Goal: Task Accomplishment & Management: Complete application form

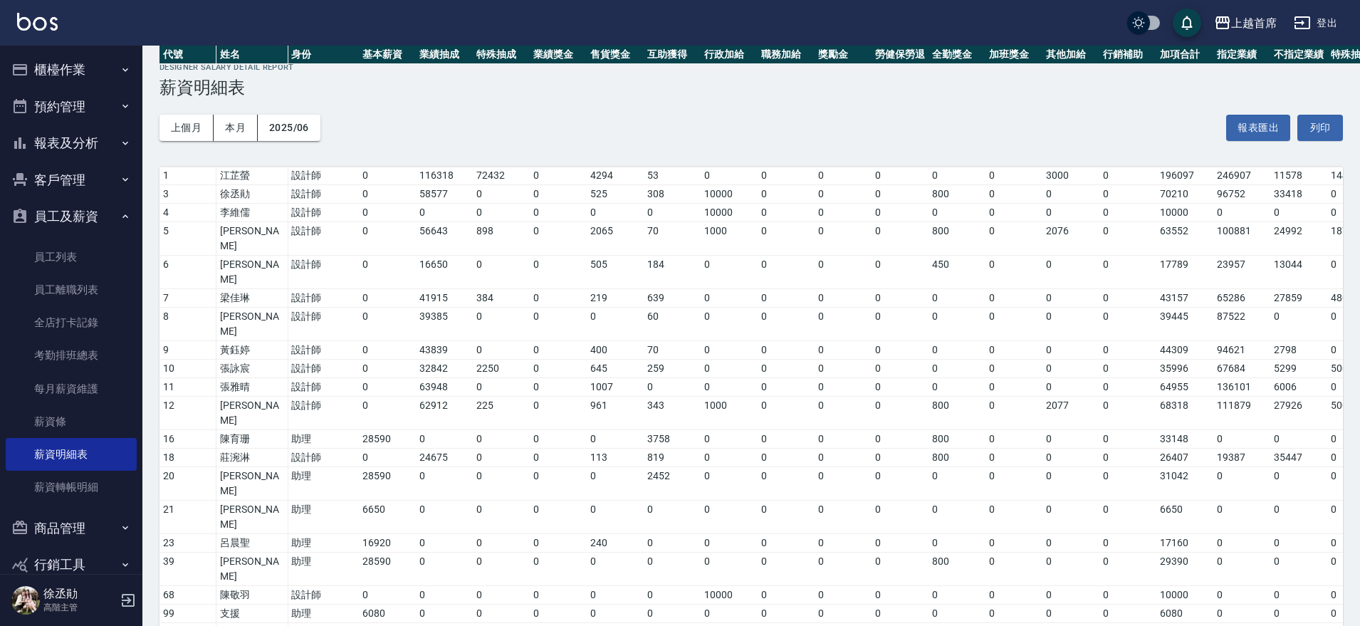
scroll to position [344, 0]
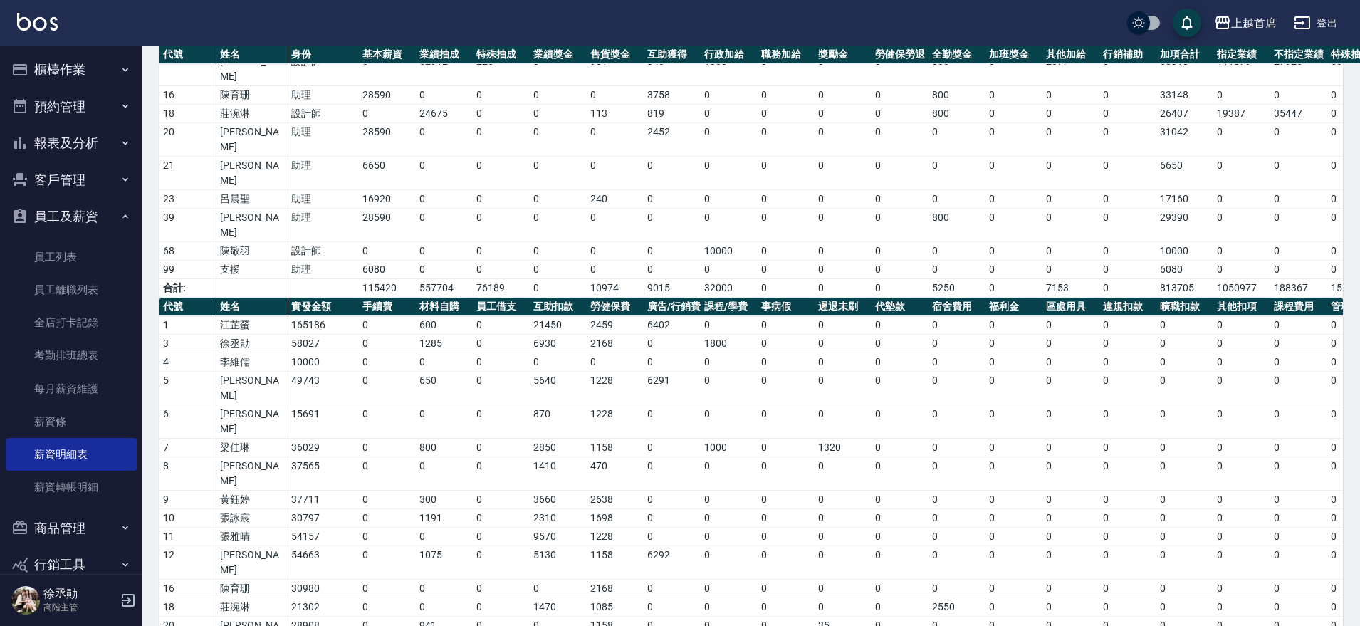
click at [103, 74] on button "櫃檯作業" at bounding box center [71, 69] width 131 height 37
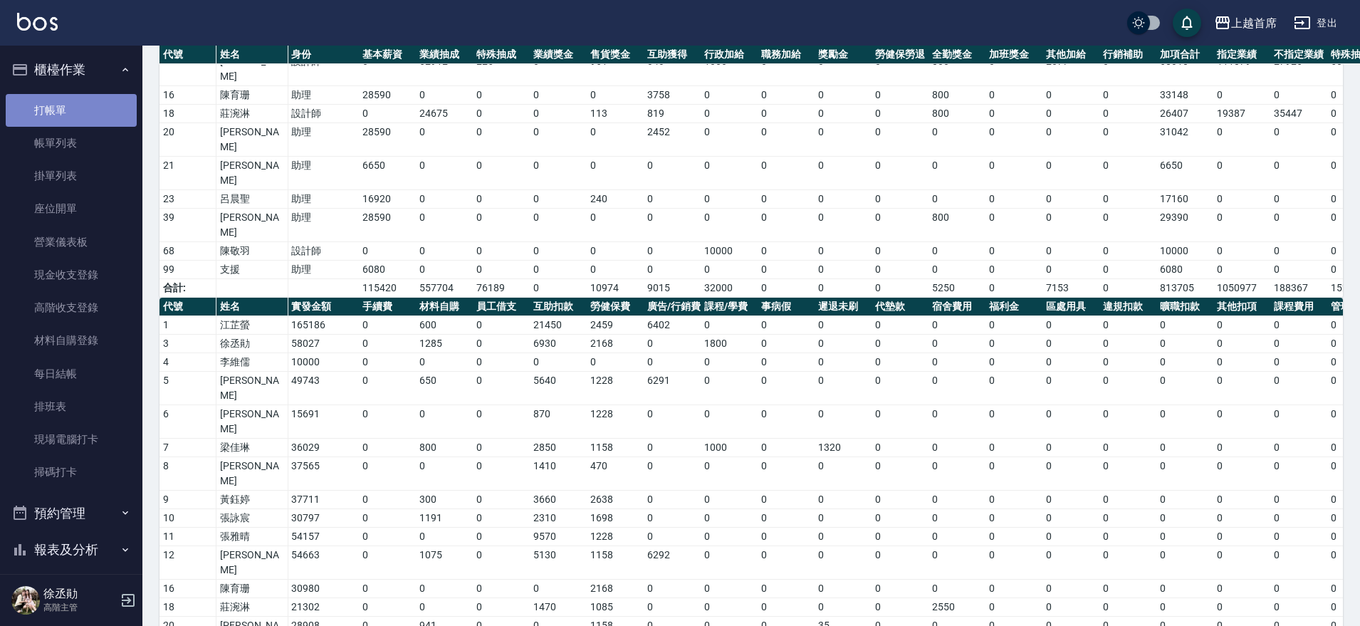
click at [92, 107] on link "打帳單" at bounding box center [71, 110] width 131 height 33
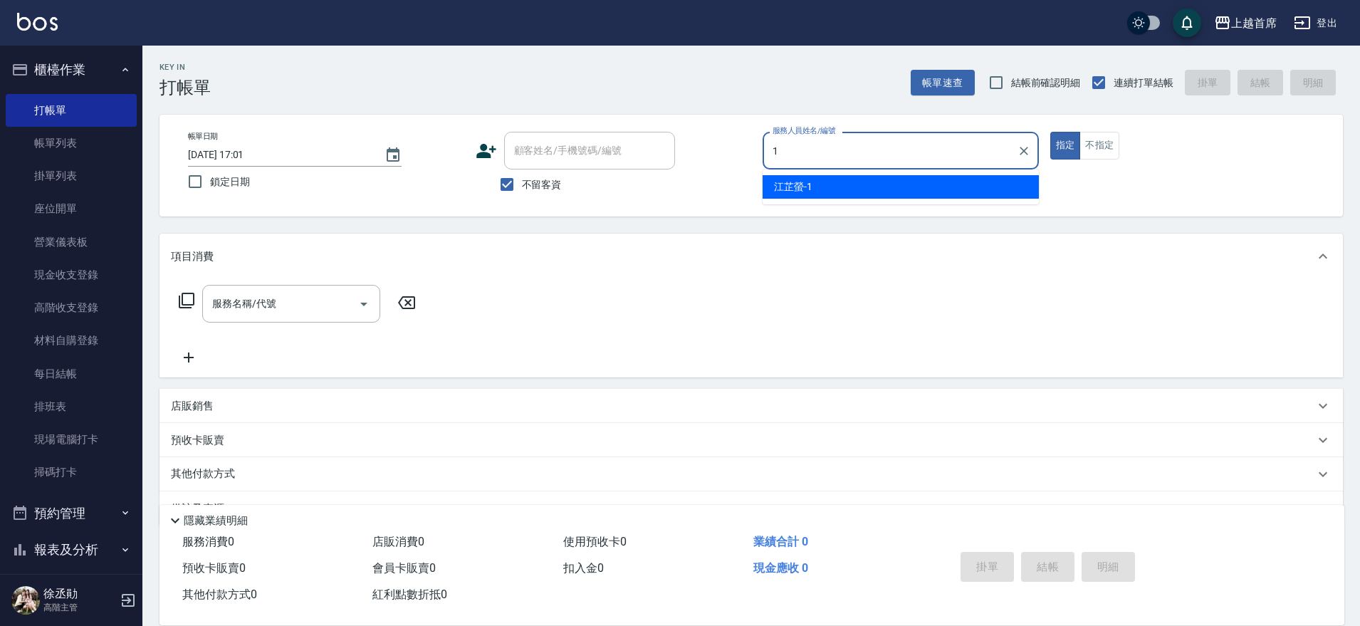
type input "[PERSON_NAME]-1"
type button "true"
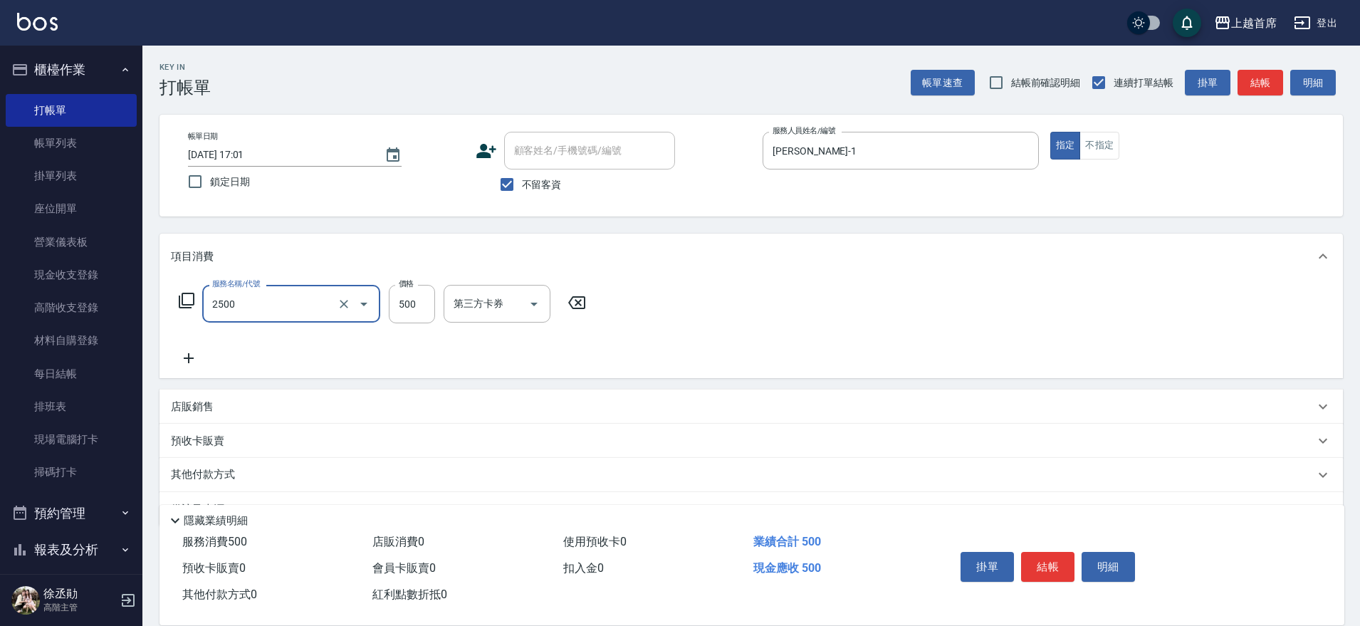
type input "海鹽洗剪500(2500)"
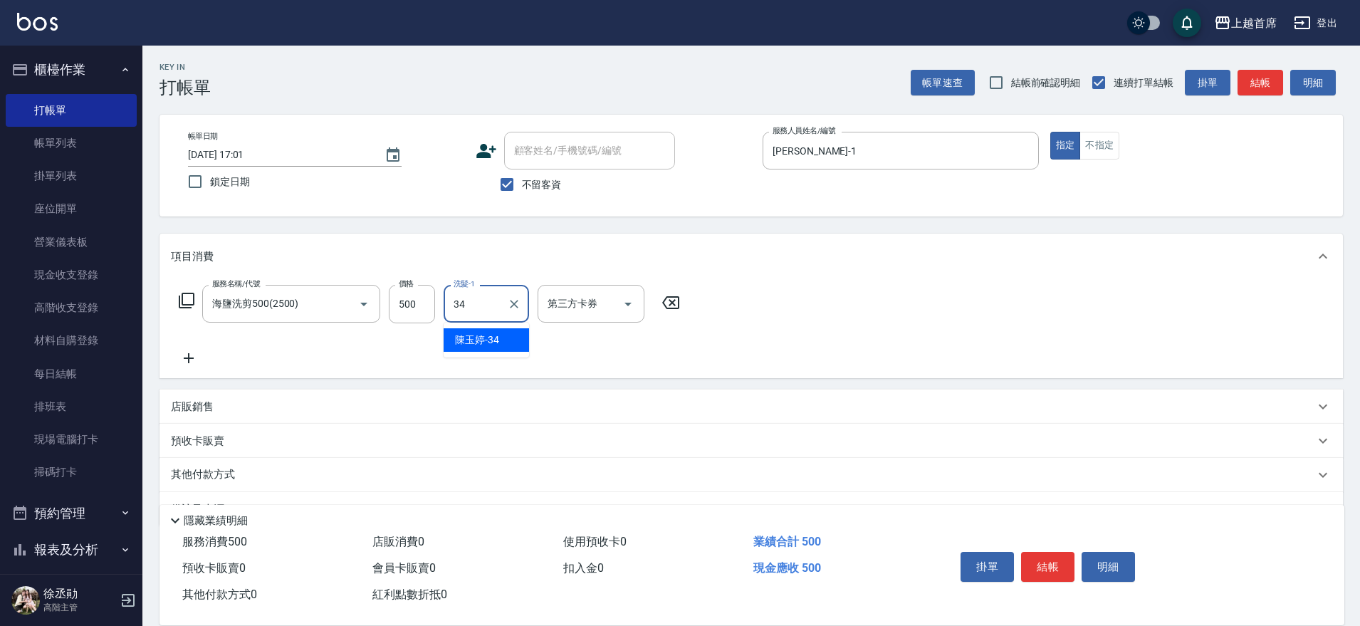
type input "[PERSON_NAME]-34"
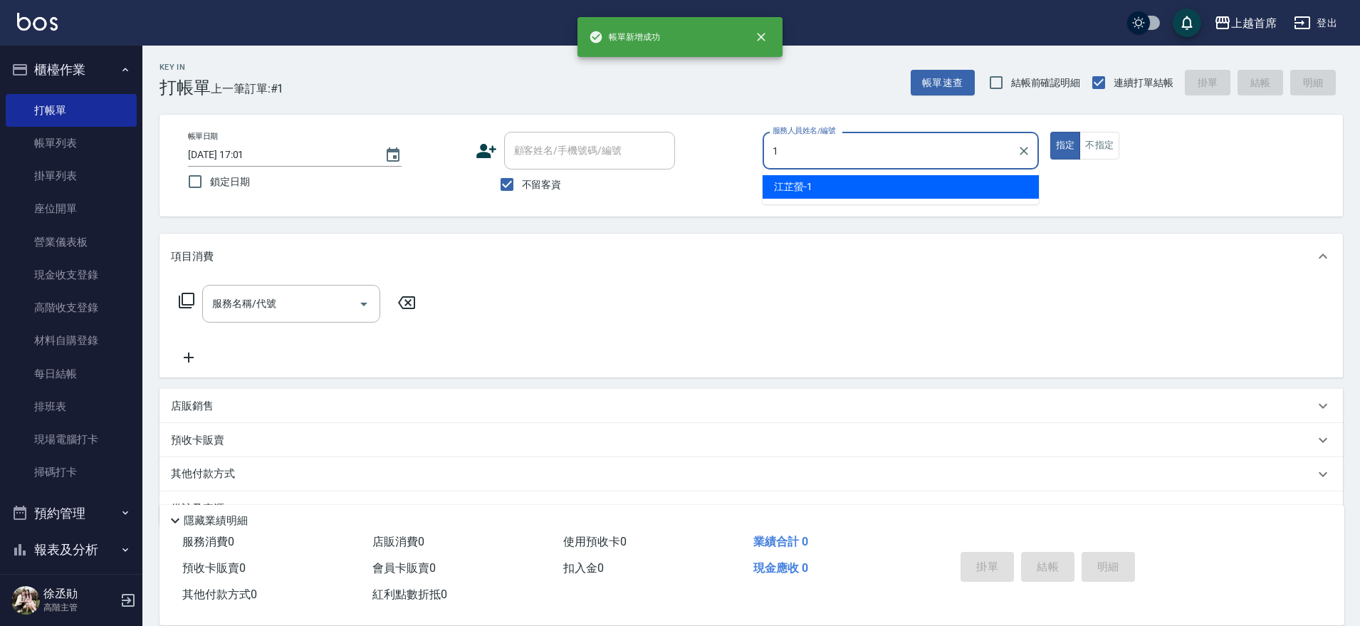
type input "[PERSON_NAME]-1"
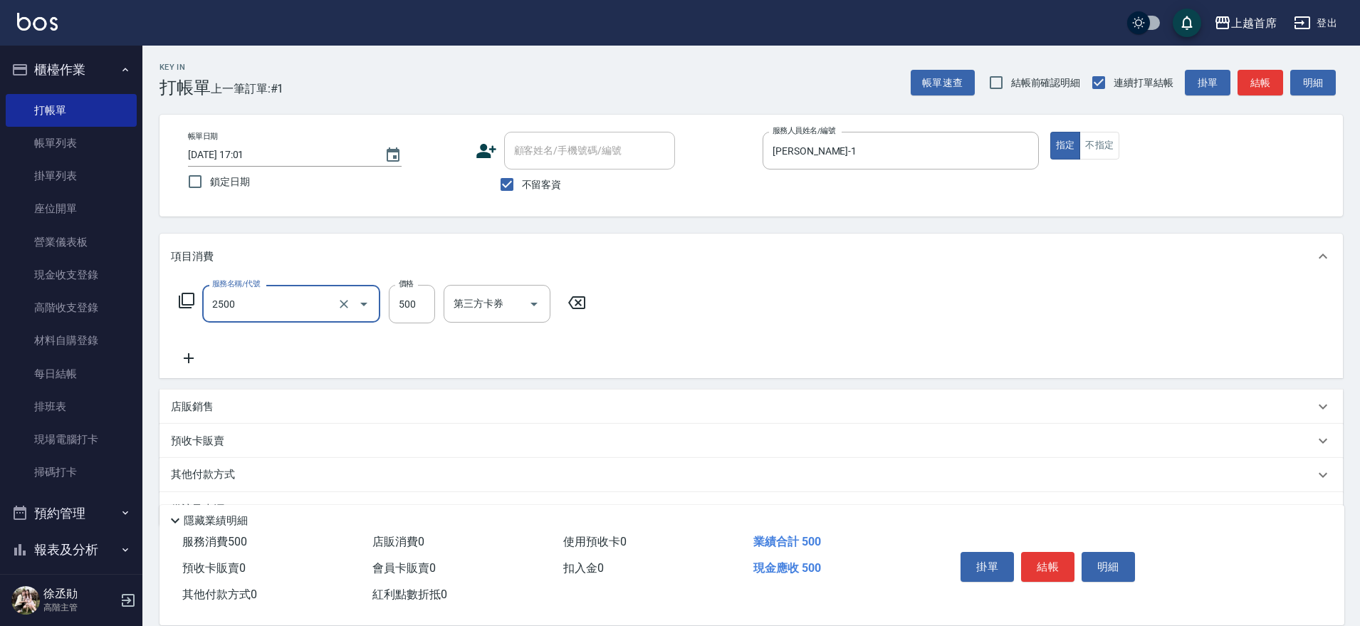
type input "海鹽洗剪500(2500)"
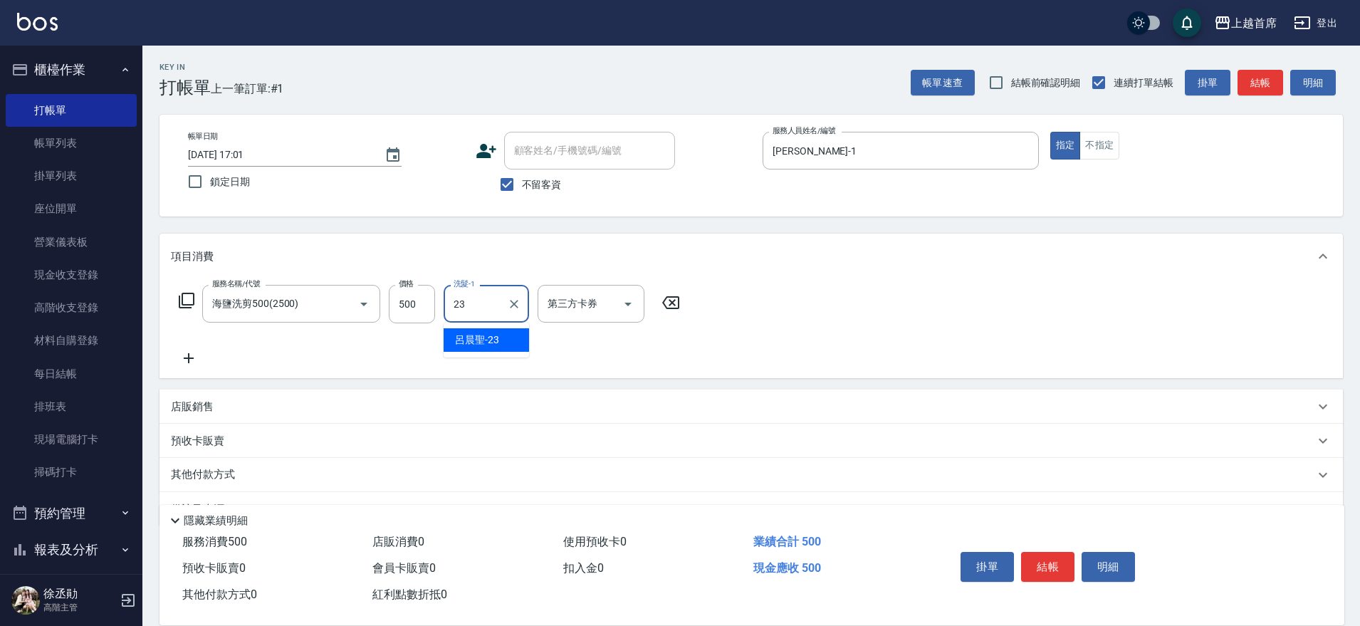
type input "[PERSON_NAME]-23"
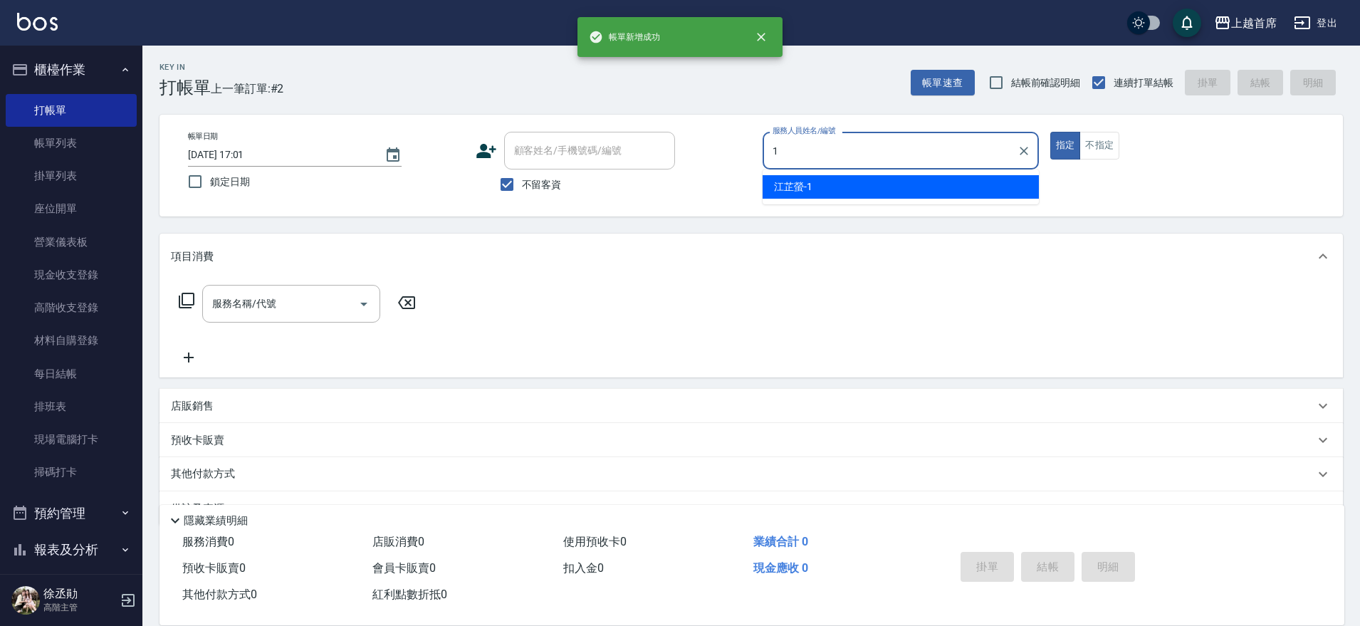
type input "[PERSON_NAME]-1"
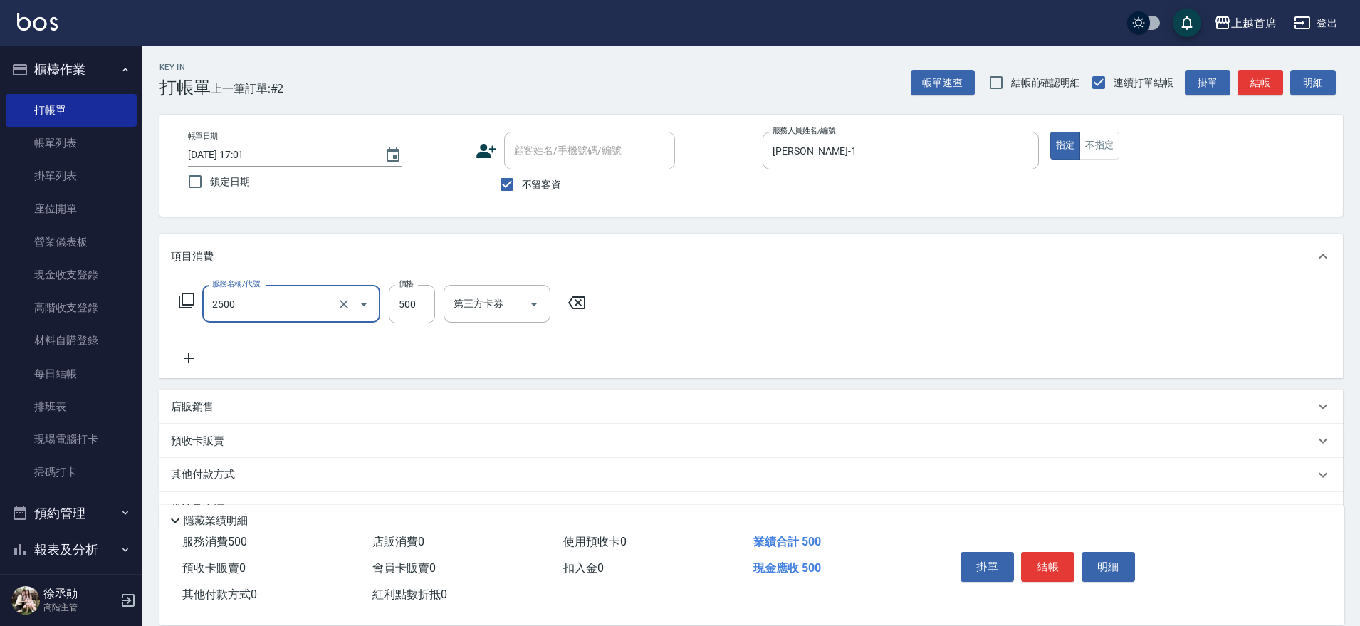
type input "海鹽洗剪500(2500)"
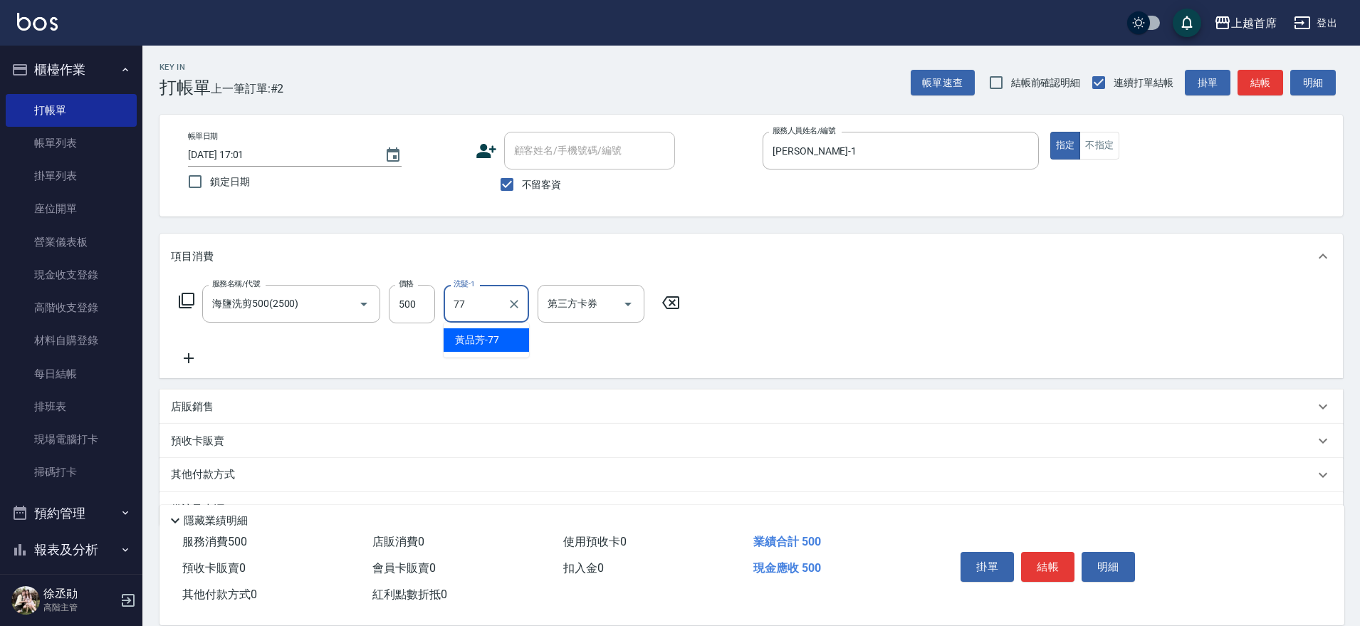
type input "[PERSON_NAME]-77"
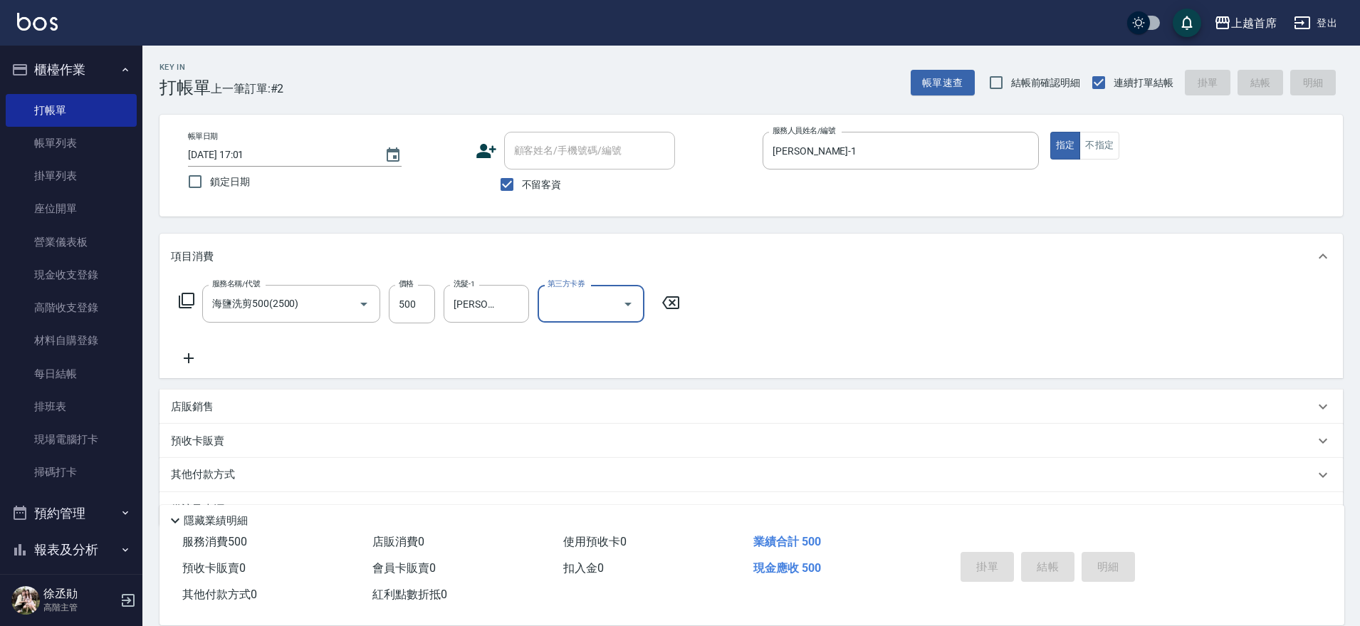
type input "[DATE] 17:02"
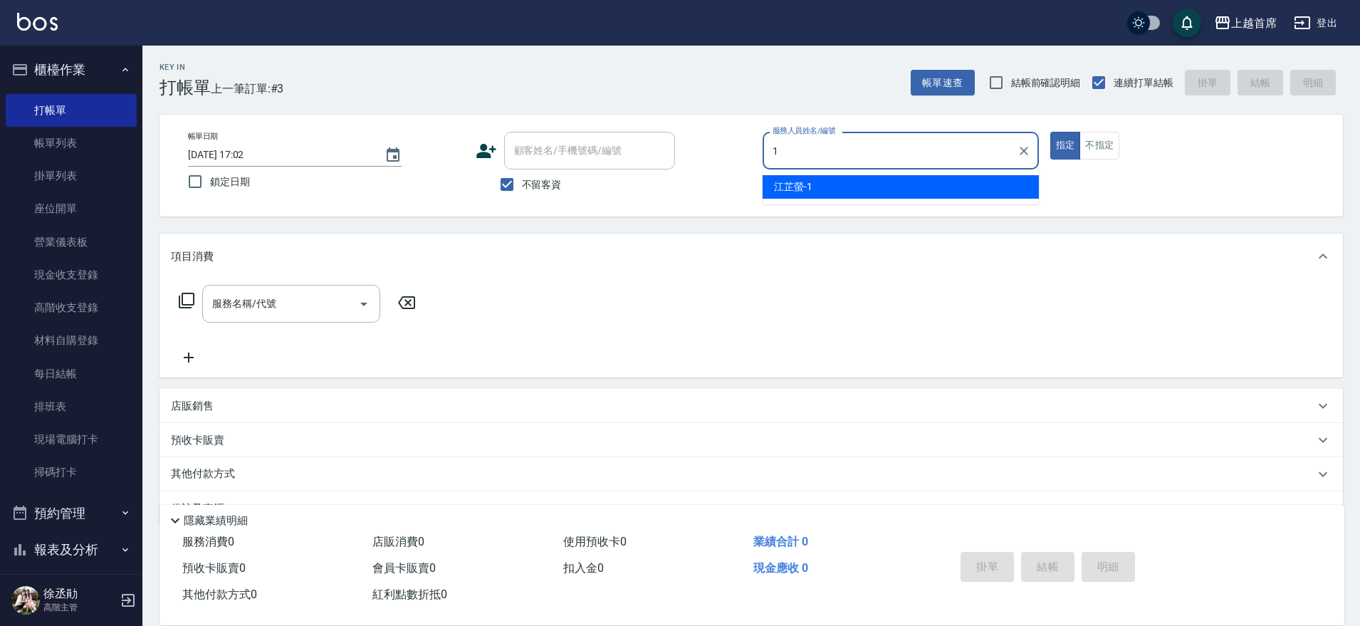
type input "[PERSON_NAME]-1"
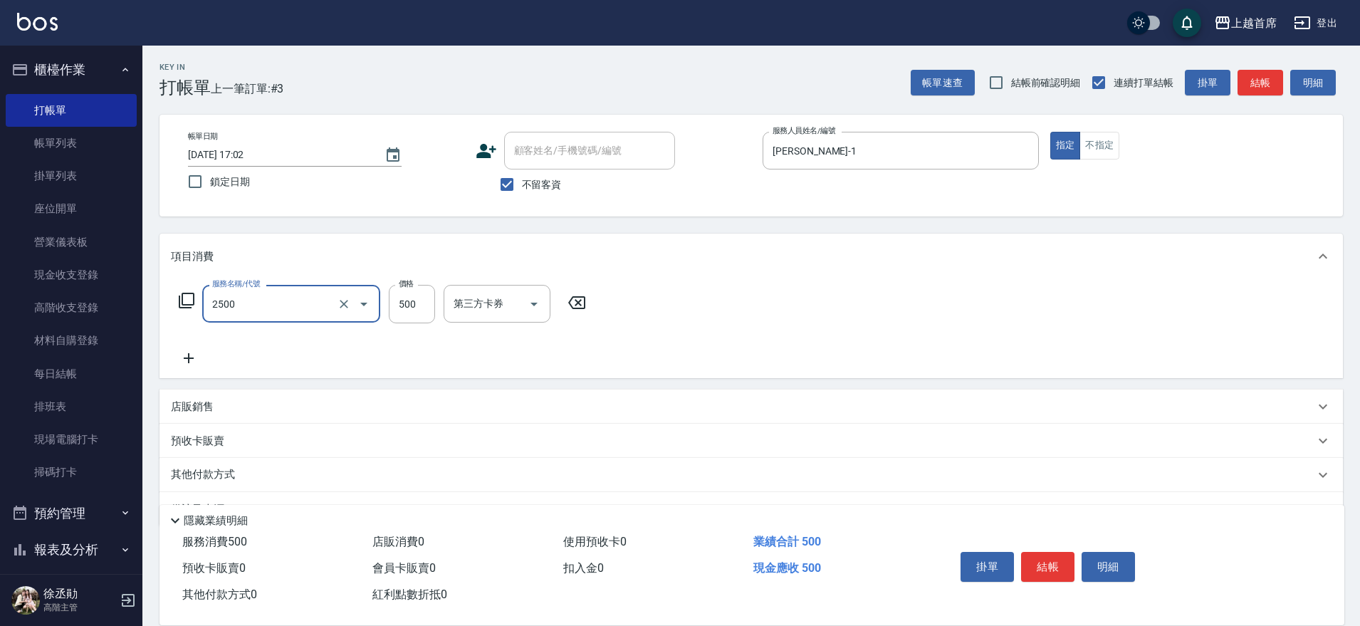
type input "海鹽洗剪500(2500)"
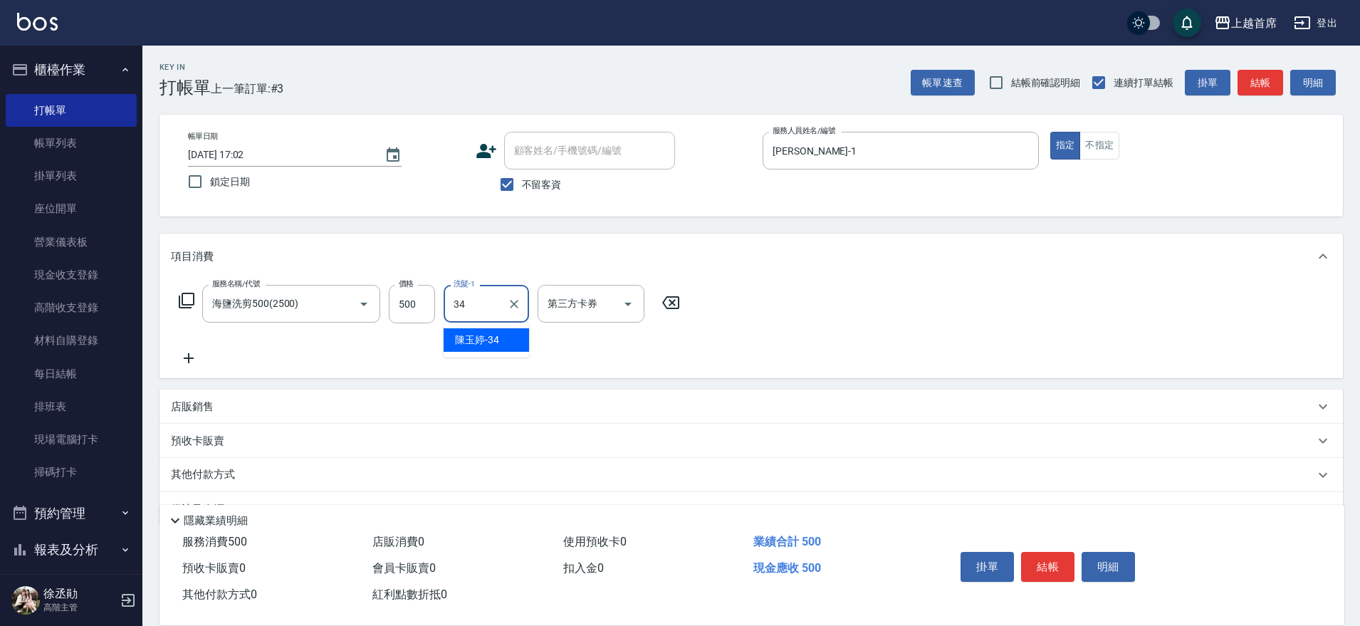
type input "[PERSON_NAME]-34"
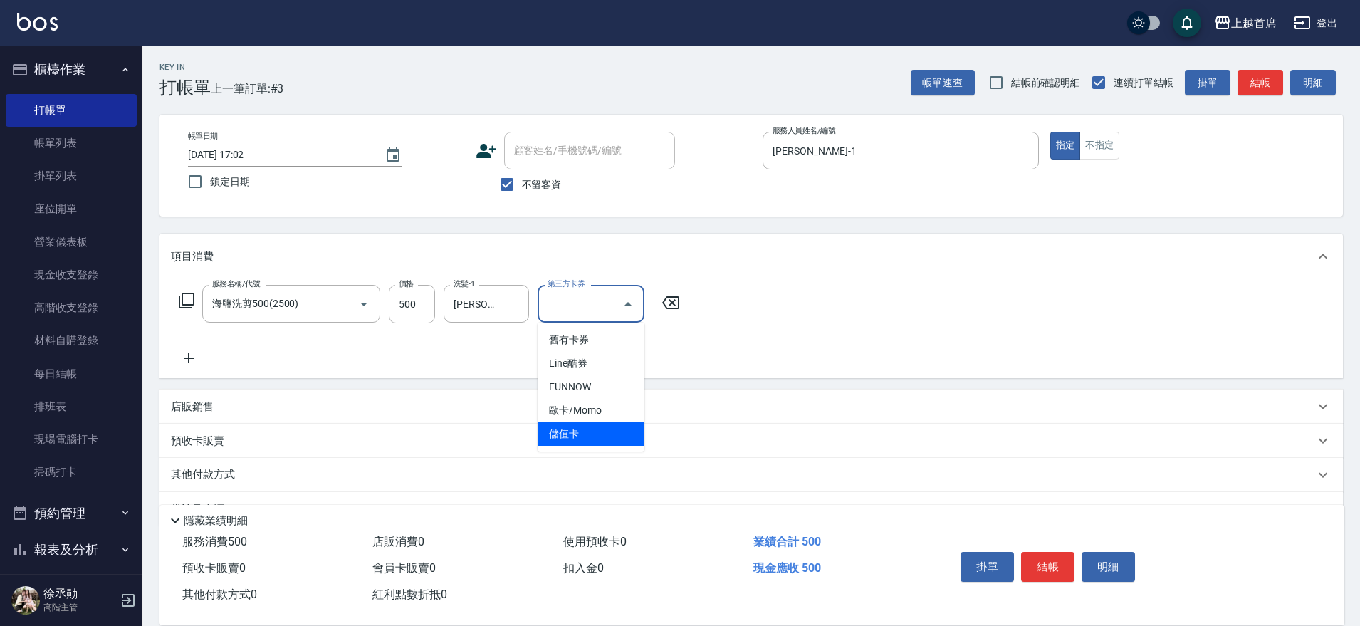
type input "儲值卡"
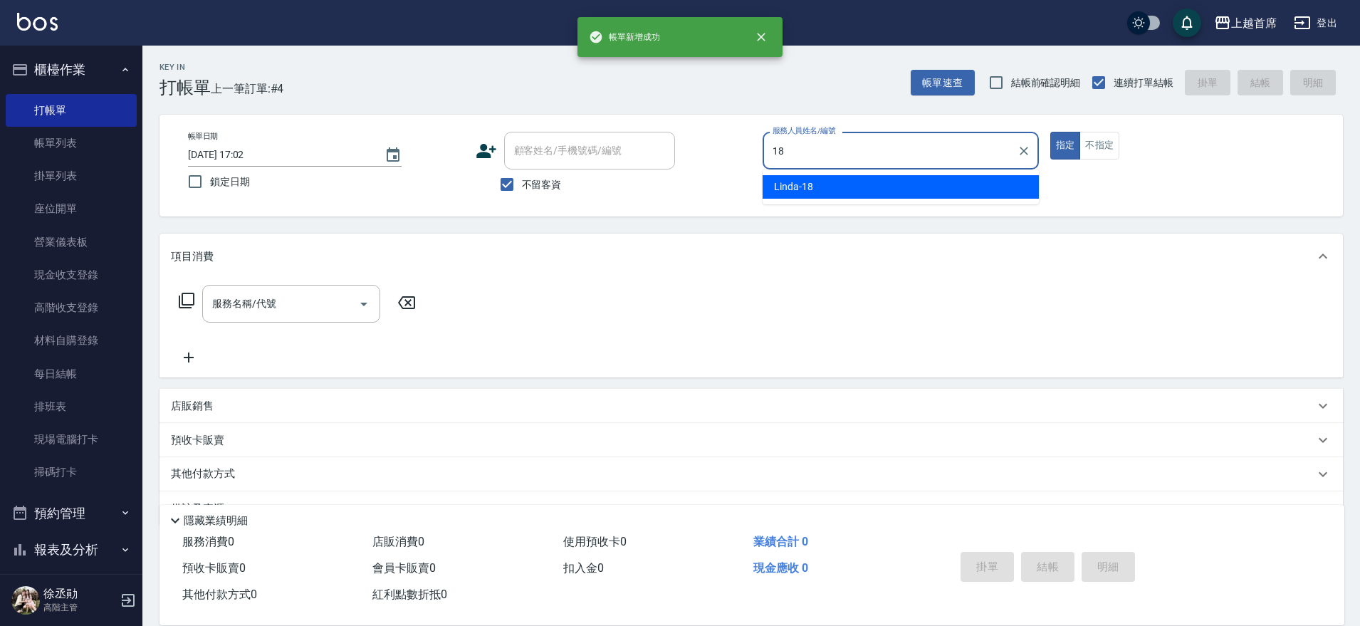
type input "Linda-18"
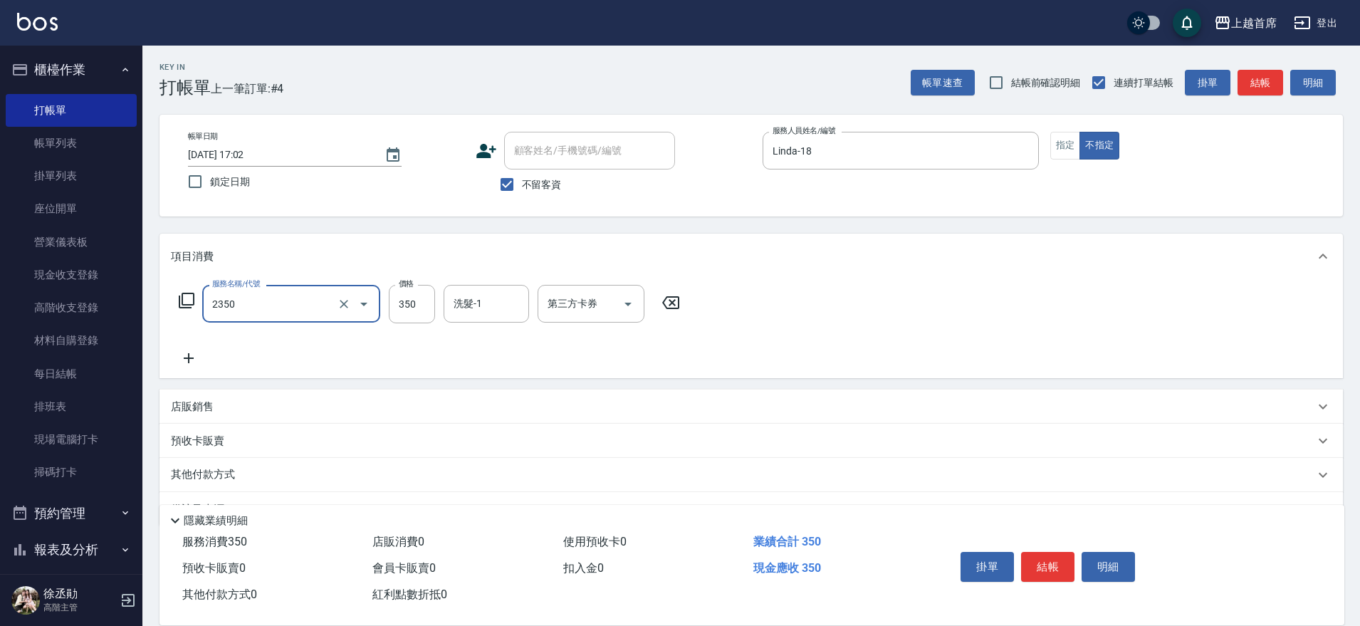
type input "不指定洗剪350(2350)"
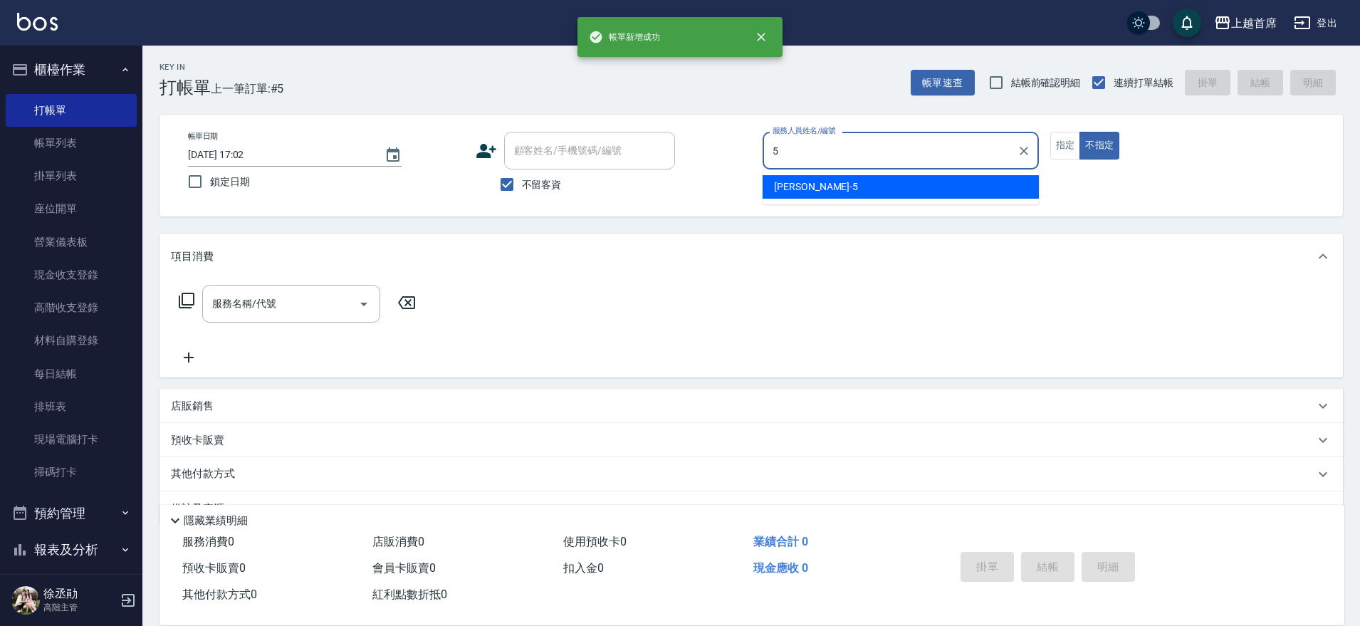
type input "[PERSON_NAME]-5"
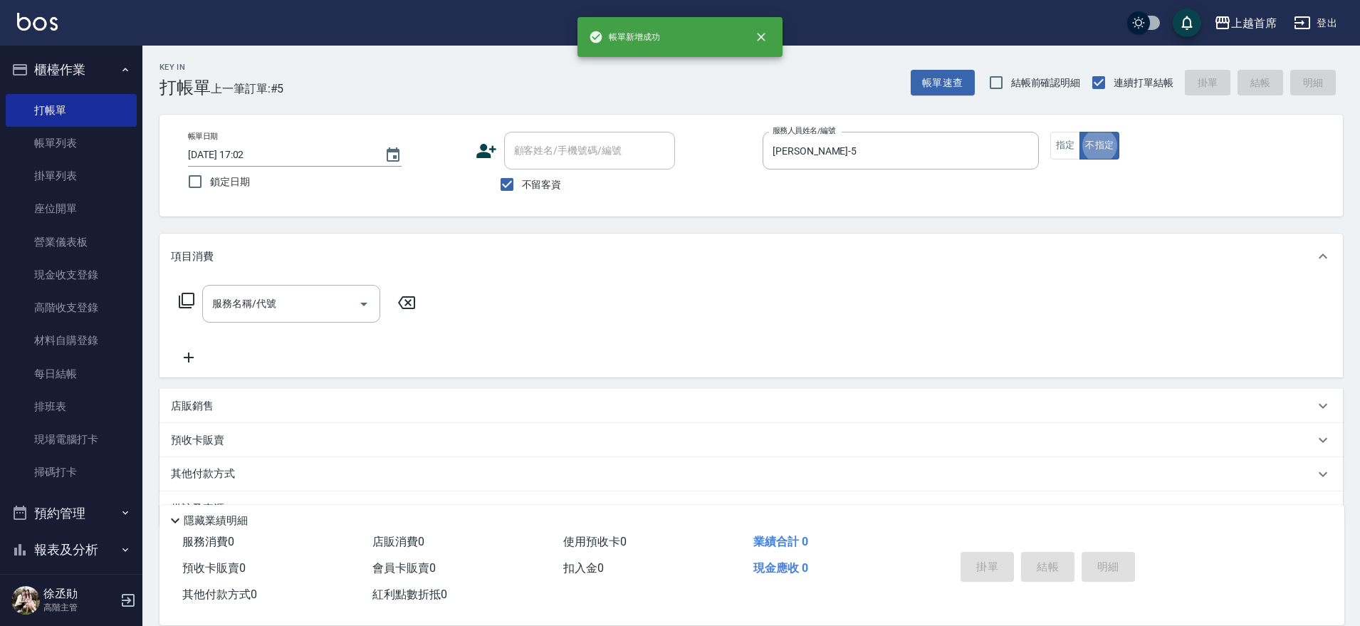
type button "false"
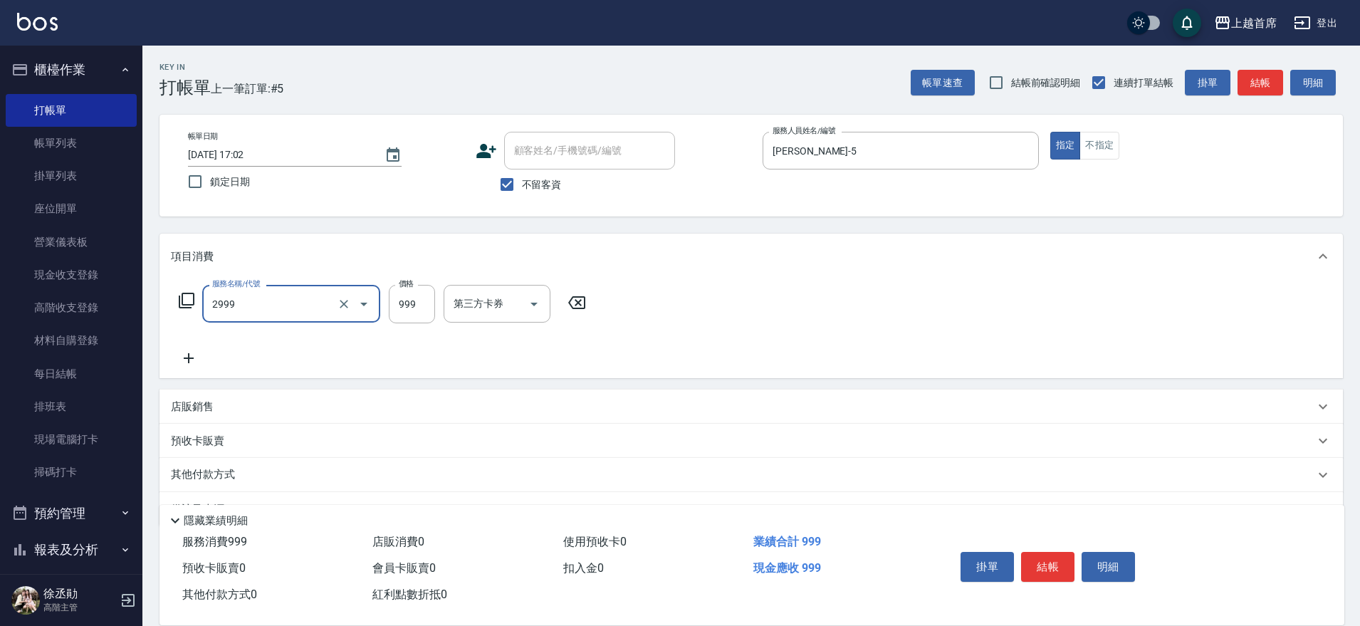
type input "spa精油洗剪套餐999(2999)"
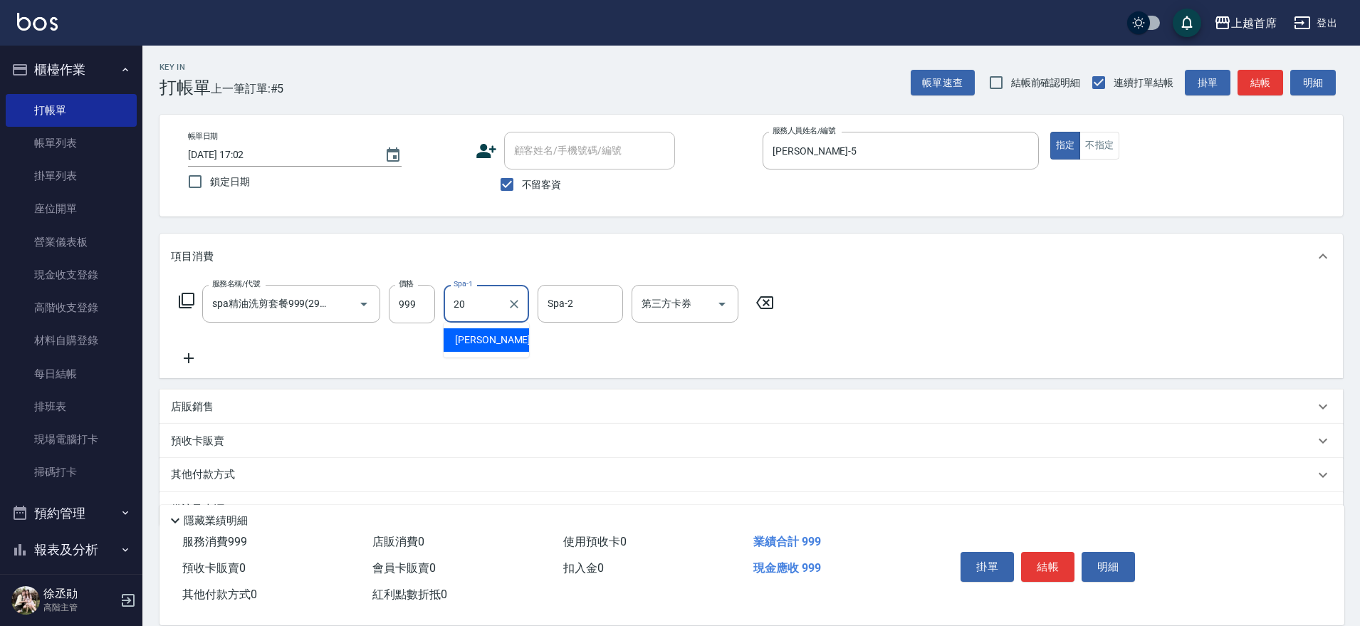
type input "[PERSON_NAME]-20"
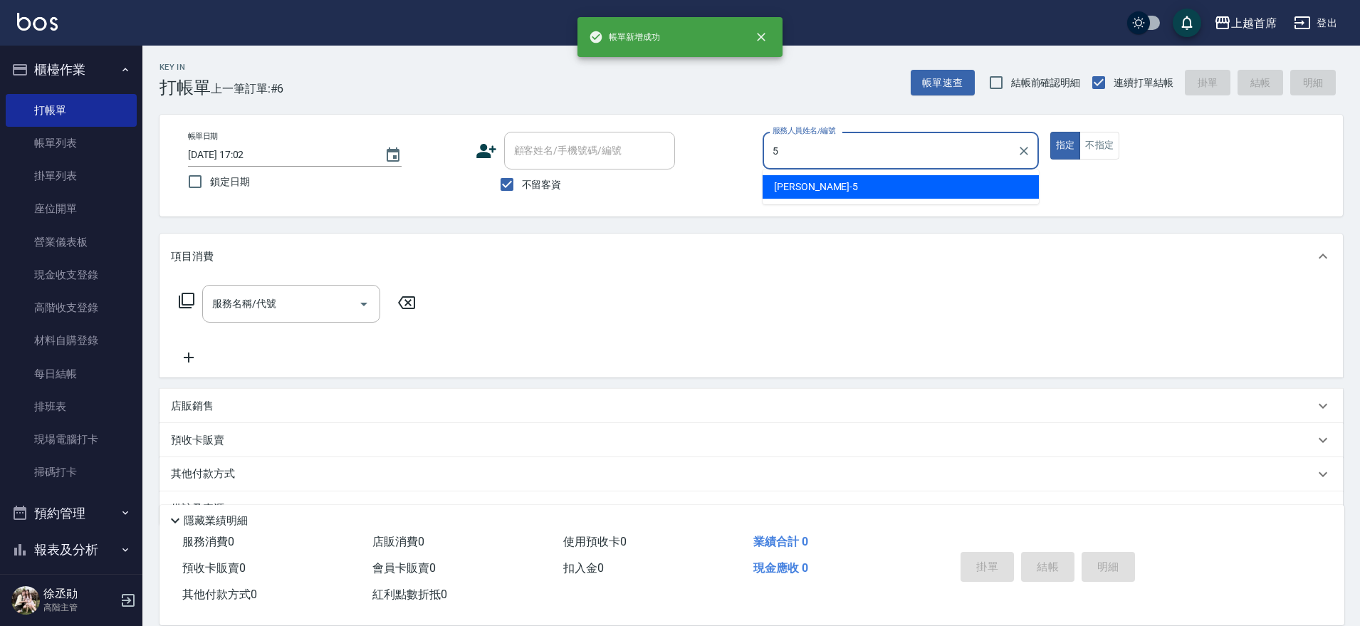
type input "[PERSON_NAME]-5"
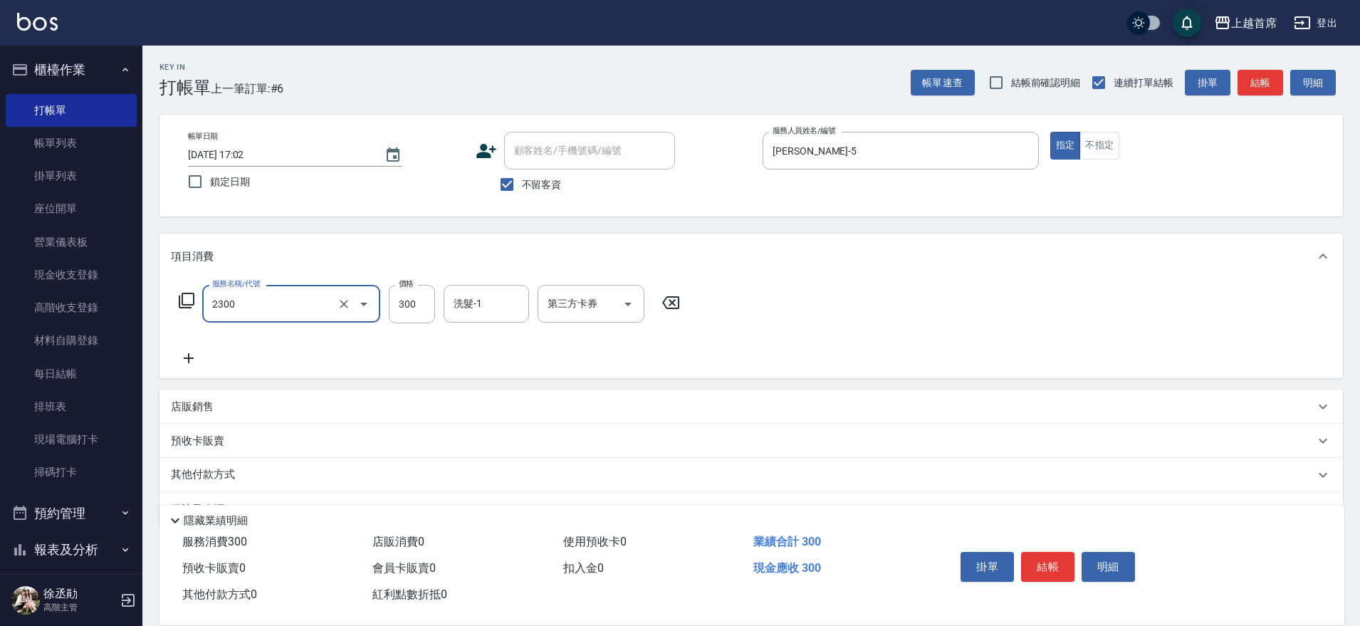
type input "單剪指定300(2300)"
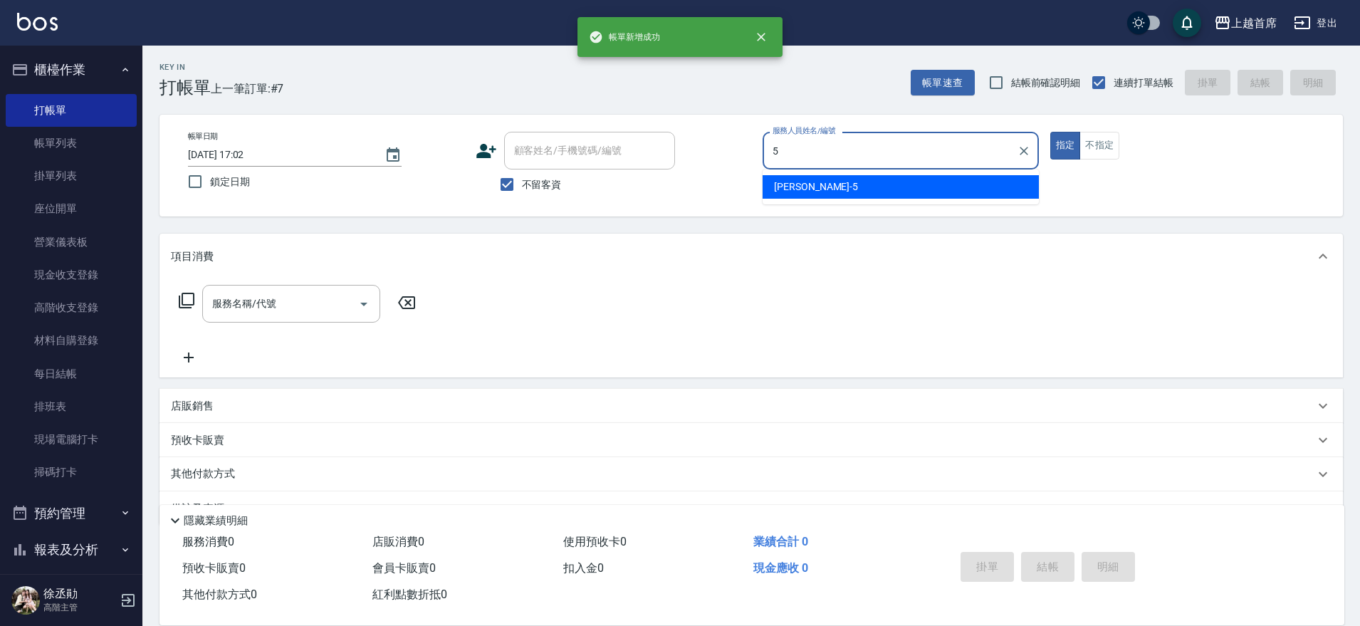
type input "[PERSON_NAME]-5"
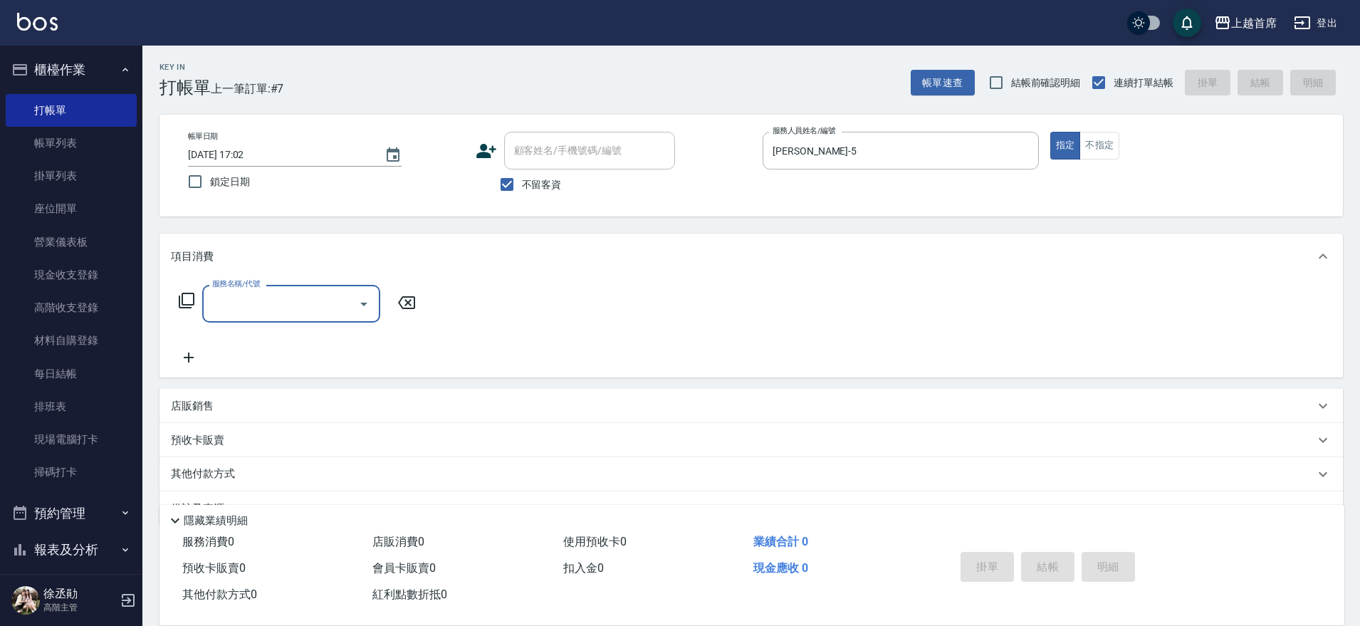
type input "2"
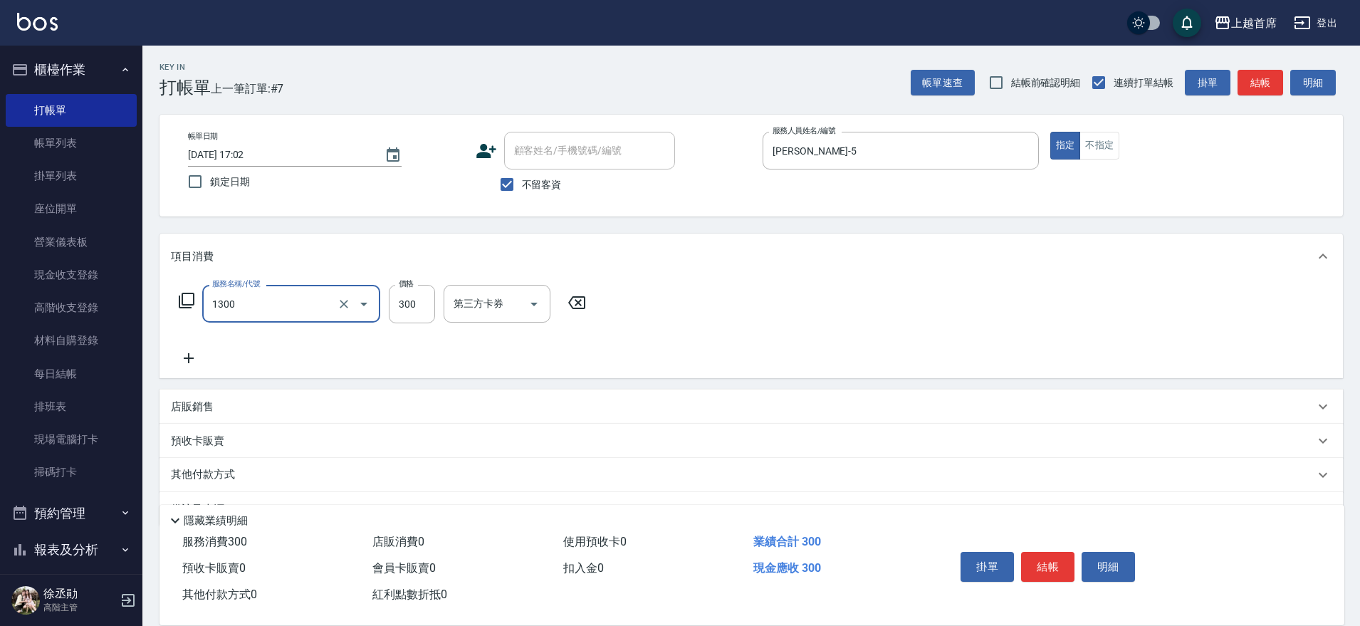
type input "洗髮(1300)"
click at [480, 312] on input "洗髮-1" at bounding box center [486, 303] width 73 height 25
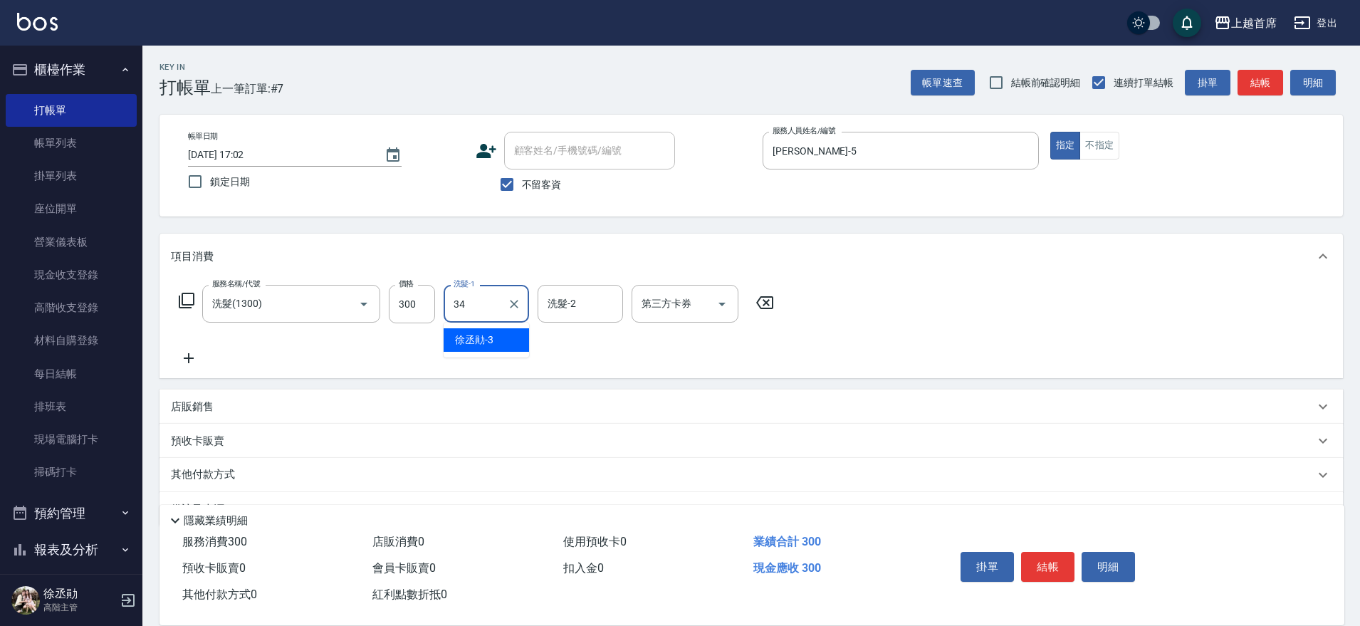
type input "[PERSON_NAME]-34"
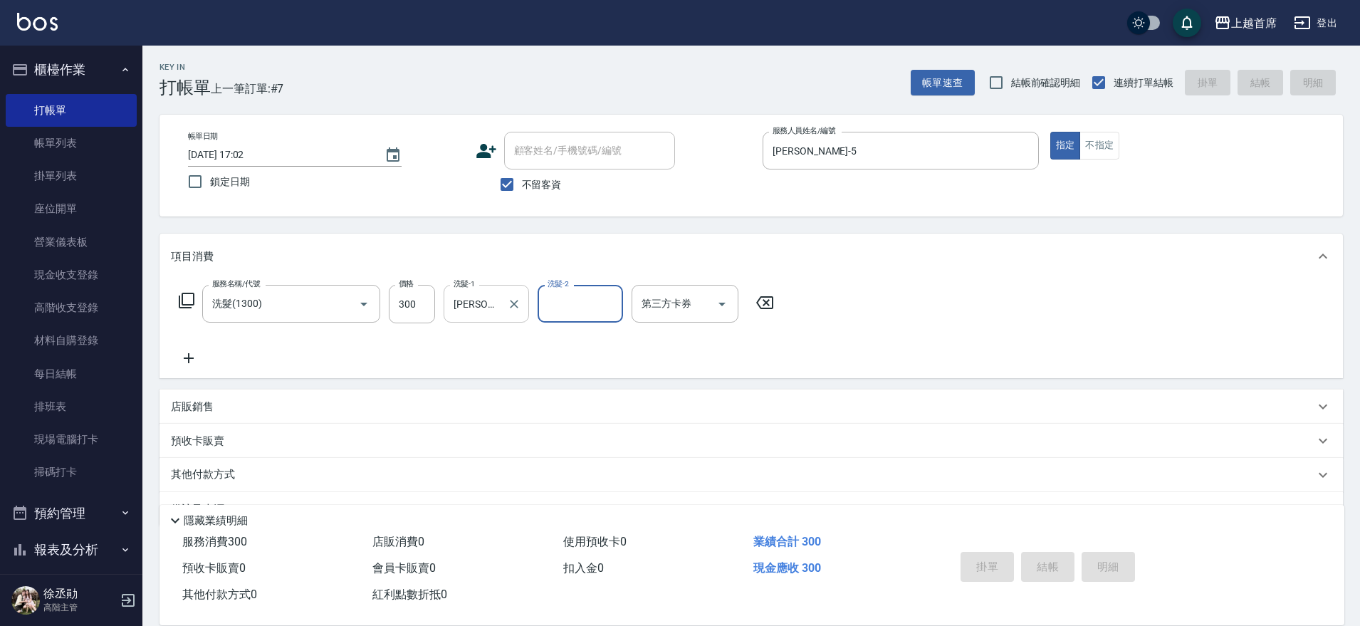
type input "[DATE] 17:03"
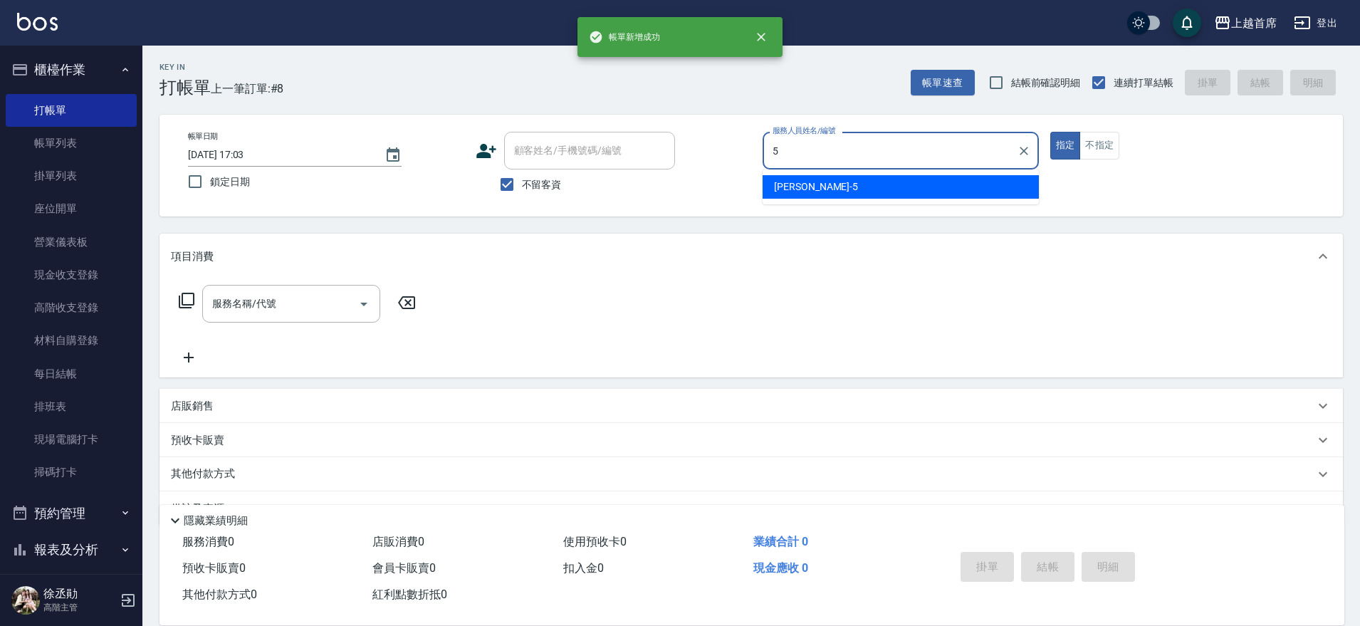
type input "[PERSON_NAME]-5"
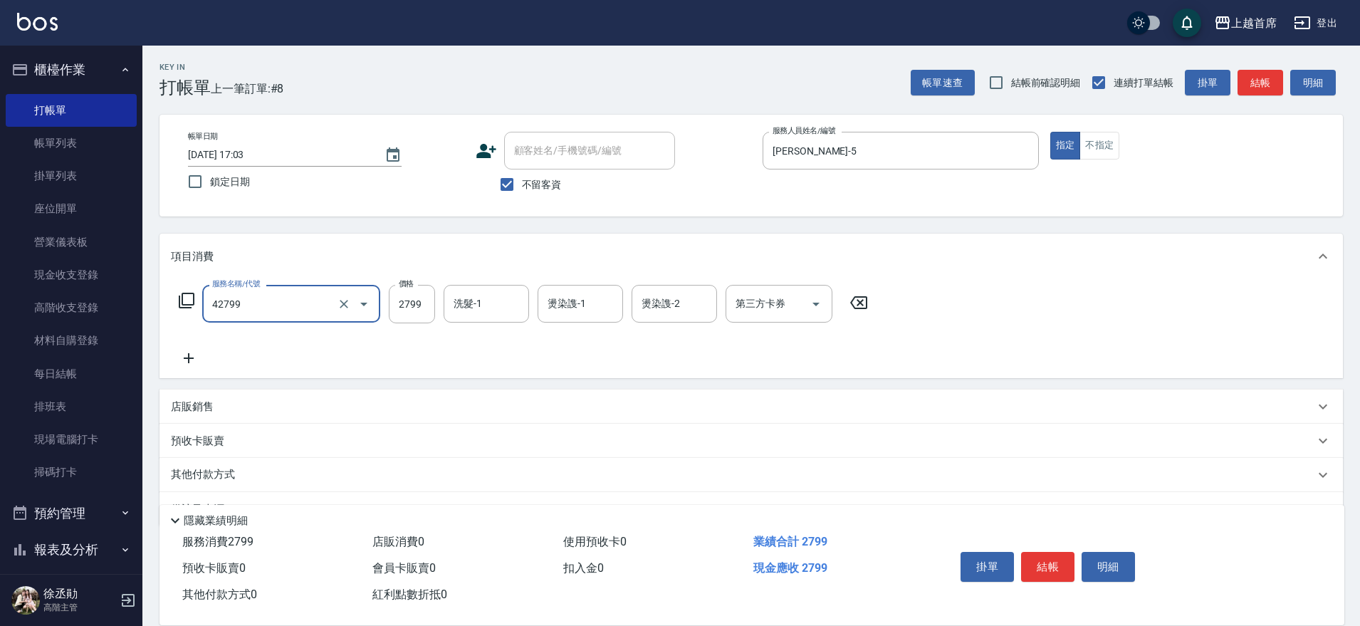
type input "染髮B餐(42799)"
type input "2800"
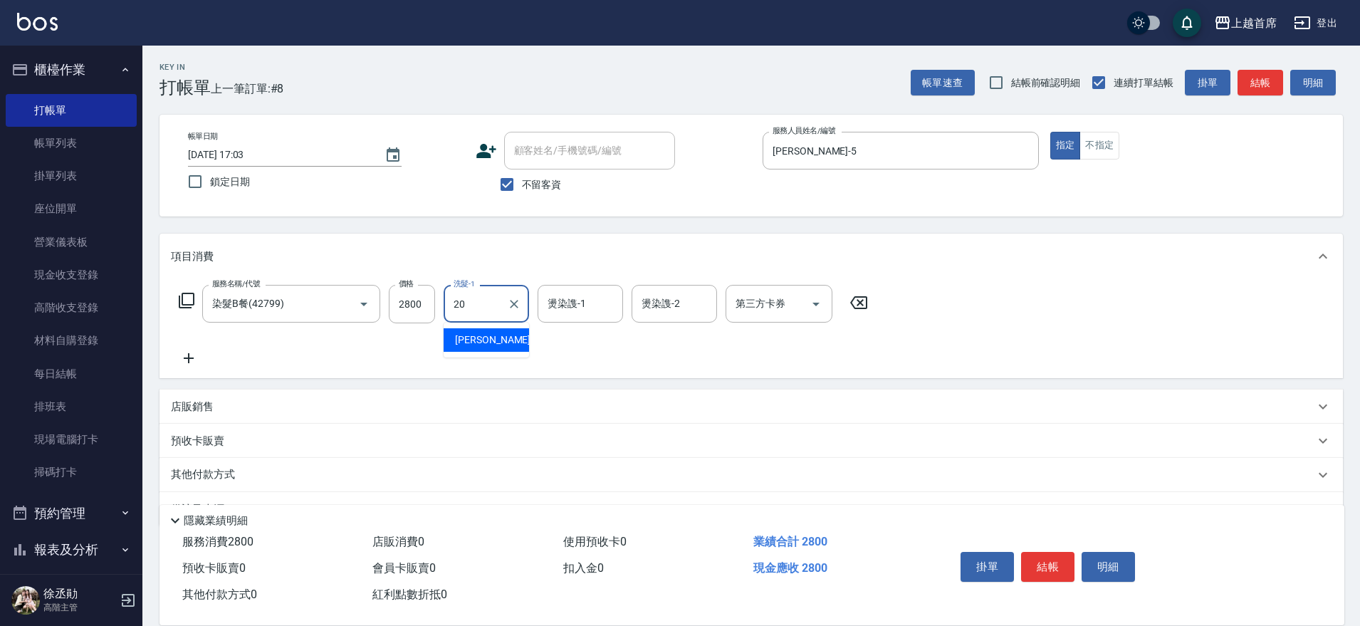
type input "[PERSON_NAME]-20"
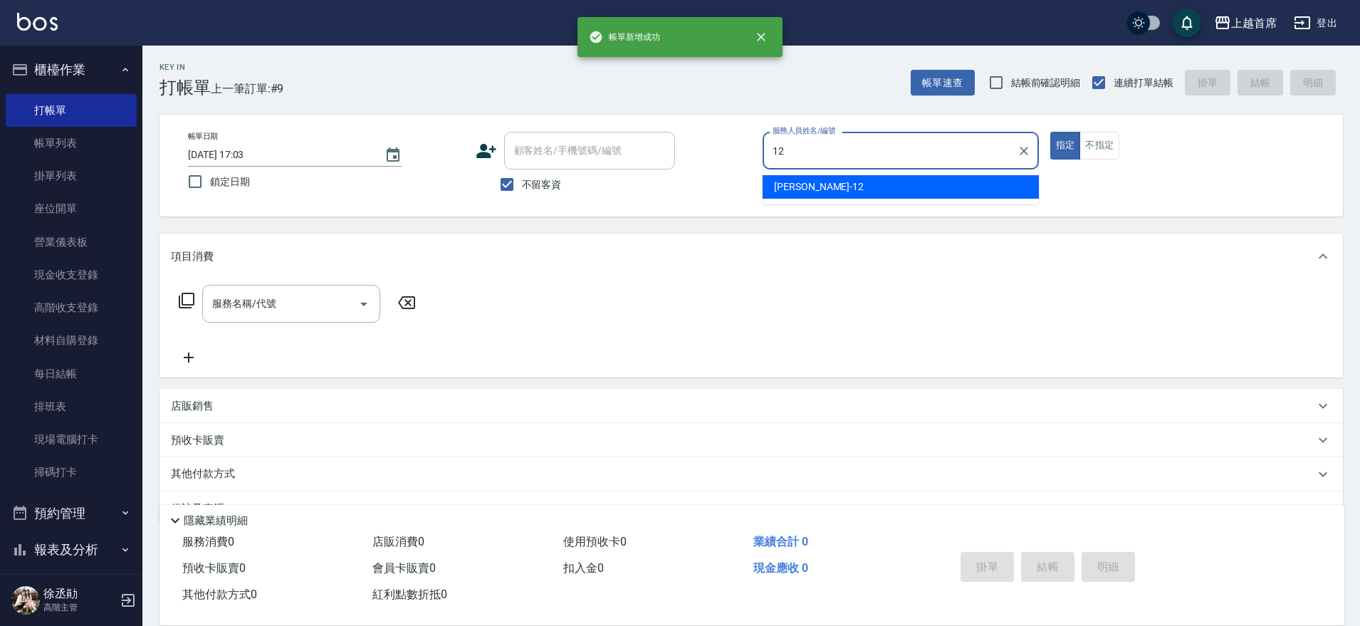
type input "[PERSON_NAME]-12"
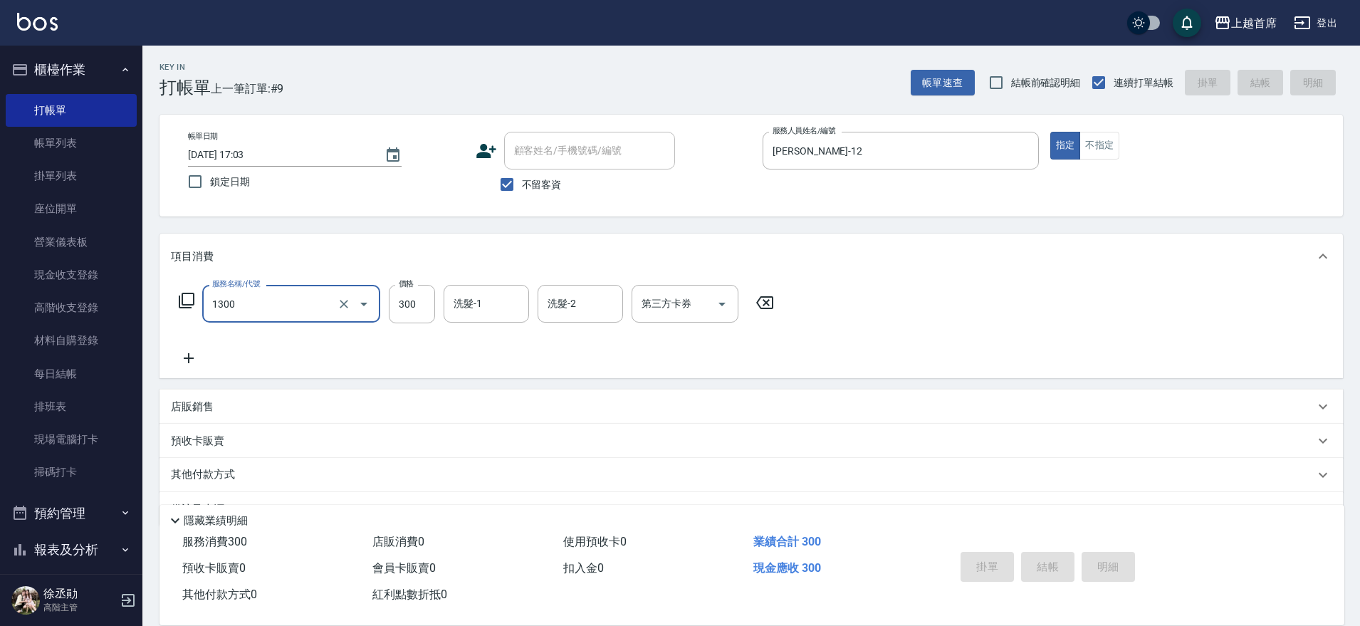
type input "1300"
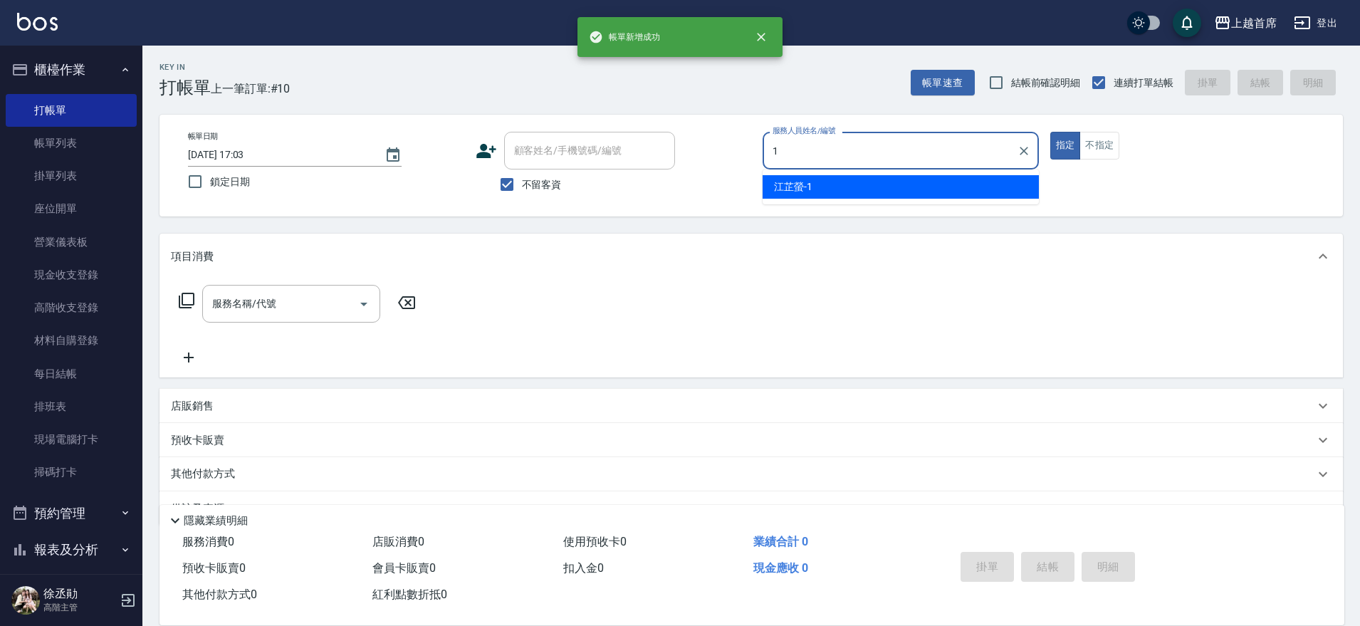
type input "[PERSON_NAME]-1"
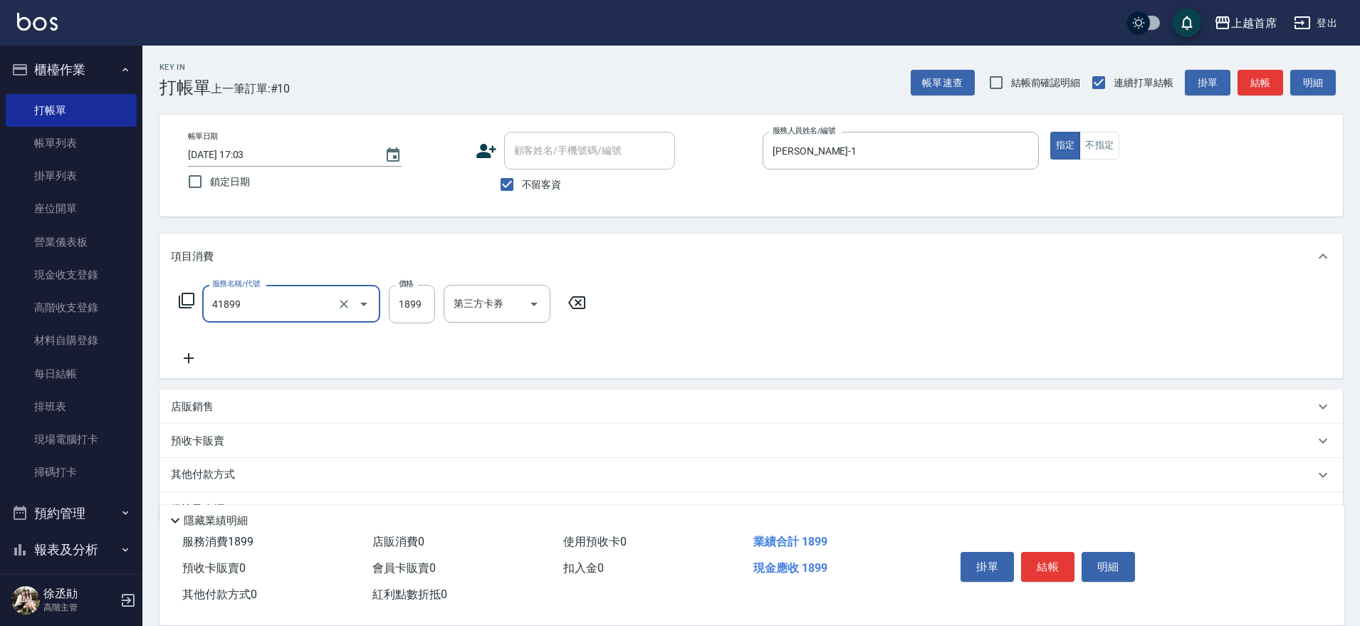
type input "染髮D餐(41899)"
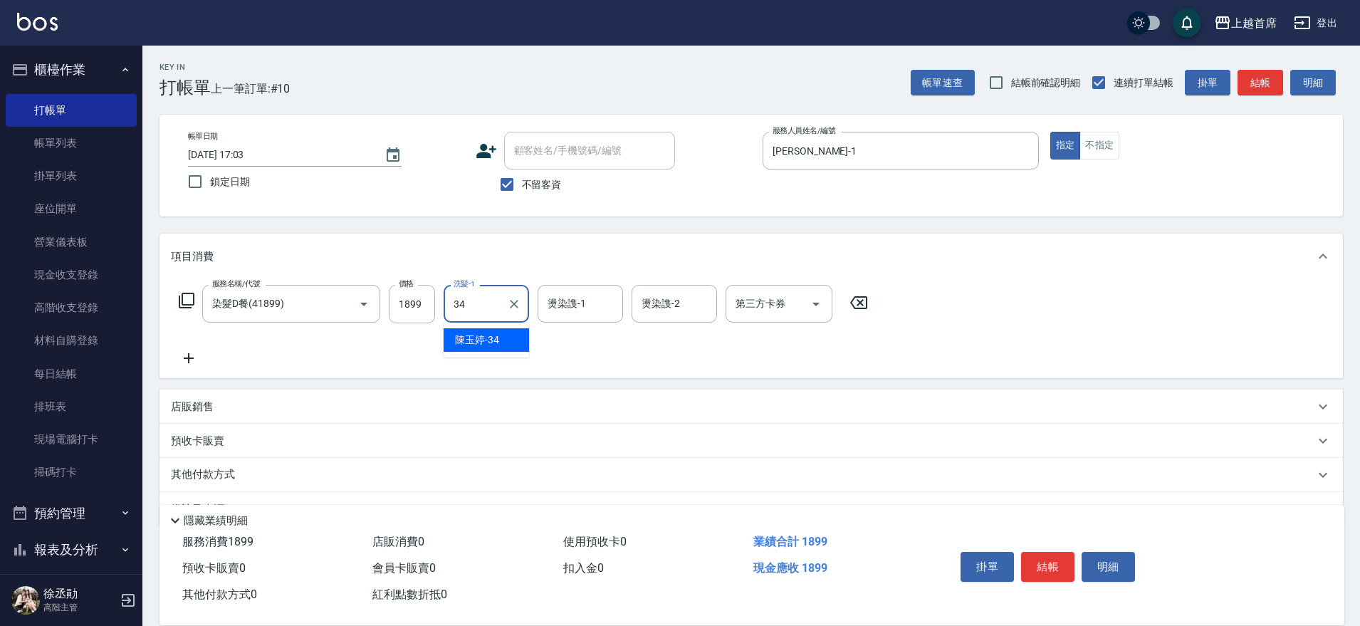
type input "[PERSON_NAME]-34"
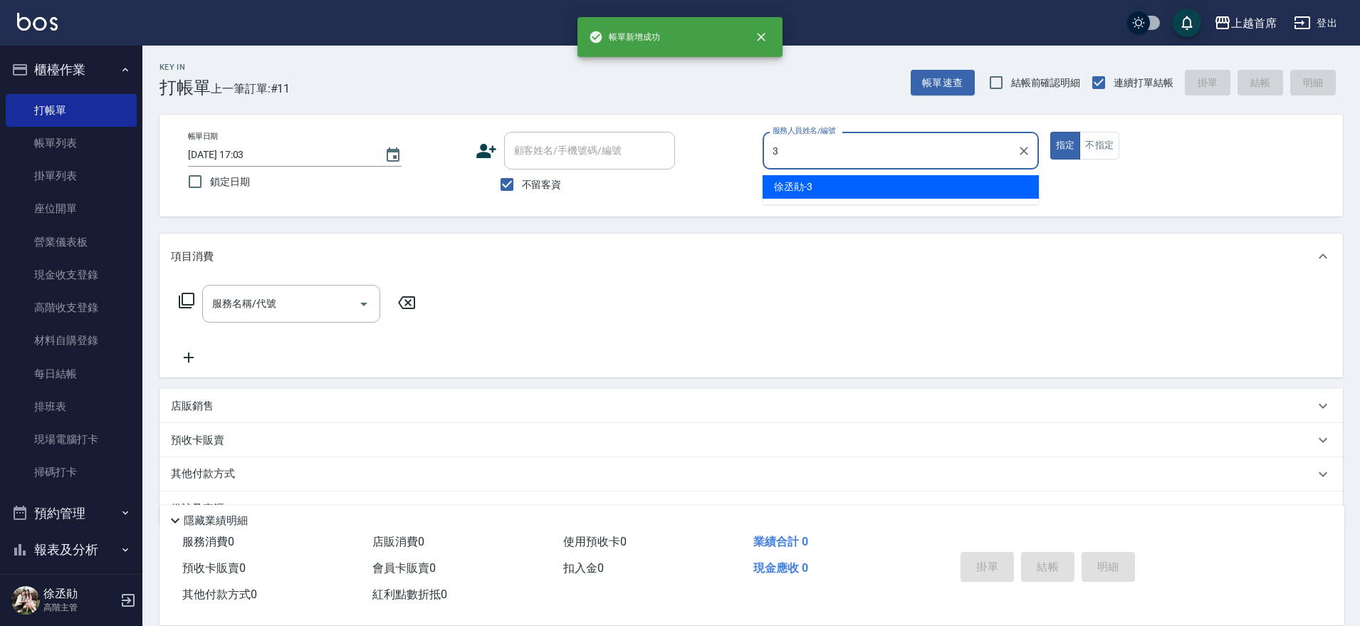
type input "[PERSON_NAME]-3"
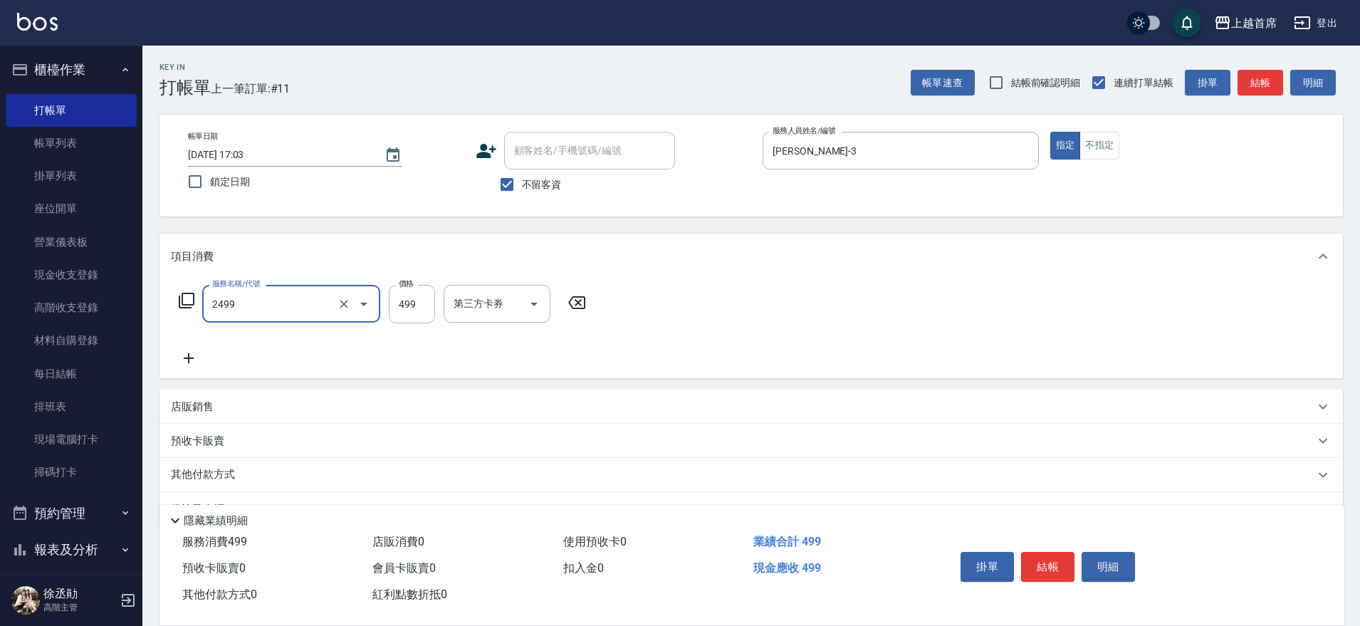
type input "499海鹽洗剪套餐(2499)"
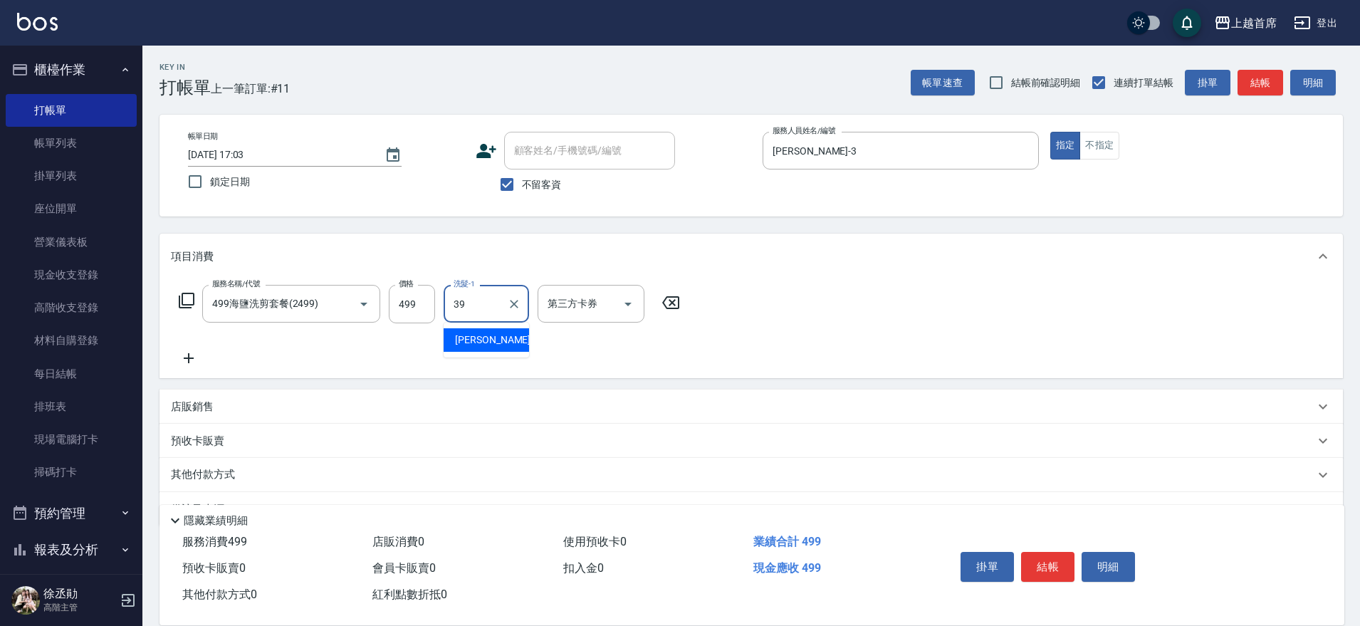
type input "[PERSON_NAME]-39"
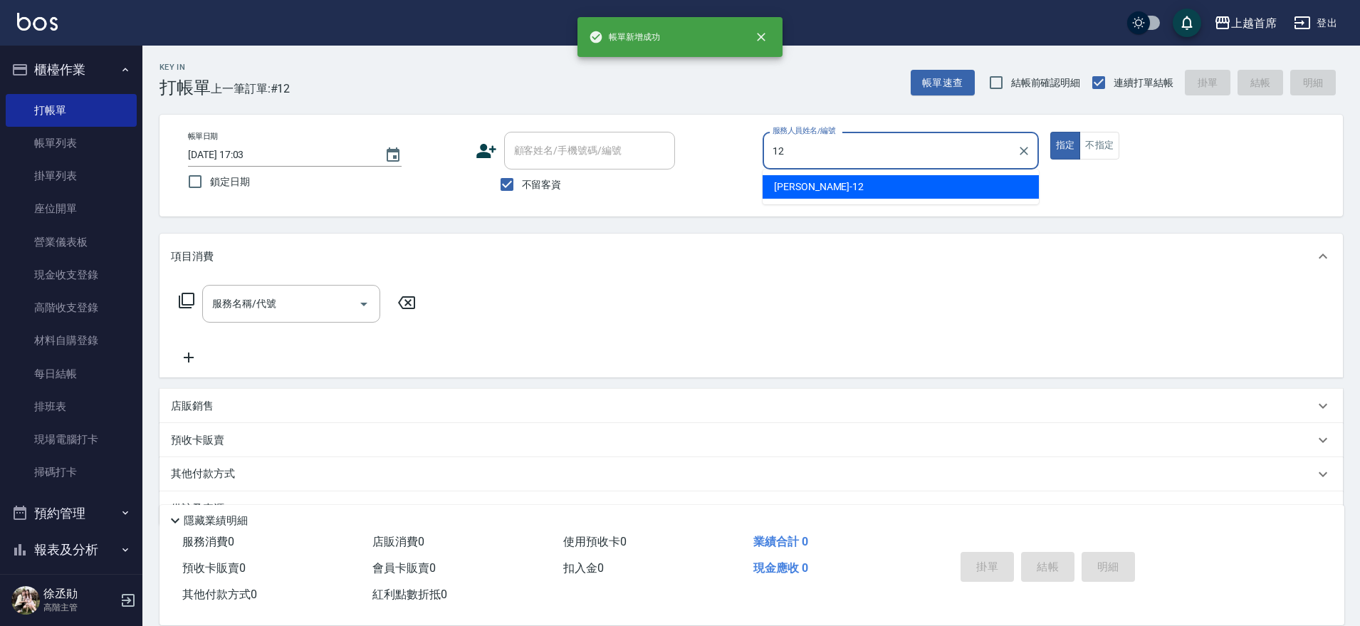
type input "[PERSON_NAME]-12"
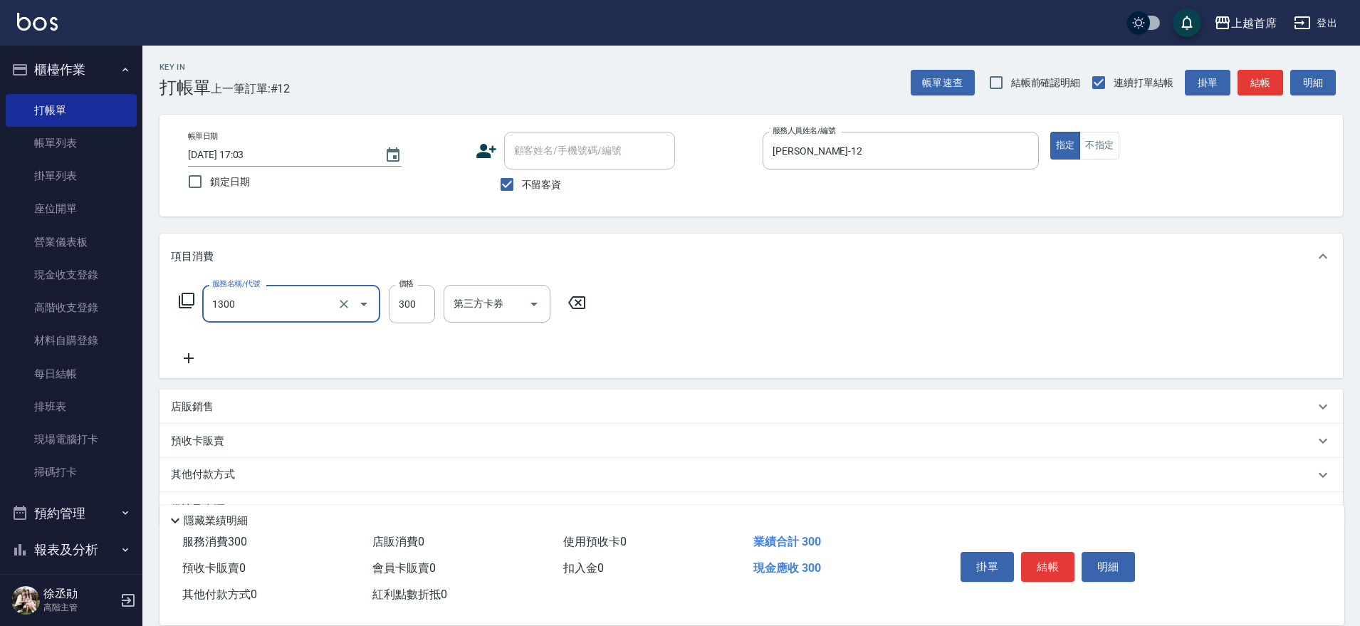
type input "洗髮(1300)"
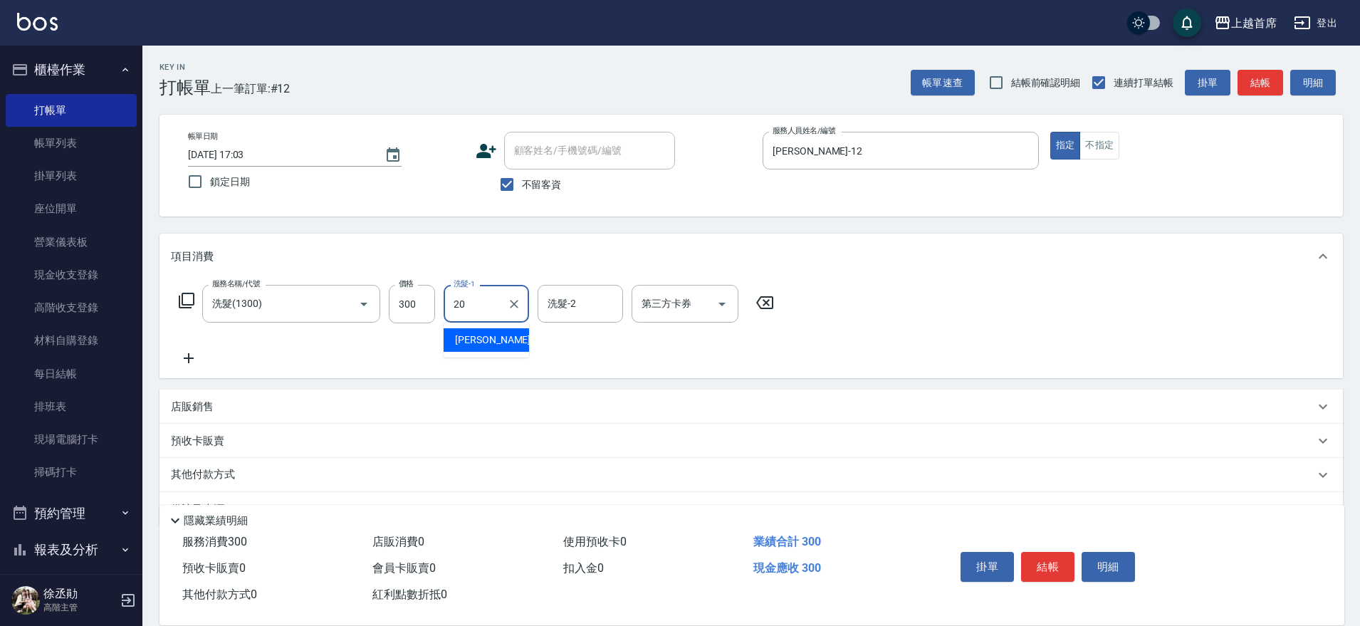
type input "[PERSON_NAME]-20"
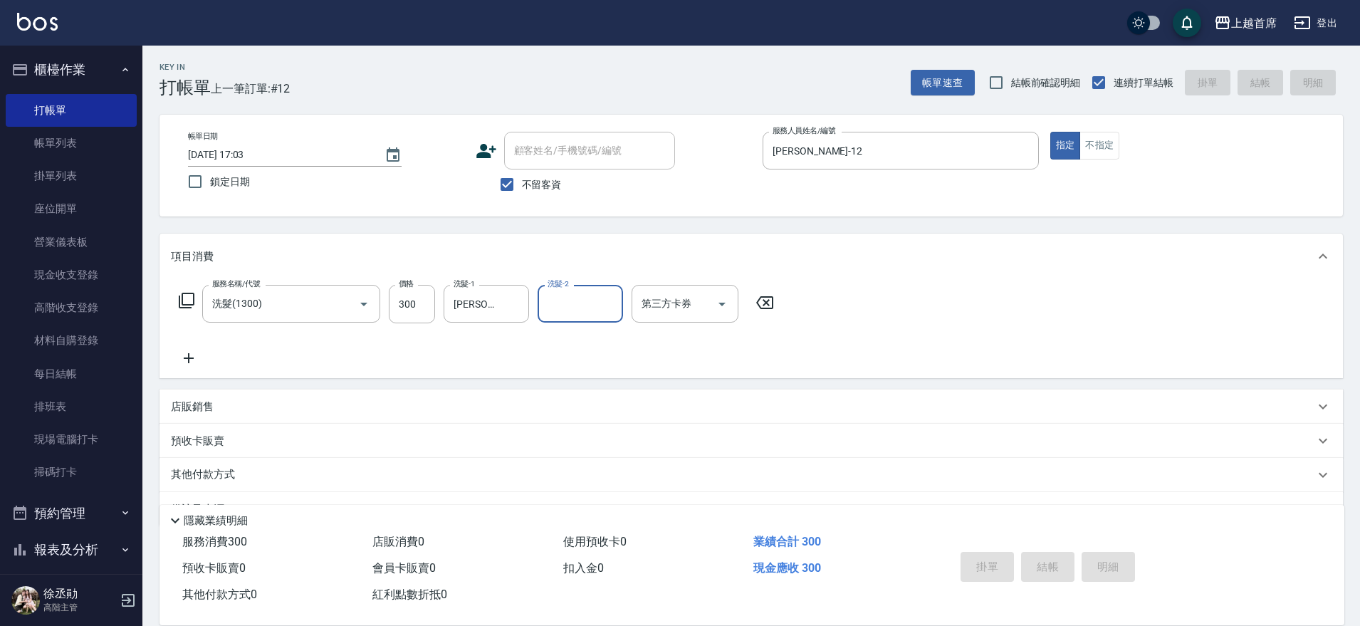
type input "[DATE] 17:04"
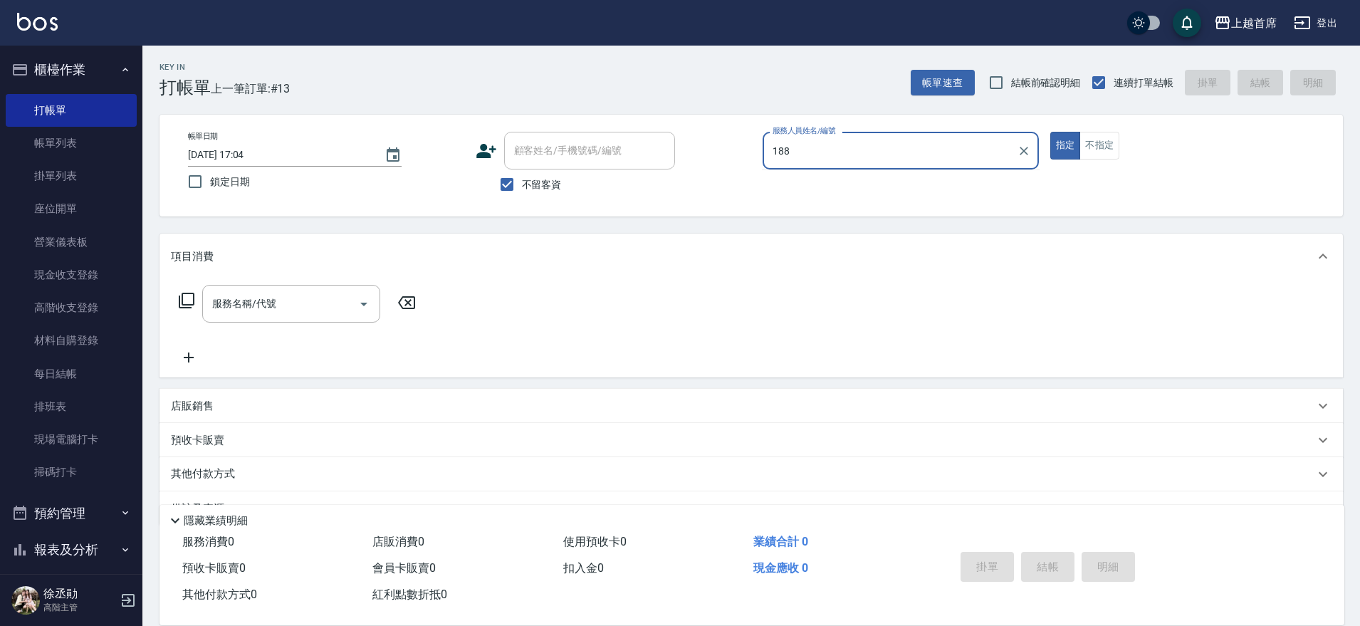
type input "188"
click at [1050, 132] on button "指定" at bounding box center [1065, 146] width 31 height 28
click at [904, 162] on input "服務人員姓名/編號" at bounding box center [900, 150] width 263 height 25
type input "Linda-18"
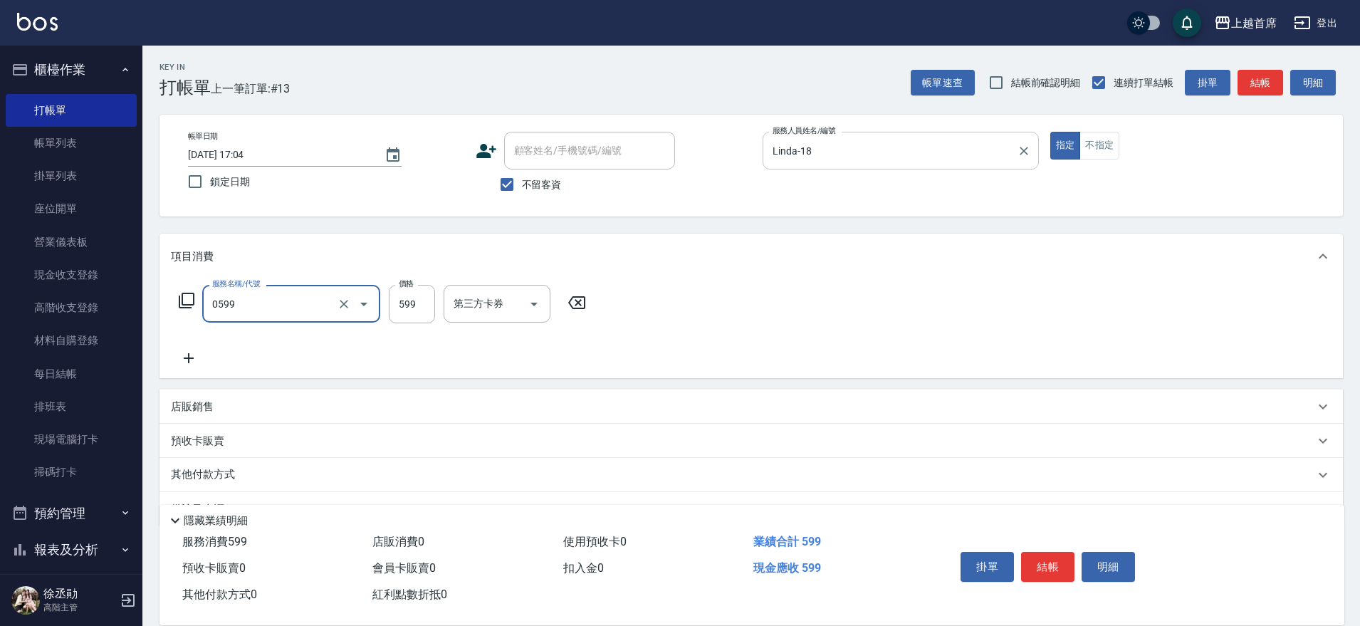
type input "[PERSON_NAME]spa(0599)"
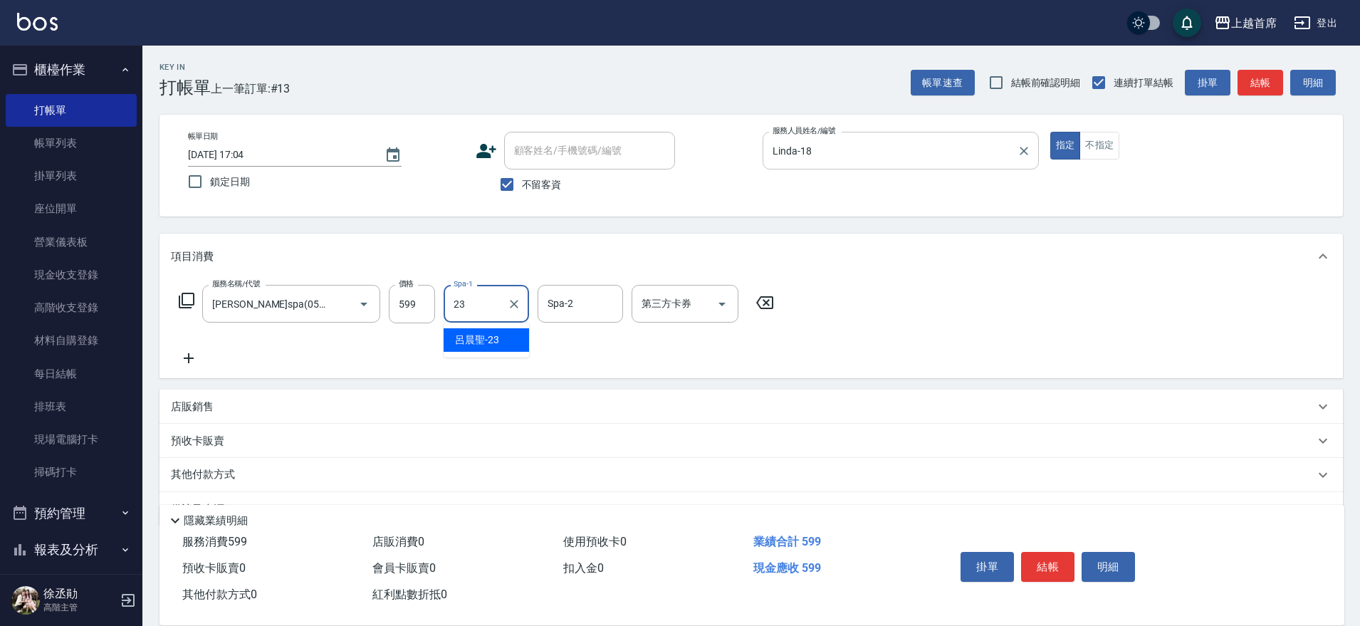
type input "[PERSON_NAME]-23"
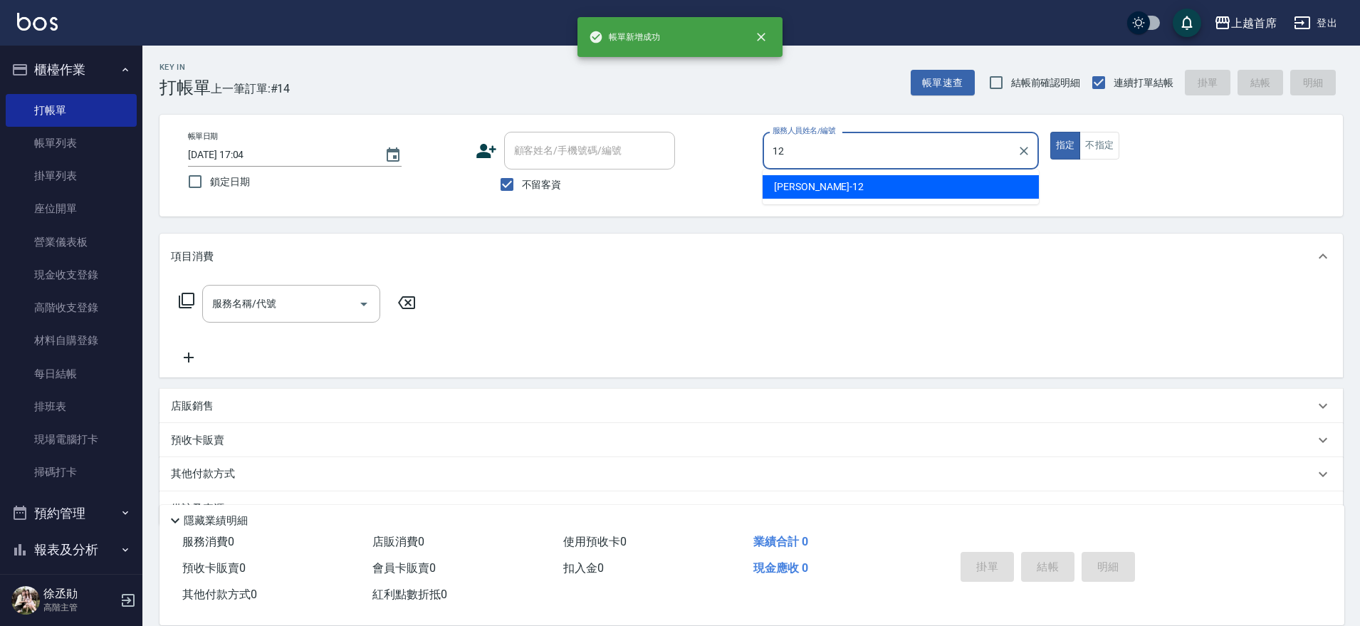
type input "[PERSON_NAME]-12"
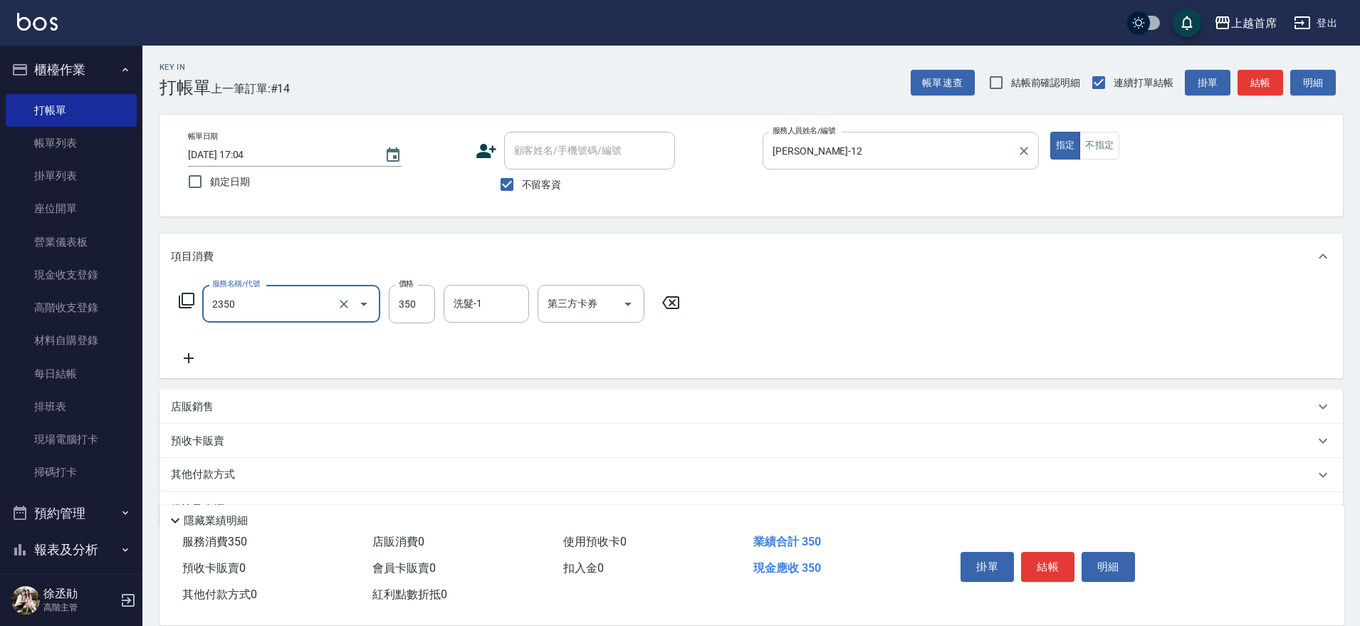
type input "不指定洗剪350(2350)"
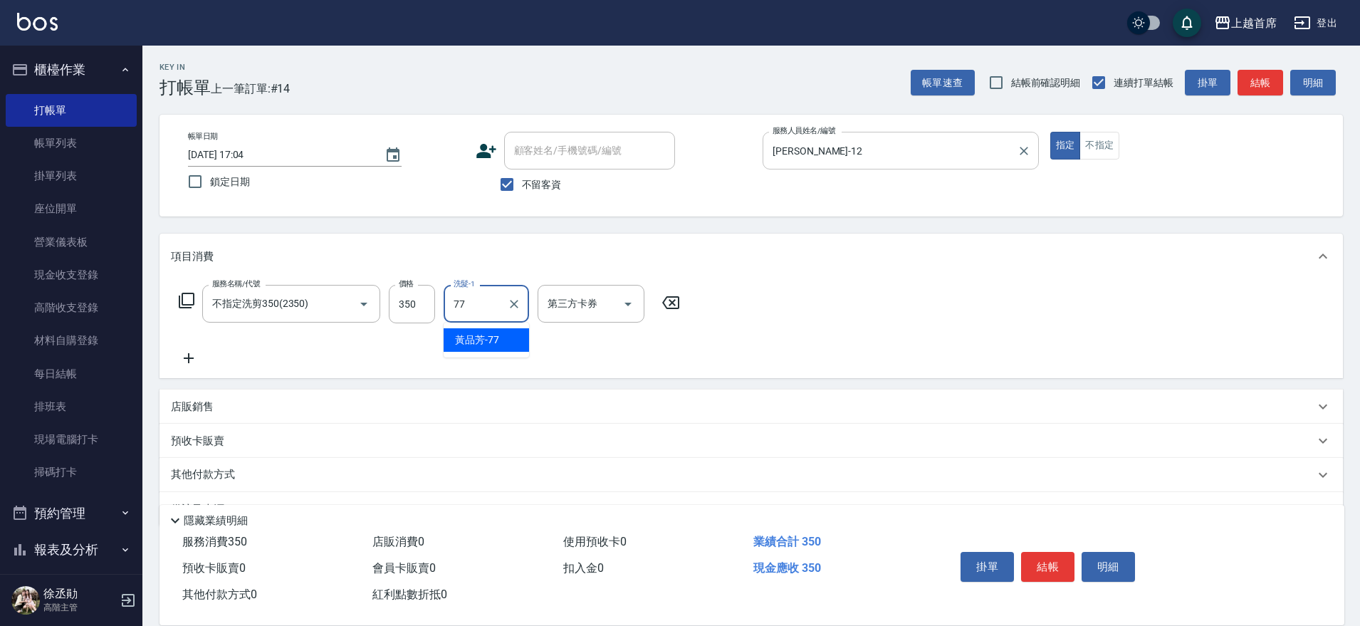
type input "[PERSON_NAME]-77"
click at [1102, 138] on button "不指定" at bounding box center [1099, 146] width 40 height 28
click at [1053, 562] on button "結帳" at bounding box center [1047, 567] width 53 height 30
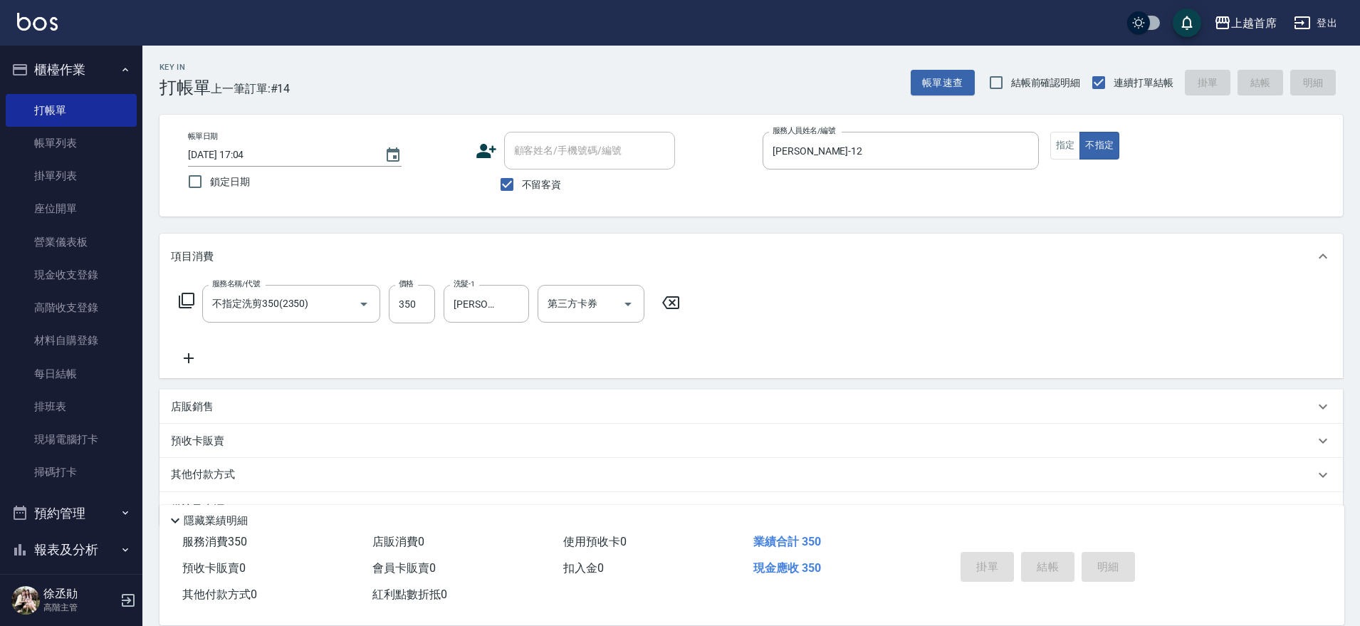
type input "[DATE] 17:07"
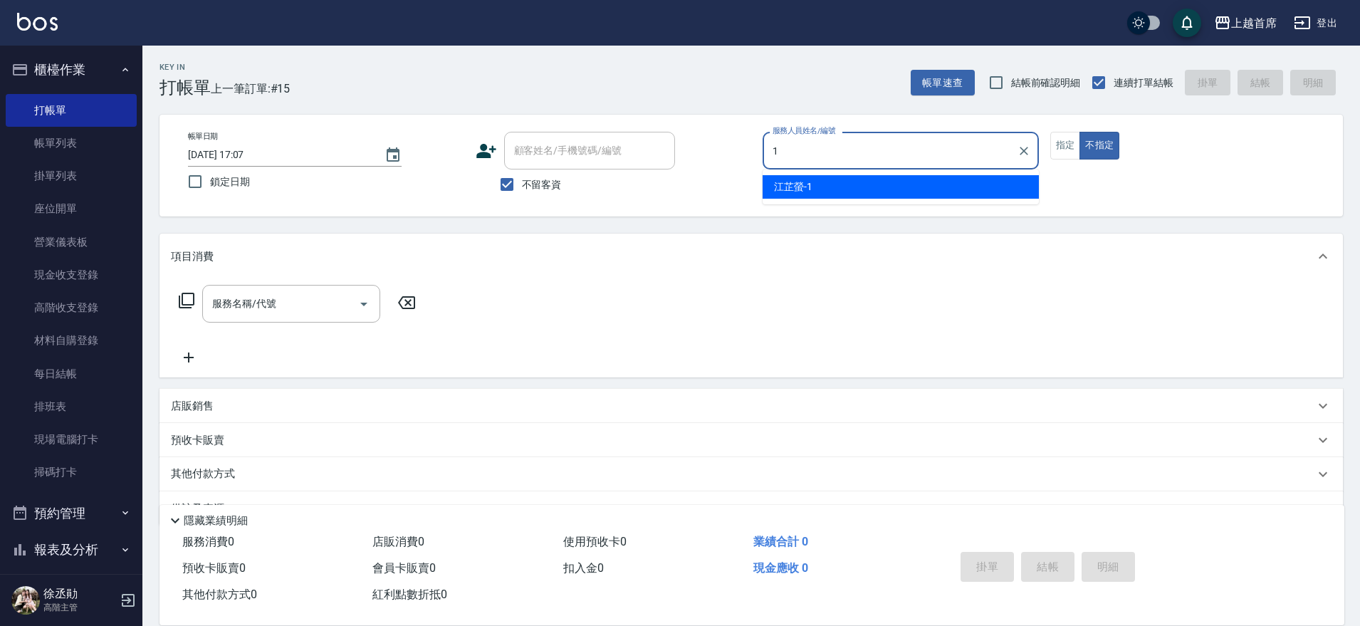
type input "[PERSON_NAME]-1"
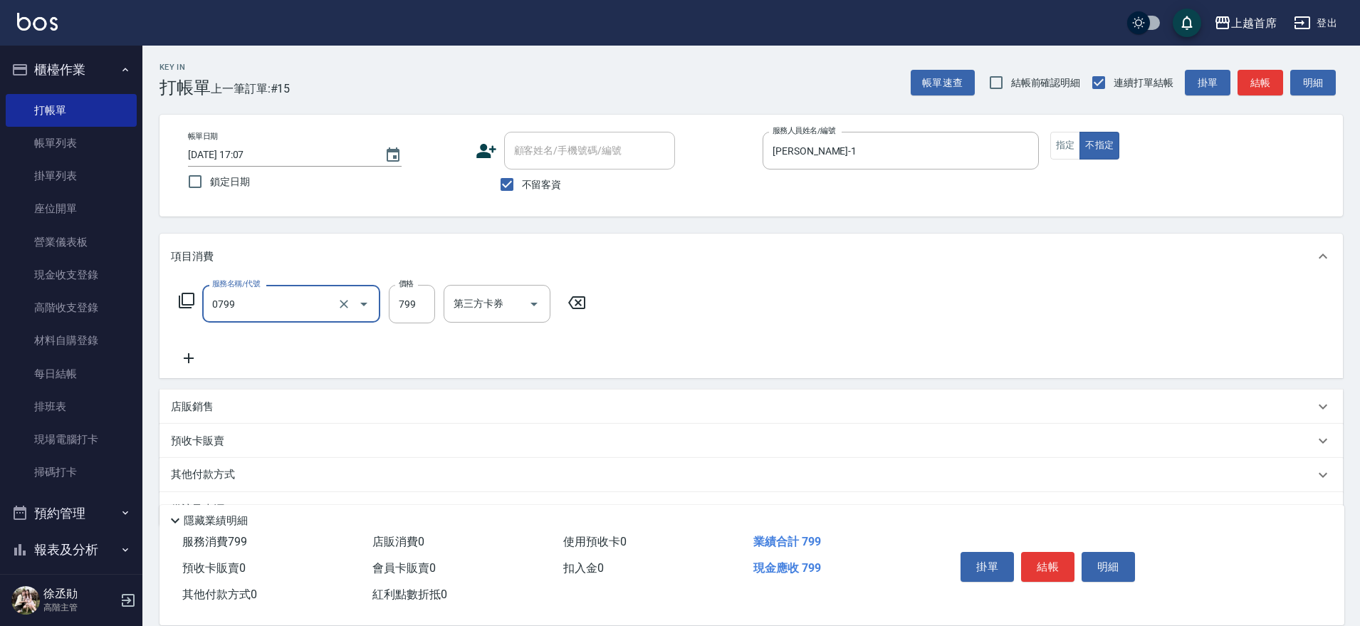
type input "精油799(0799)"
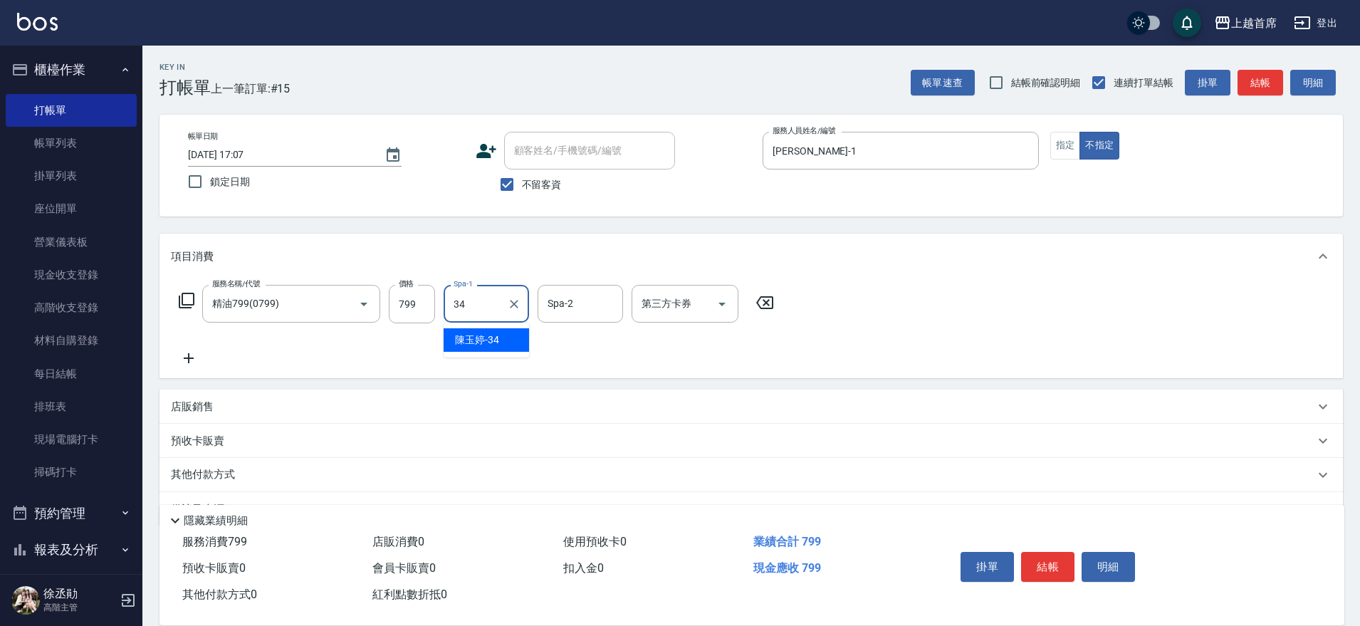
type input "[PERSON_NAME]-34"
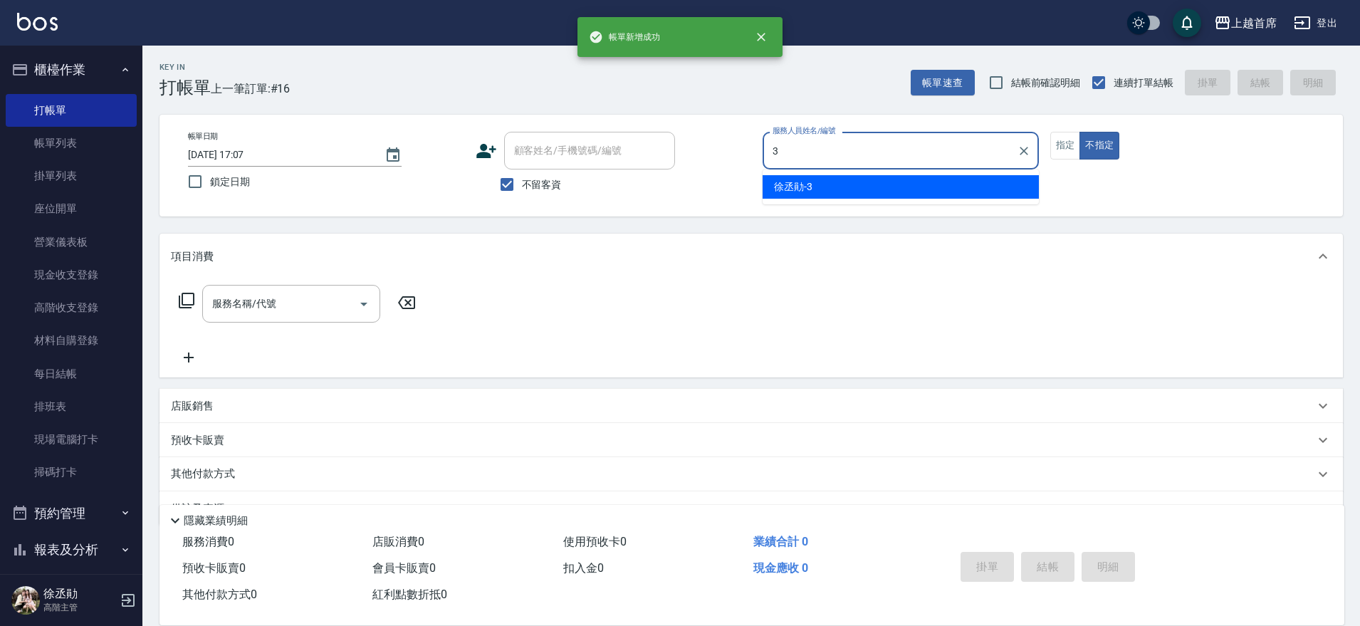
type input "[PERSON_NAME]-3"
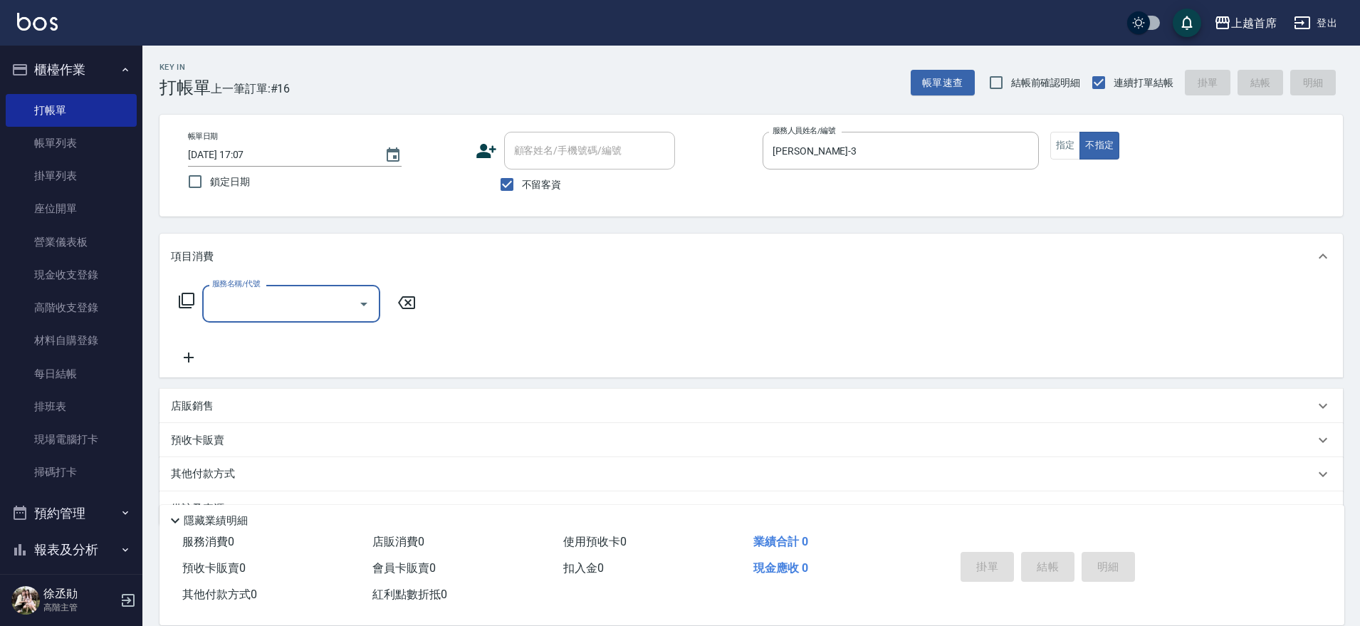
click at [1053, 159] on div "帳單日期 [DATE] 17:07 鎖定日期 顧客姓名/手機號碼/編號 顧客姓名/手機號碼/編號 不留客資 服務人員姓名/編號 [PERSON_NAME]-3…" at bounding box center [751, 166] width 1149 height 68
click at [1060, 154] on button "指定" at bounding box center [1065, 146] width 31 height 28
click at [290, 303] on input "服務名稱/代號" at bounding box center [281, 303] width 144 height 25
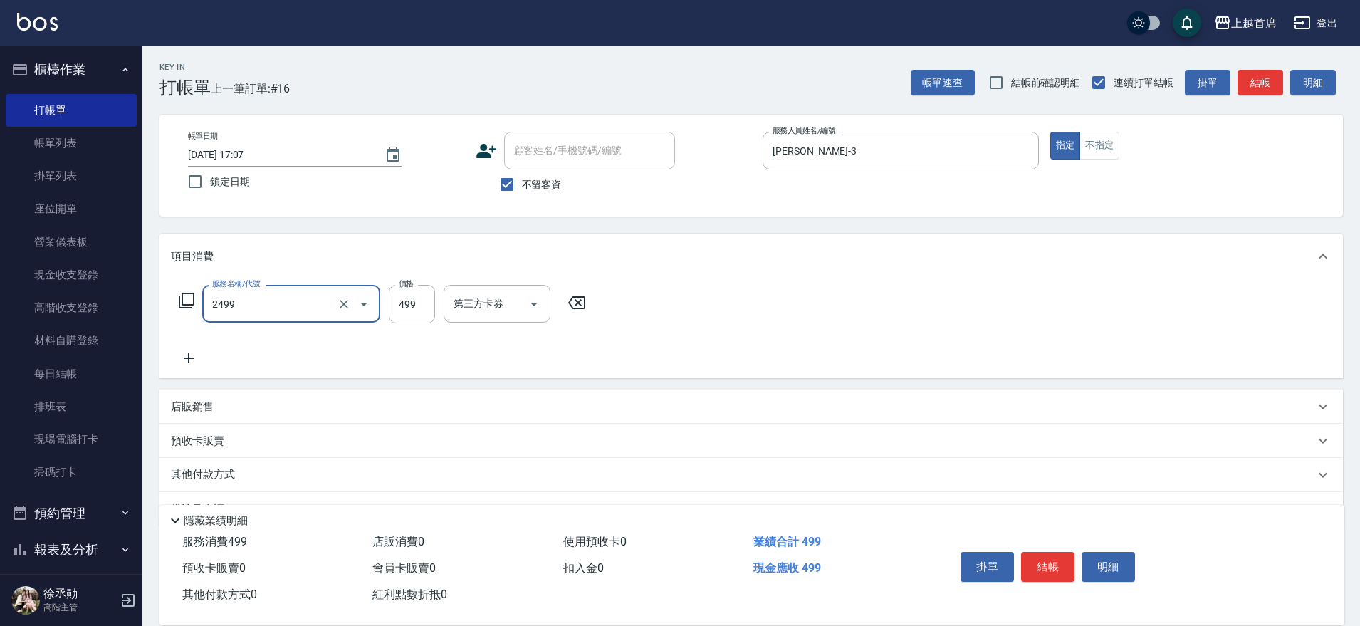
type input "499海鹽洗剪套餐(2499)"
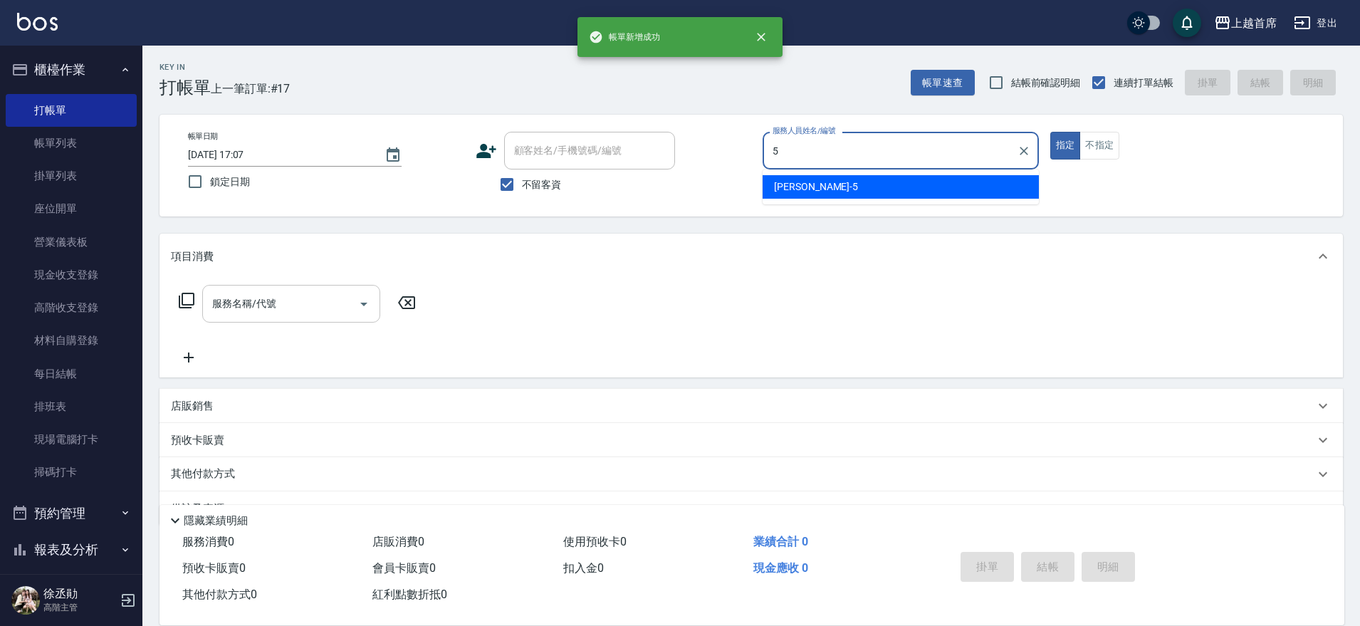
type input "[PERSON_NAME]-5"
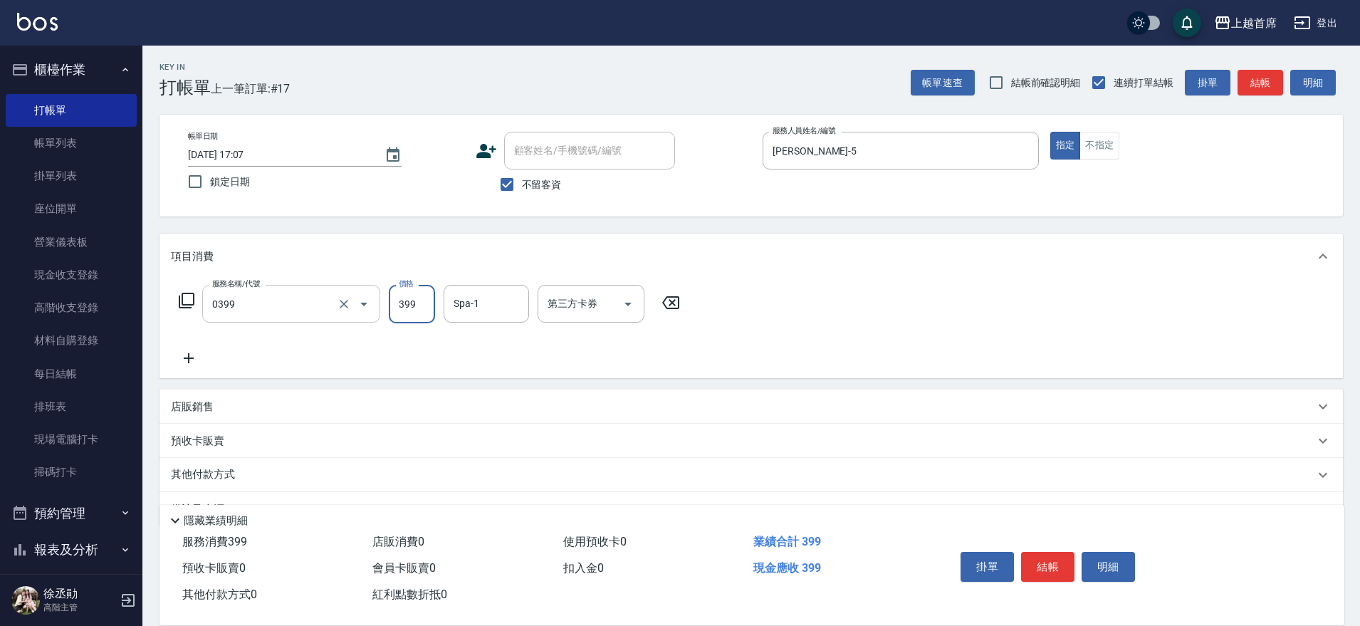
type input "海鹽洗髮(0399)"
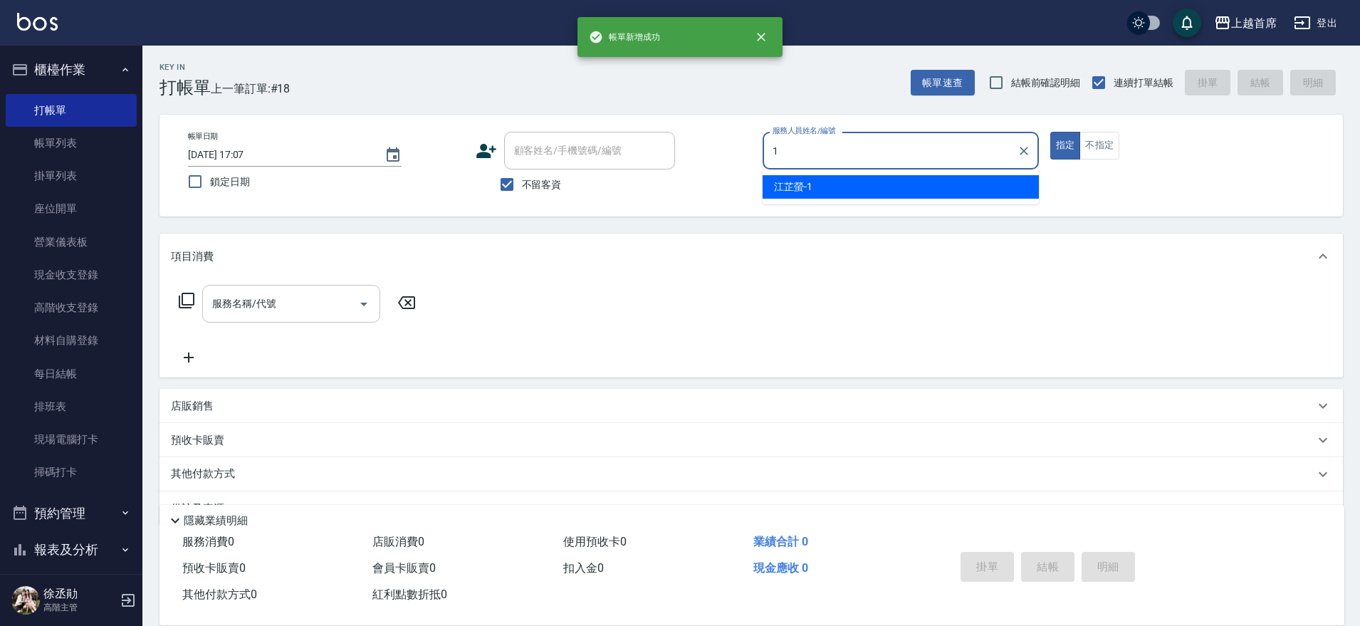
type input "[PERSON_NAME]-1"
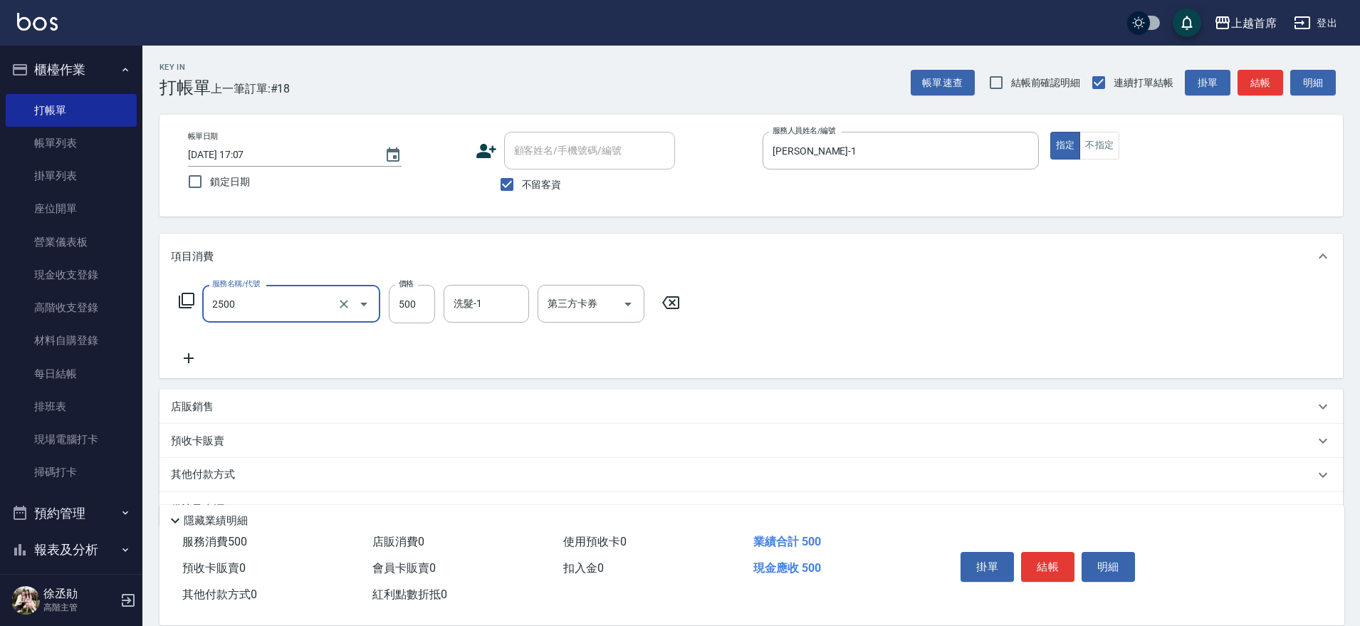
type input "海鹽洗剪500(2500)"
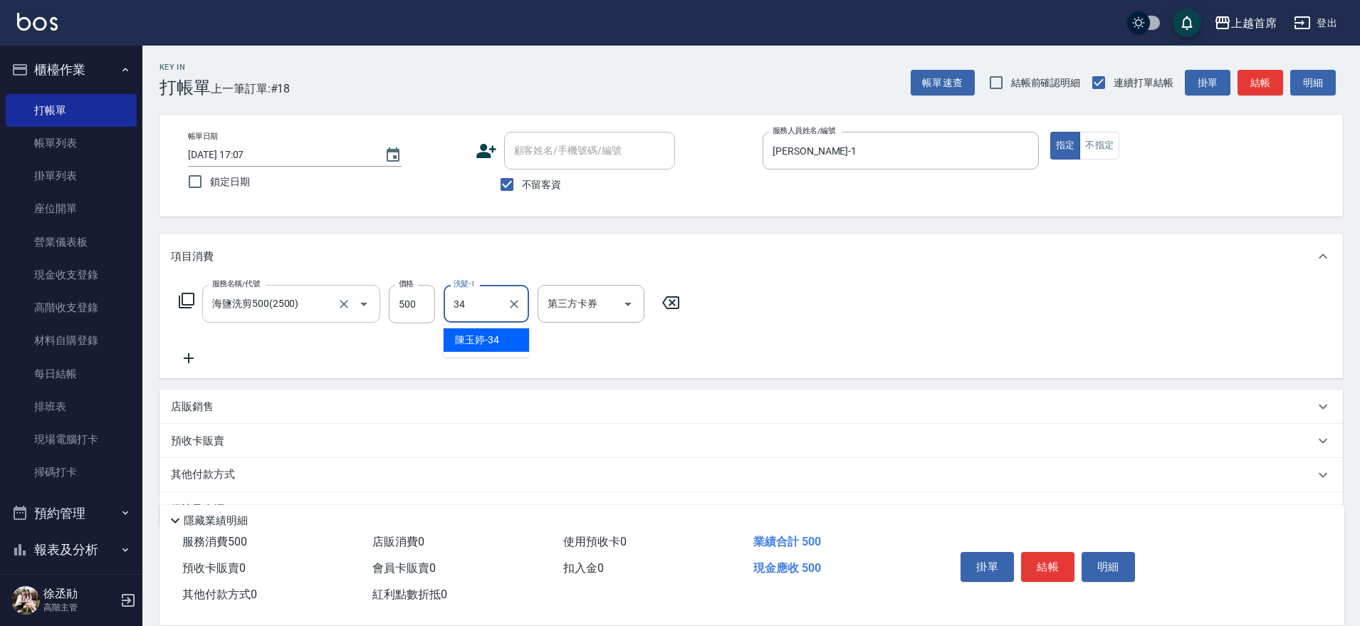
type input "[PERSON_NAME]-34"
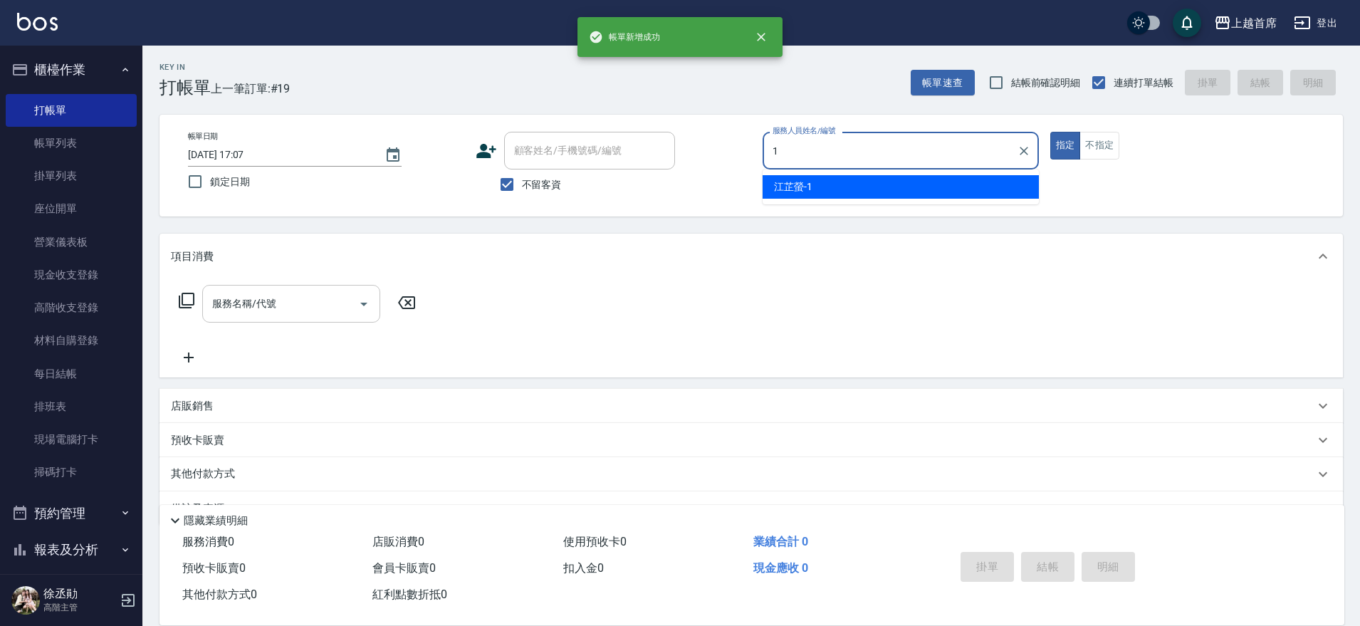
type input "[PERSON_NAME]-1"
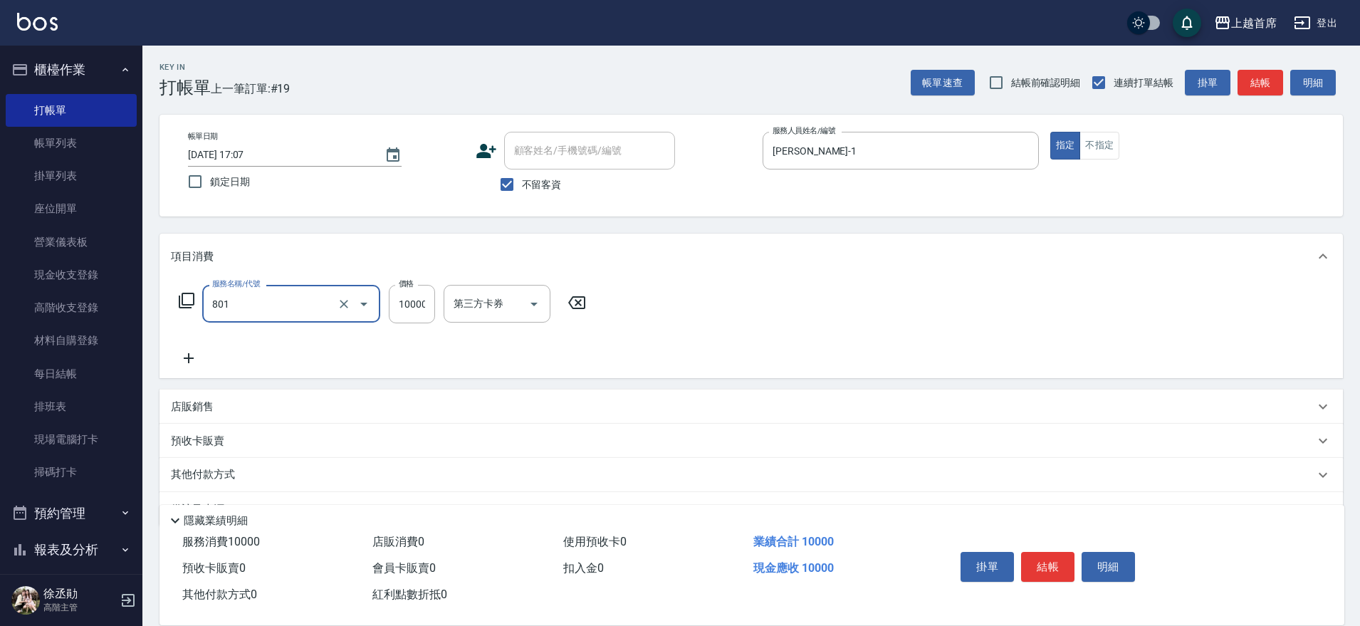
type input "入金10000(801)"
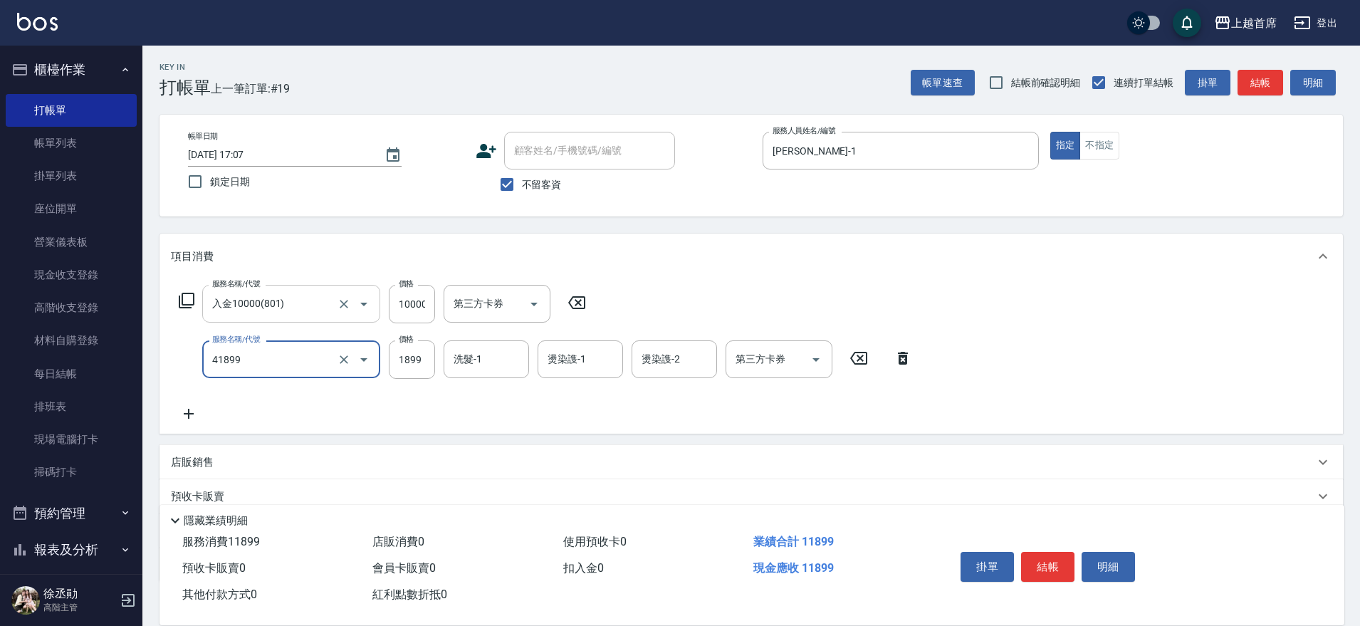
type input "染髮D餐(41899)"
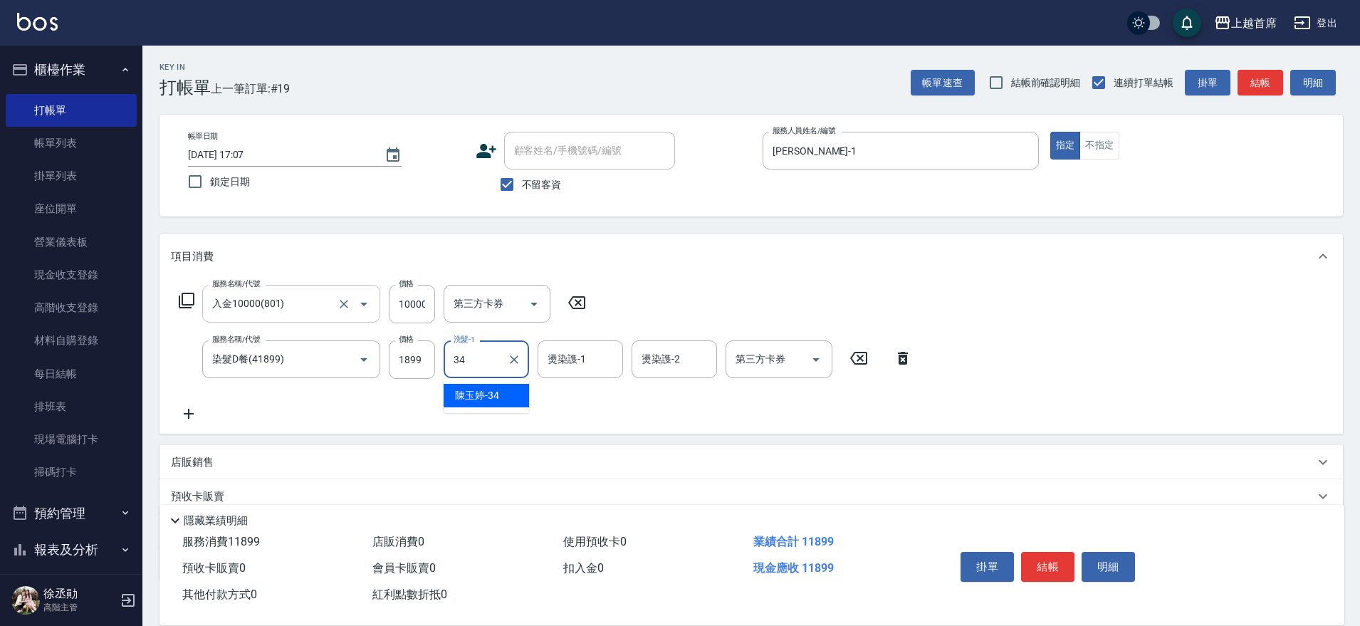
type input "[PERSON_NAME]-34"
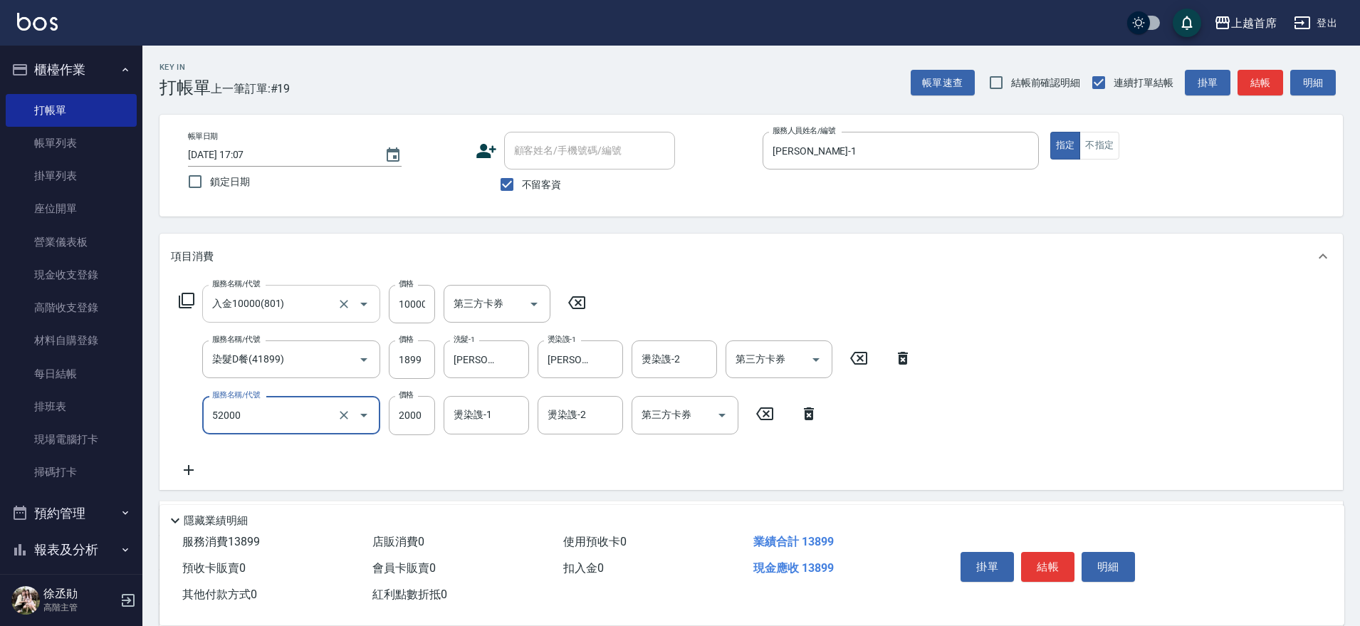
type input "黑耀光護髮(52000)"
type input "1980"
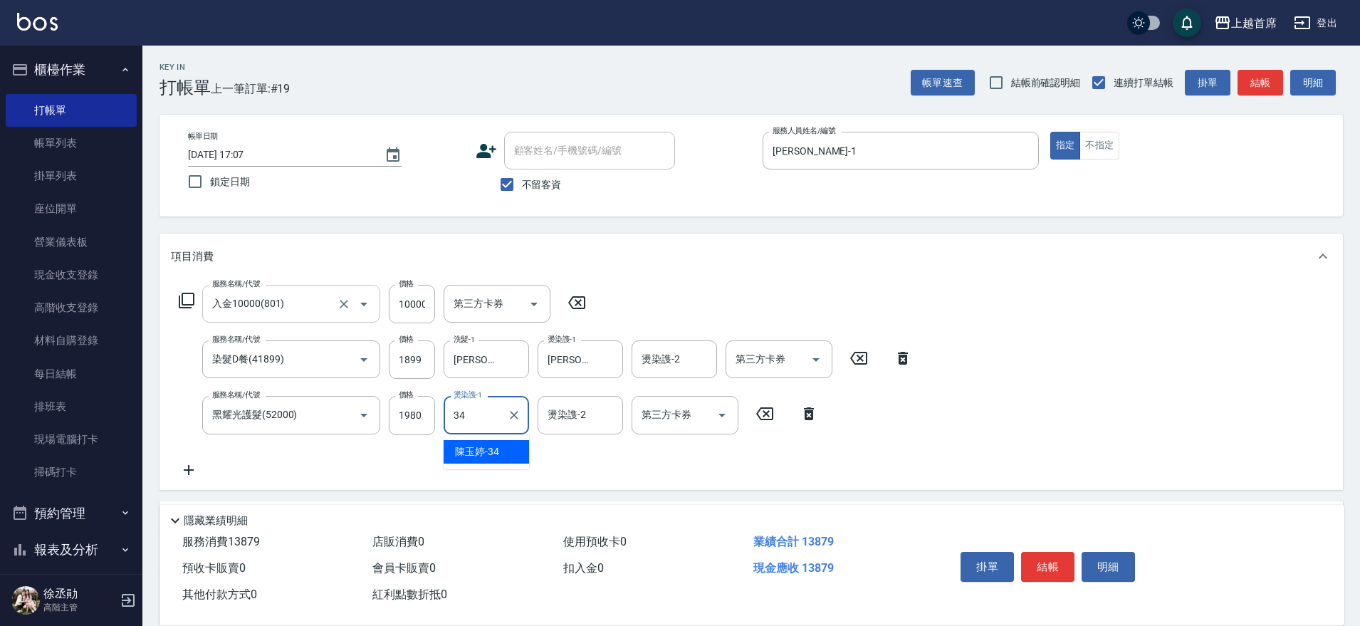
type input "[PERSON_NAME]-34"
click at [748, 363] on div "第三方卡券 第三方卡券" at bounding box center [778, 359] width 107 height 38
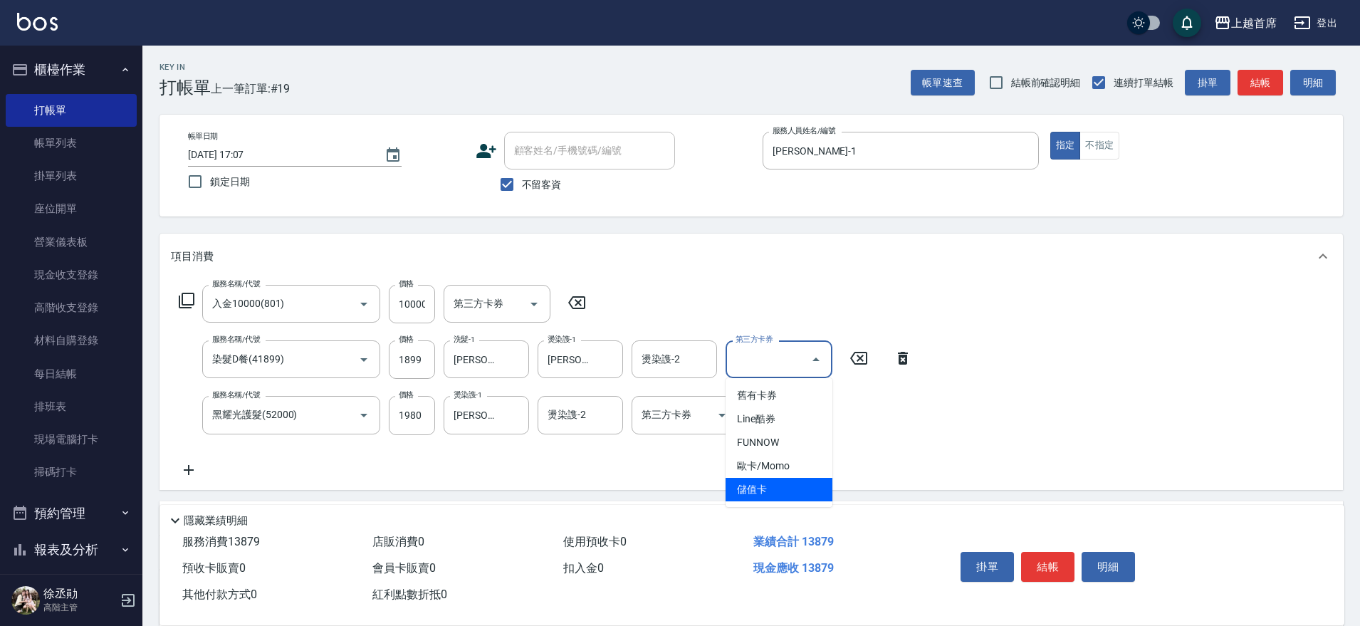
click at [768, 484] on span "儲值卡" at bounding box center [778, 489] width 107 height 23
type input "儲值卡"
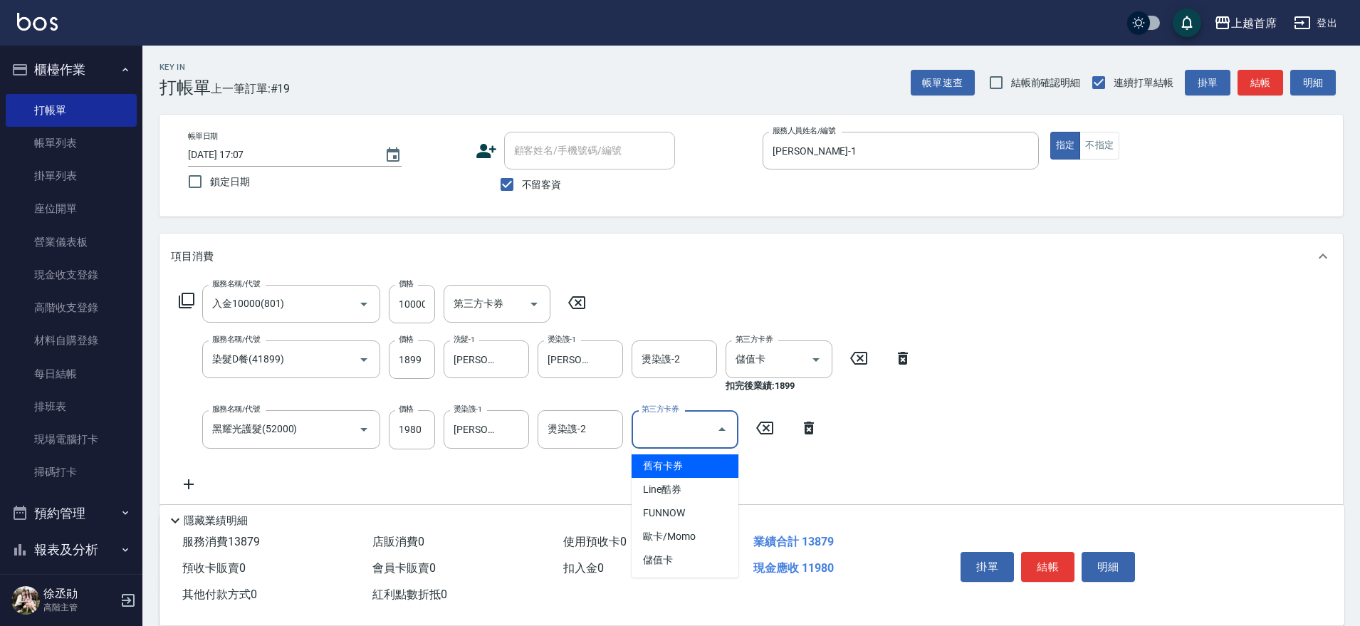
click at [642, 426] on div "第三方卡券 第三方卡券" at bounding box center [684, 429] width 107 height 38
click at [693, 568] on span "儲值卡" at bounding box center [684, 559] width 107 height 23
type input "儲值卡"
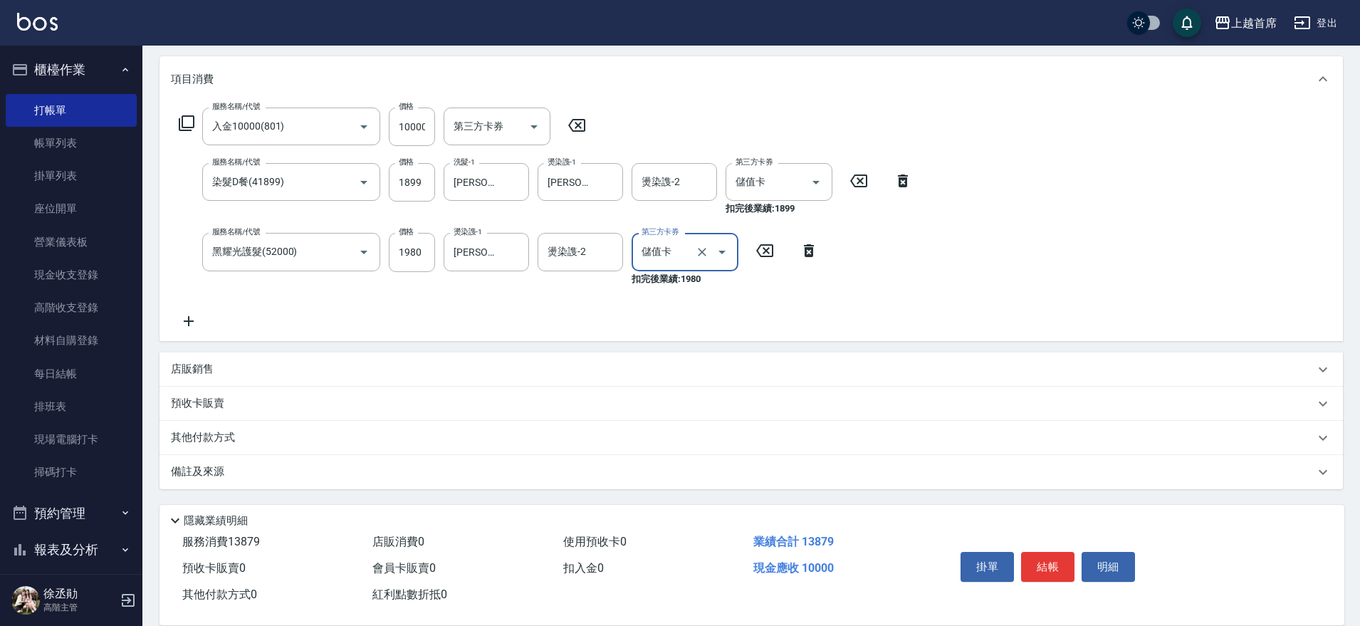
click at [407, 369] on div "店販銷售" at bounding box center [742, 369] width 1143 height 15
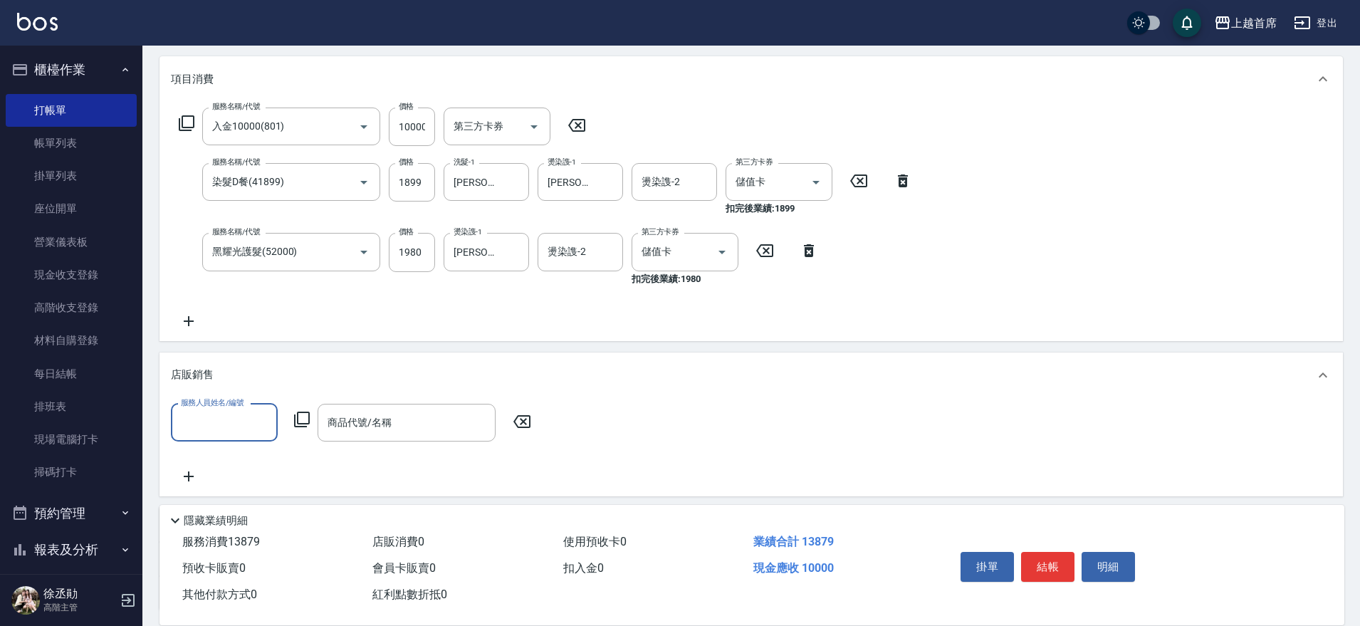
scroll to position [0, 0]
type input "[PERSON_NAME]-1"
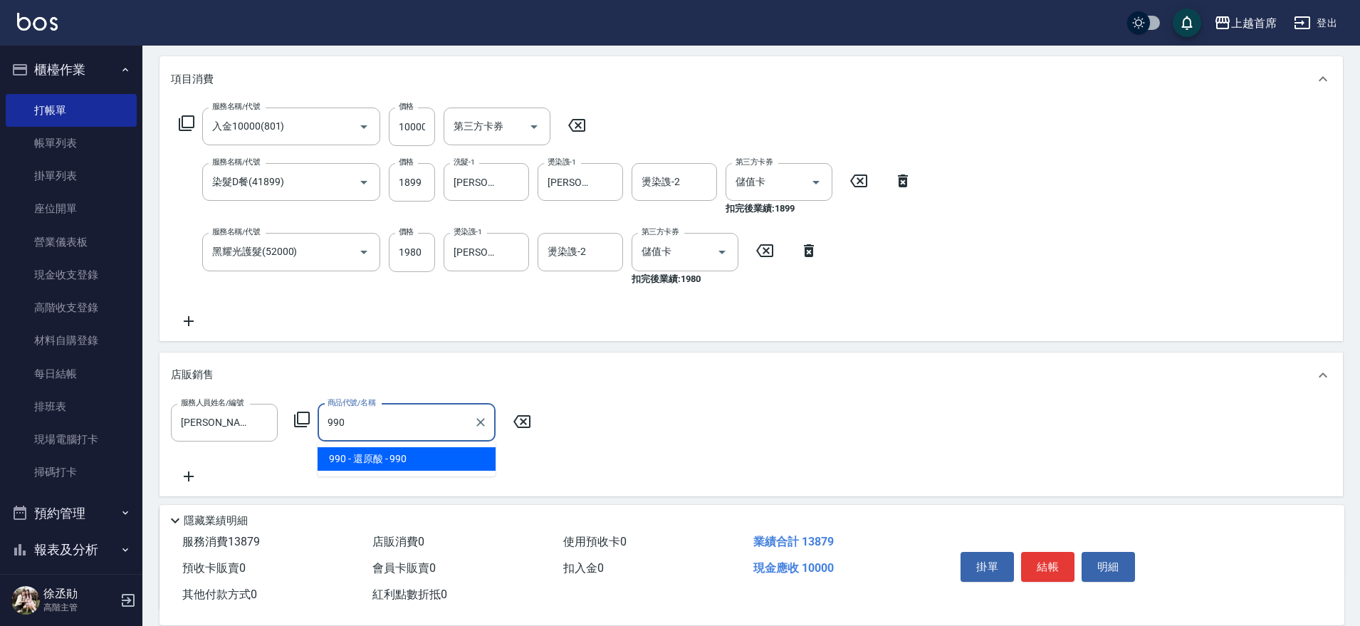
type input "還原酸"
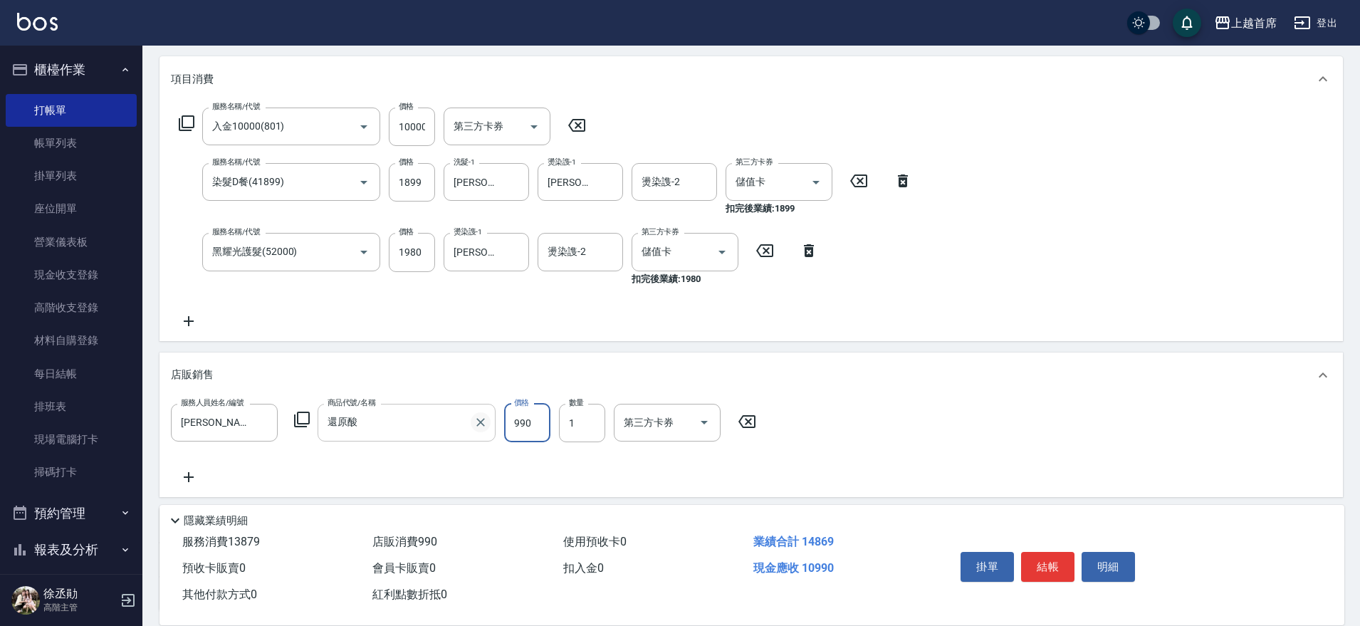
click at [485, 419] on icon "Clear" at bounding box center [480, 422] width 14 height 14
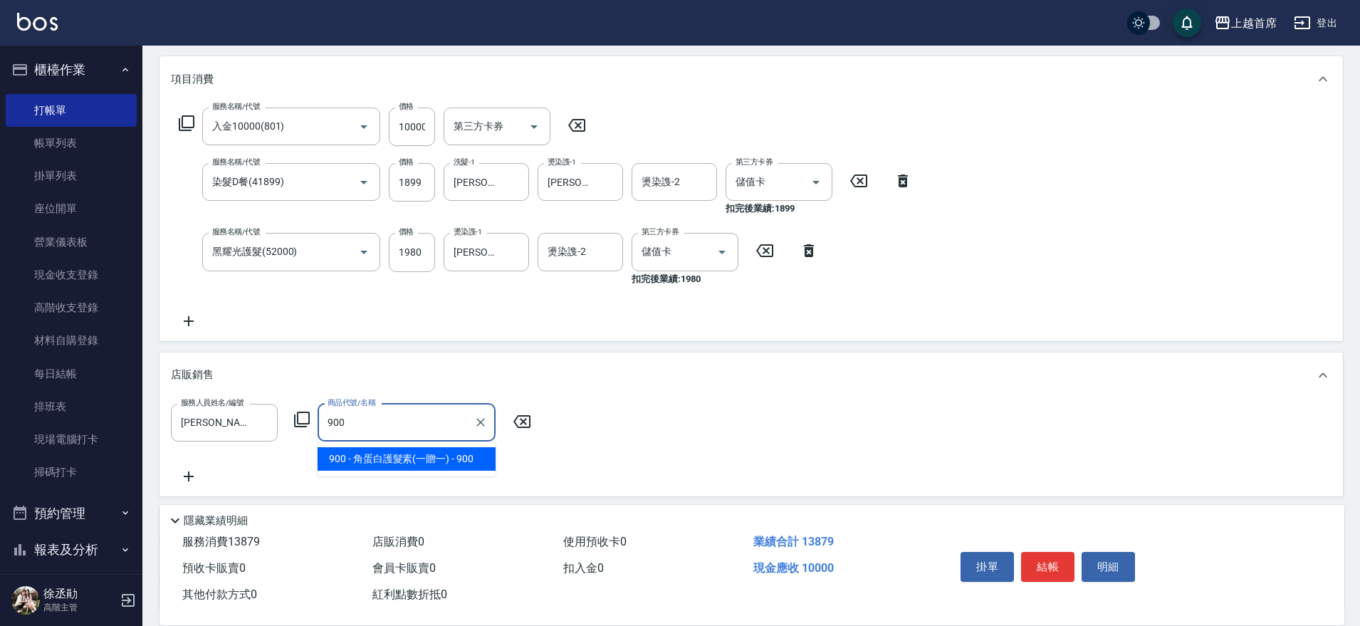
type input "角蛋白護髮素(一贈一)"
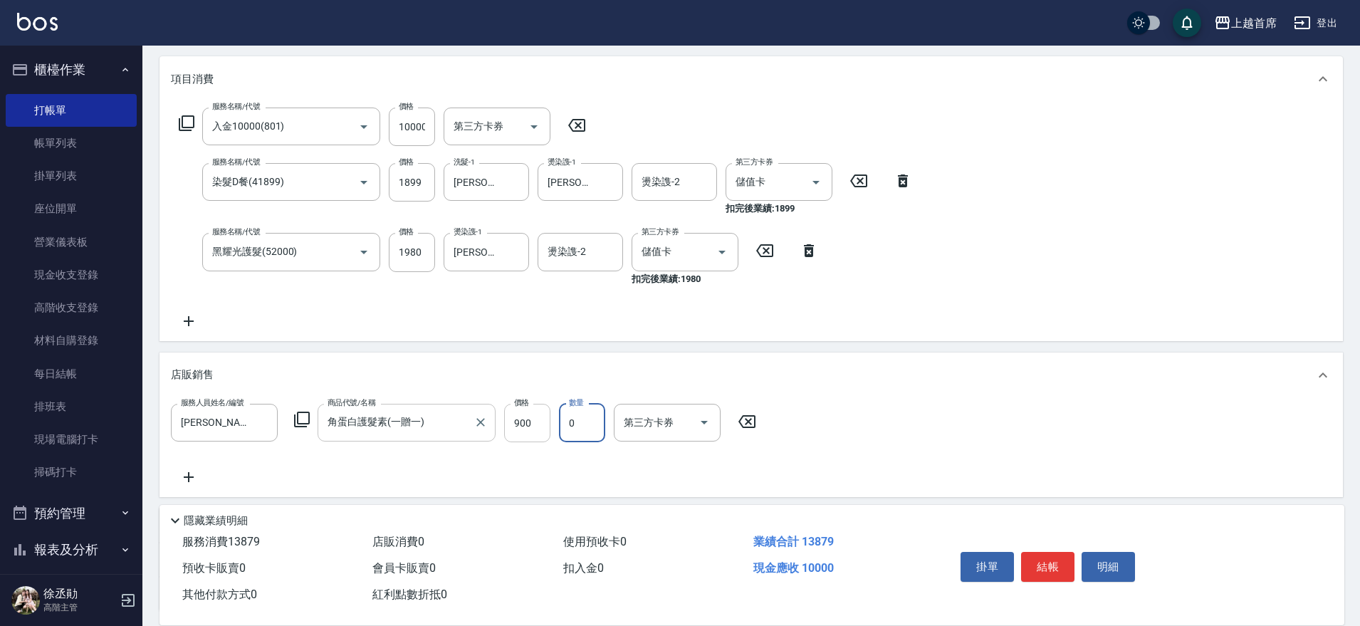
type input "0"
click at [525, 417] on input "900" at bounding box center [527, 423] width 46 height 38
type input "990"
click at [650, 411] on div "第三方卡券 第三方卡券" at bounding box center [667, 423] width 107 height 38
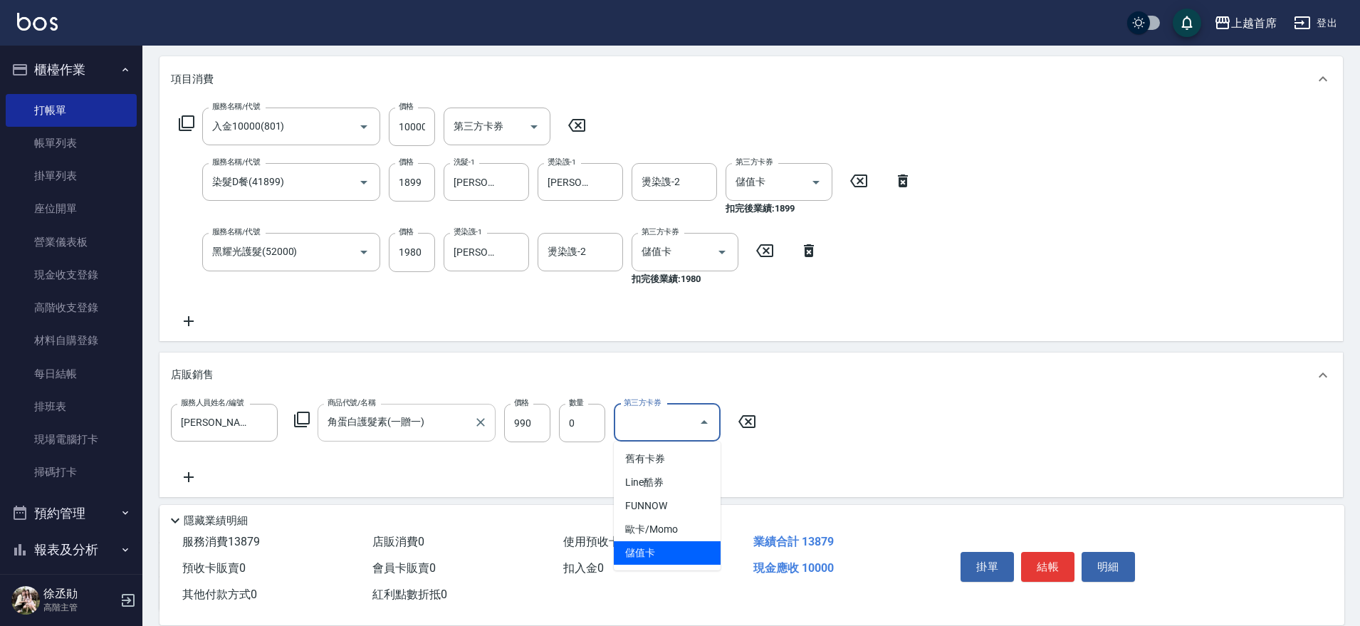
click at [656, 553] on span "儲值卡" at bounding box center [667, 552] width 107 height 23
type input "儲值卡"
click at [679, 475] on div "服務人員姓名/編號 [PERSON_NAME]-1 服務人員姓名/編號 商品代號/名稱 角蛋白護髮素(一贈一) 商品代號/名稱 價格 990 價格 數量 0 …" at bounding box center [751, 445] width 1160 height 82
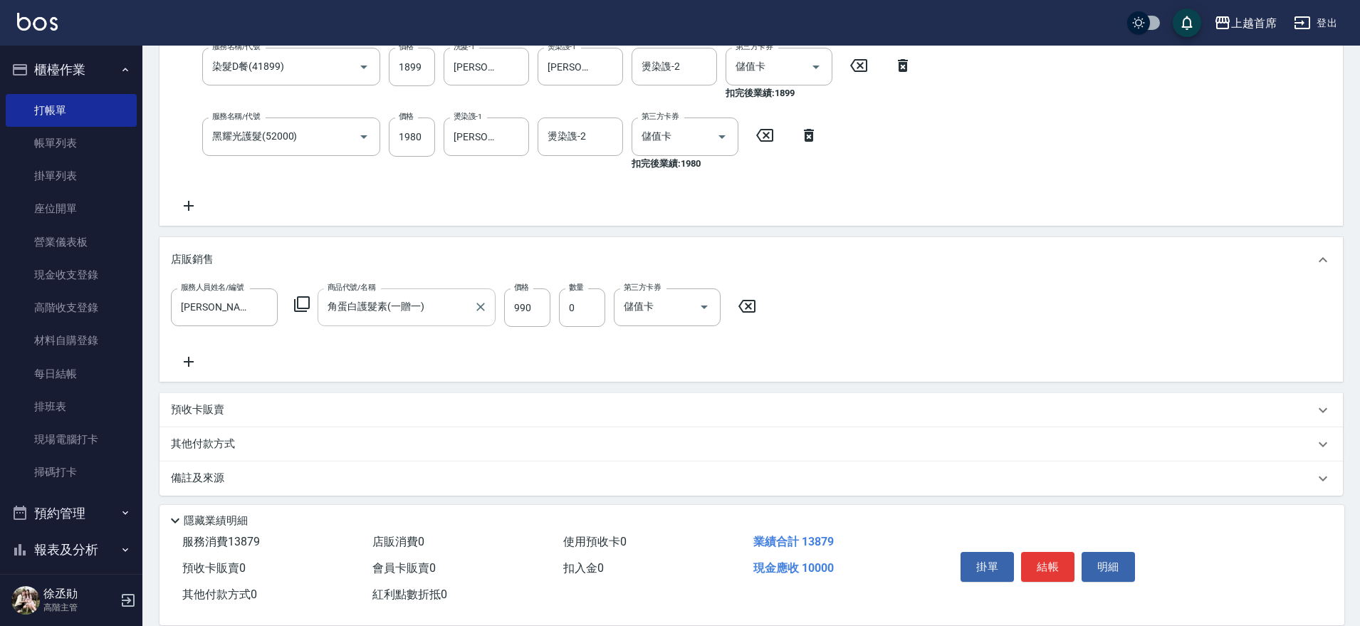
scroll to position [299, 0]
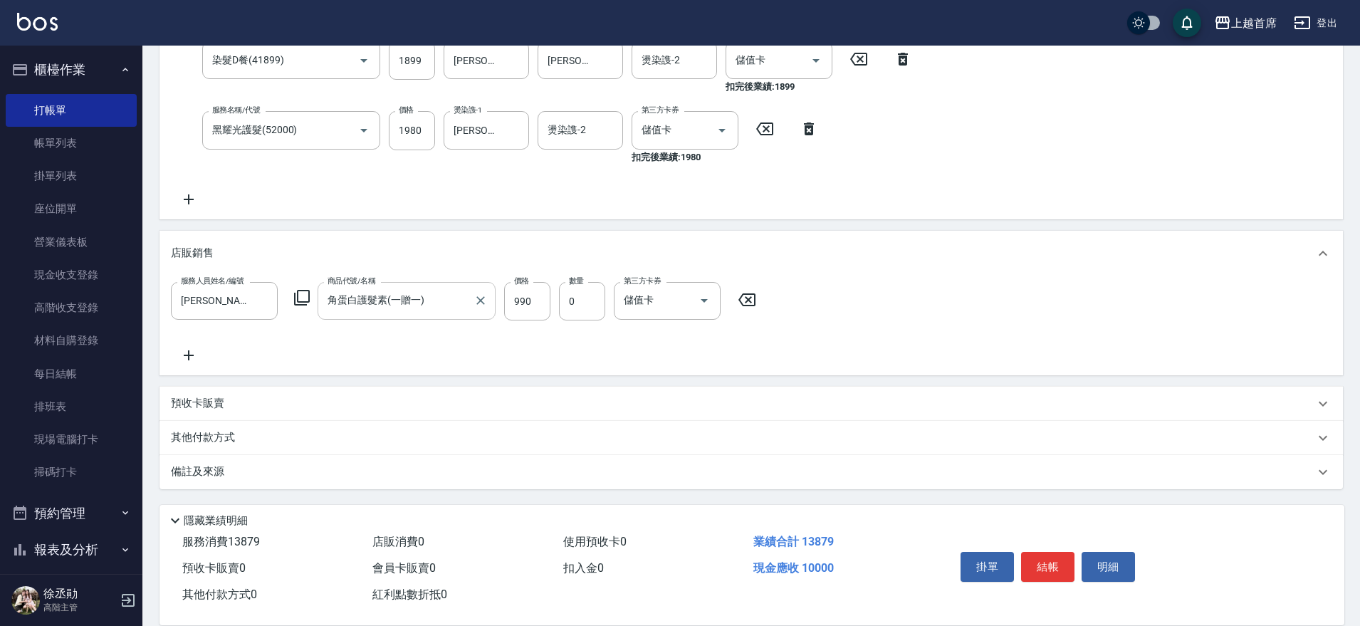
click at [269, 442] on div "其他付款方式" at bounding box center [742, 438] width 1143 height 16
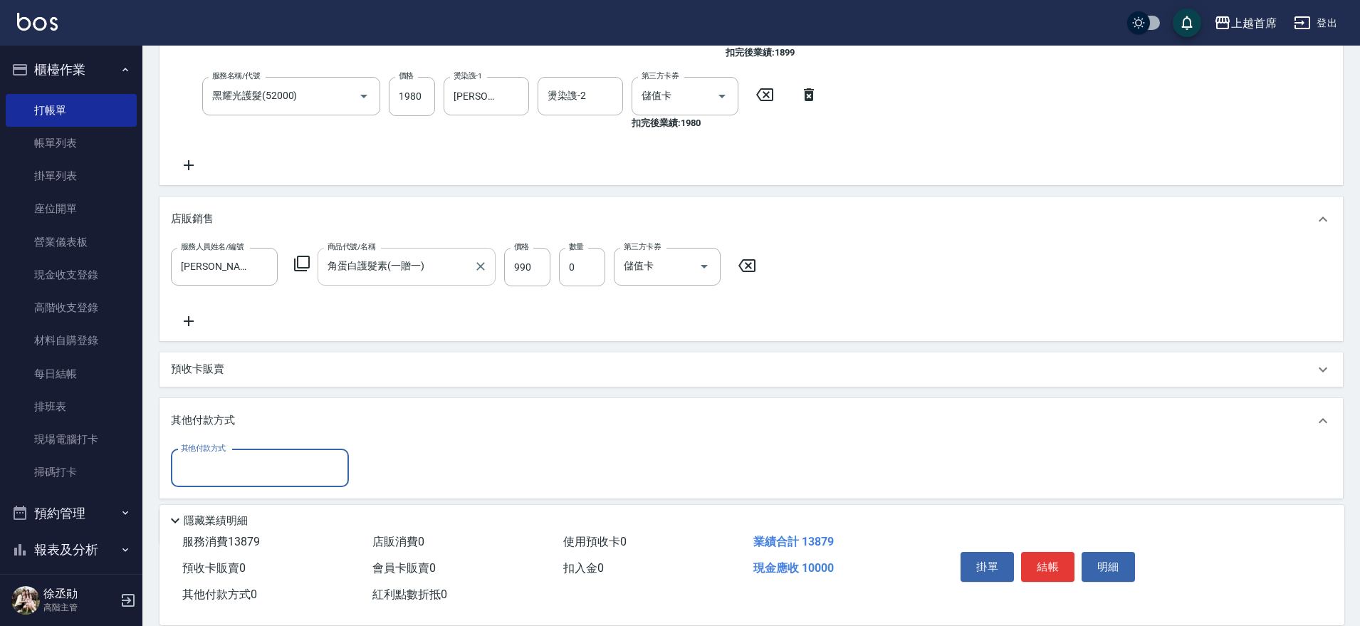
scroll to position [388, 0]
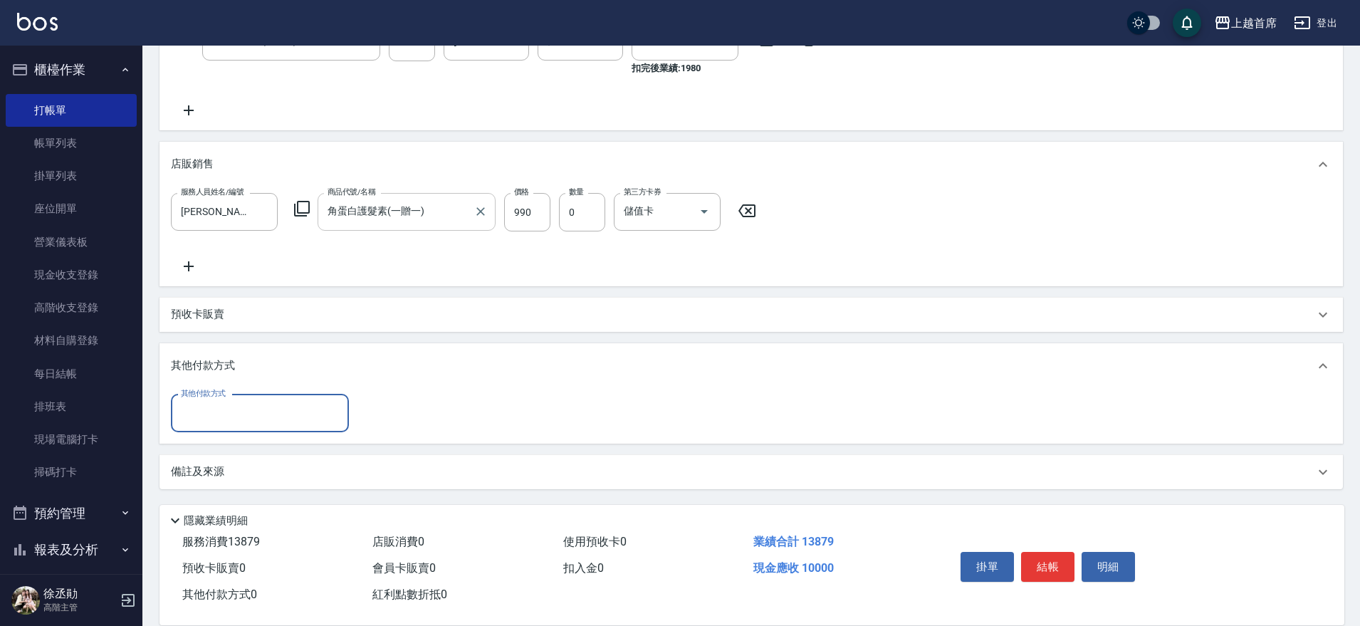
click at [271, 424] on input "其他付款方式" at bounding box center [259, 413] width 165 height 25
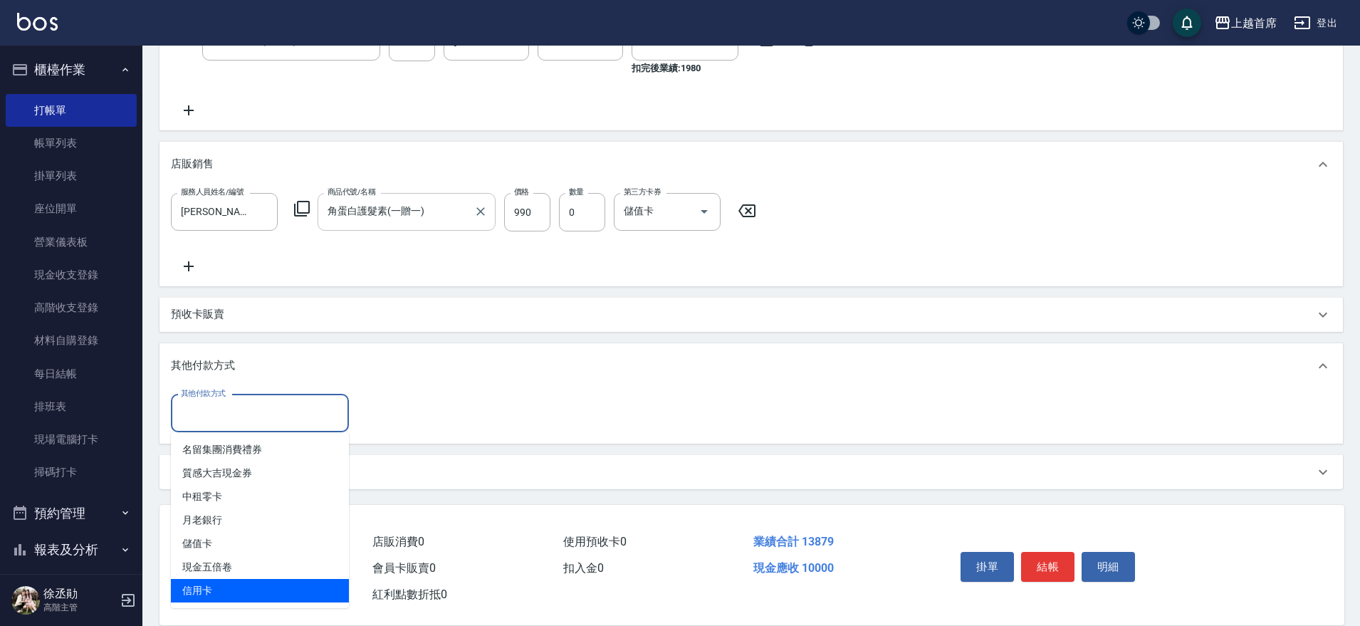
click at [280, 586] on span "信用卡" at bounding box center [260, 590] width 178 height 23
type input "信用卡"
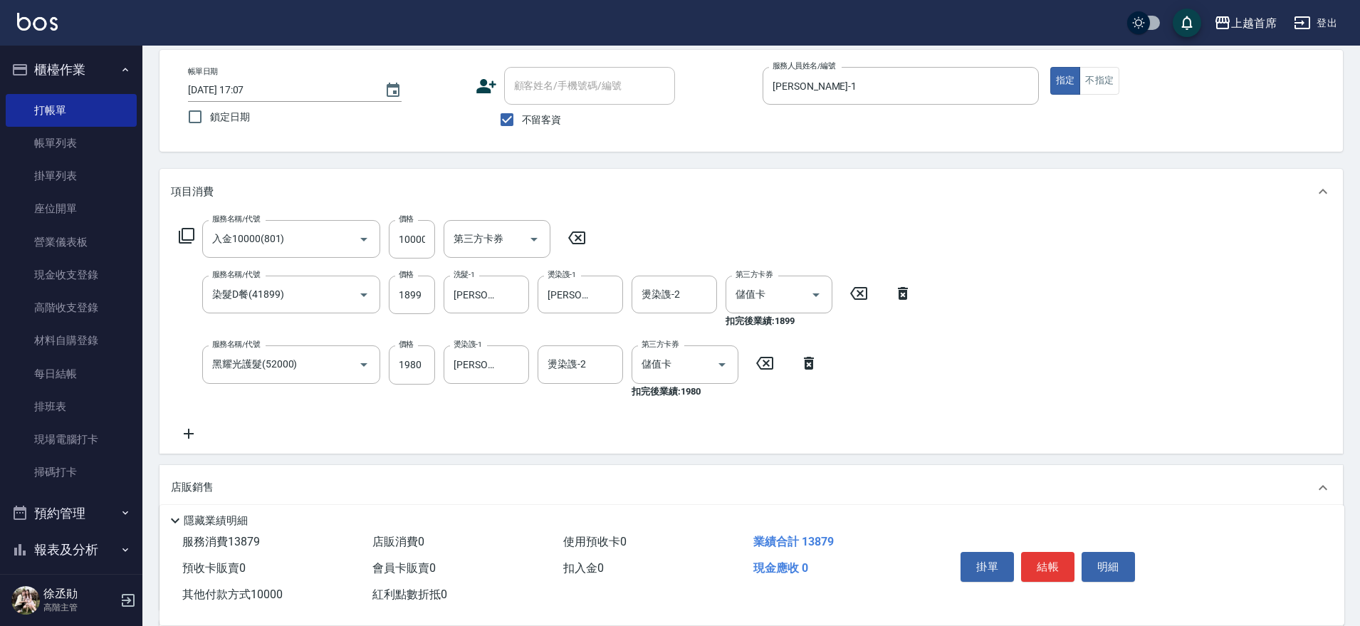
scroll to position [0, 0]
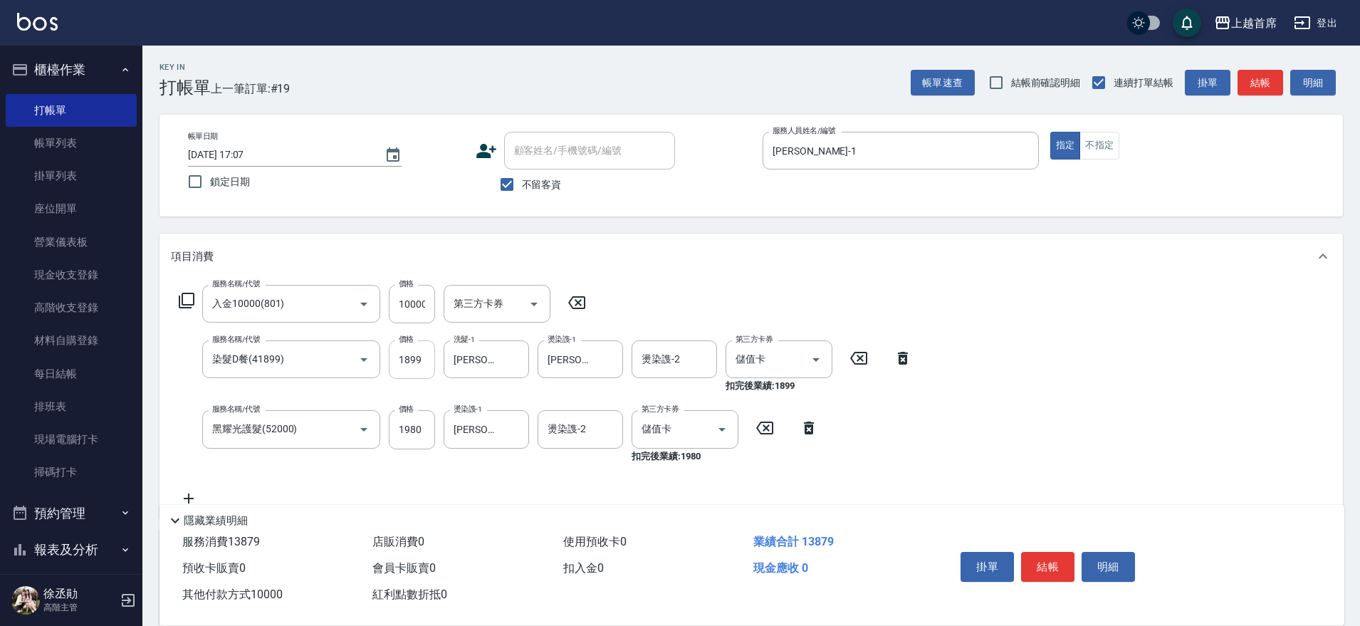
type input "10000"
click at [415, 362] on input "1899" at bounding box center [412, 359] width 46 height 38
click at [426, 362] on input "1899" at bounding box center [412, 359] width 46 height 38
type input "1"
type input "0"
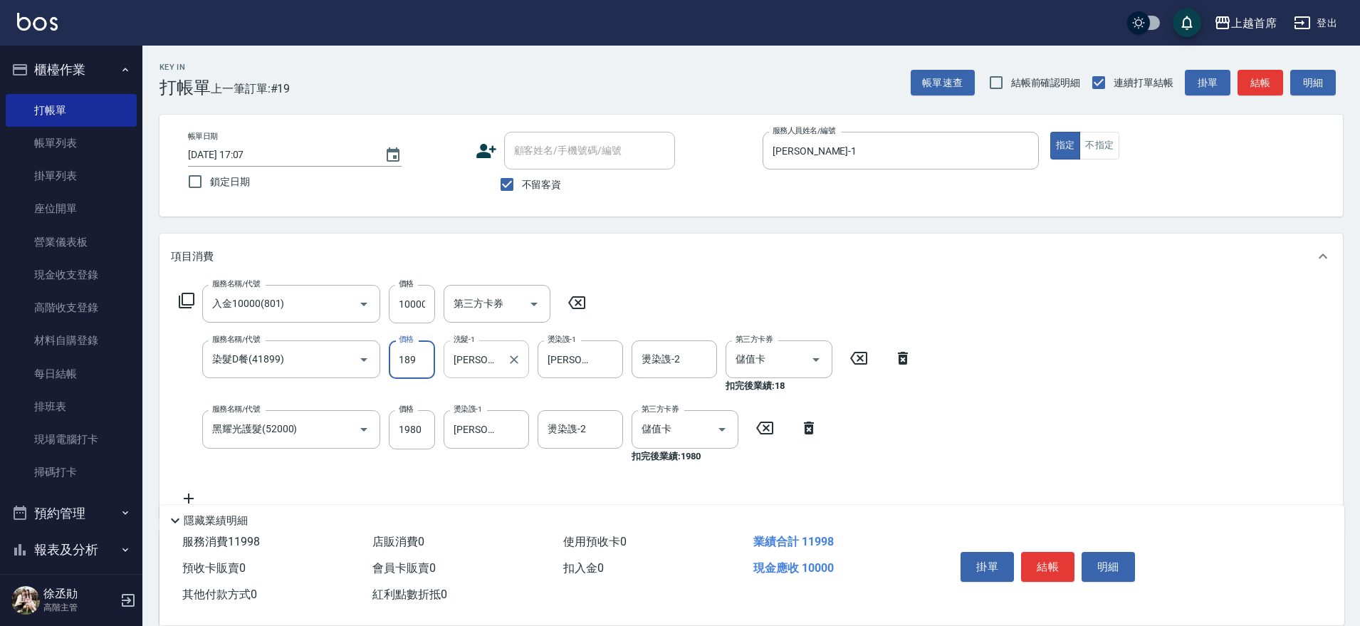
type input "1899"
click at [416, 431] on input "1980" at bounding box center [412, 429] width 46 height 38
type input "1980"
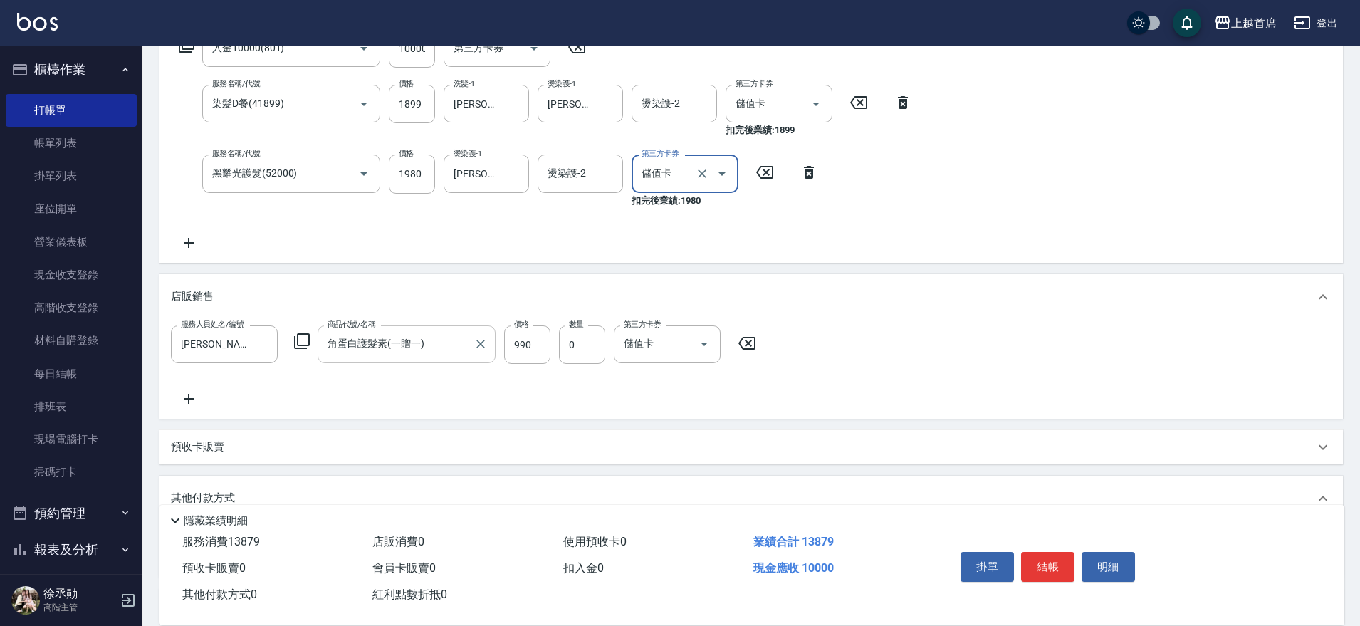
scroll to position [389, 0]
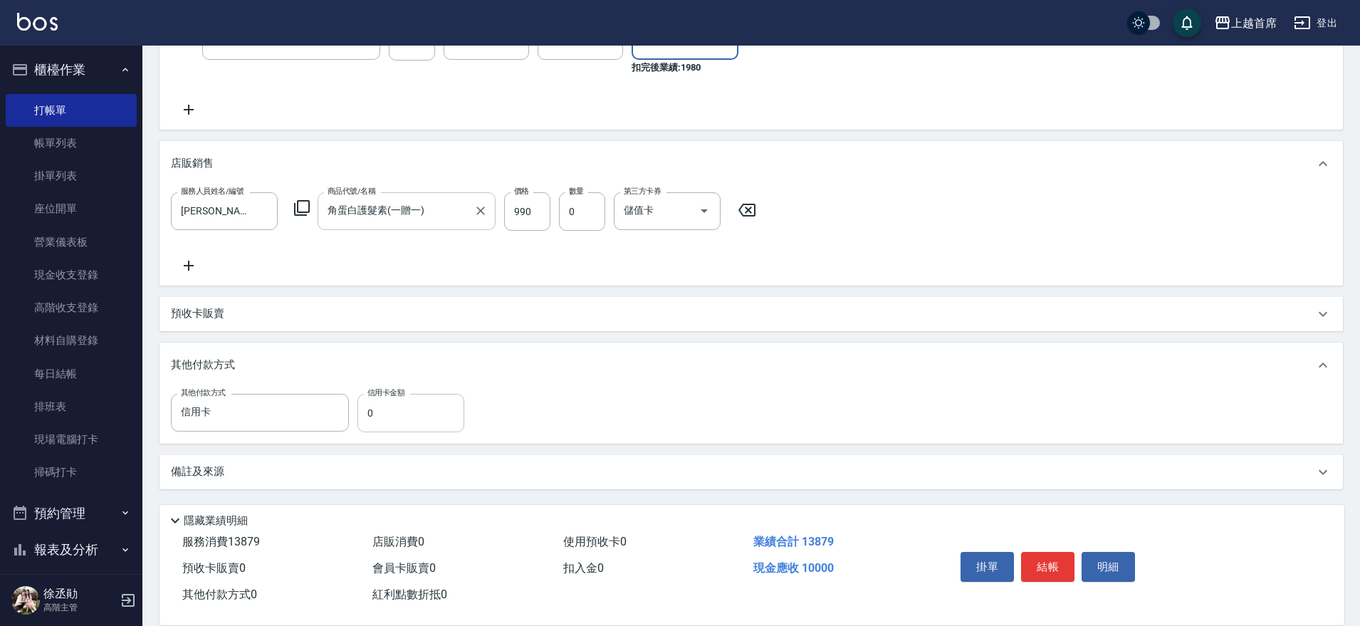
click at [421, 412] on input "0" at bounding box center [410, 413] width 107 height 38
type input "10000"
click at [1042, 560] on button "結帳" at bounding box center [1047, 567] width 53 height 30
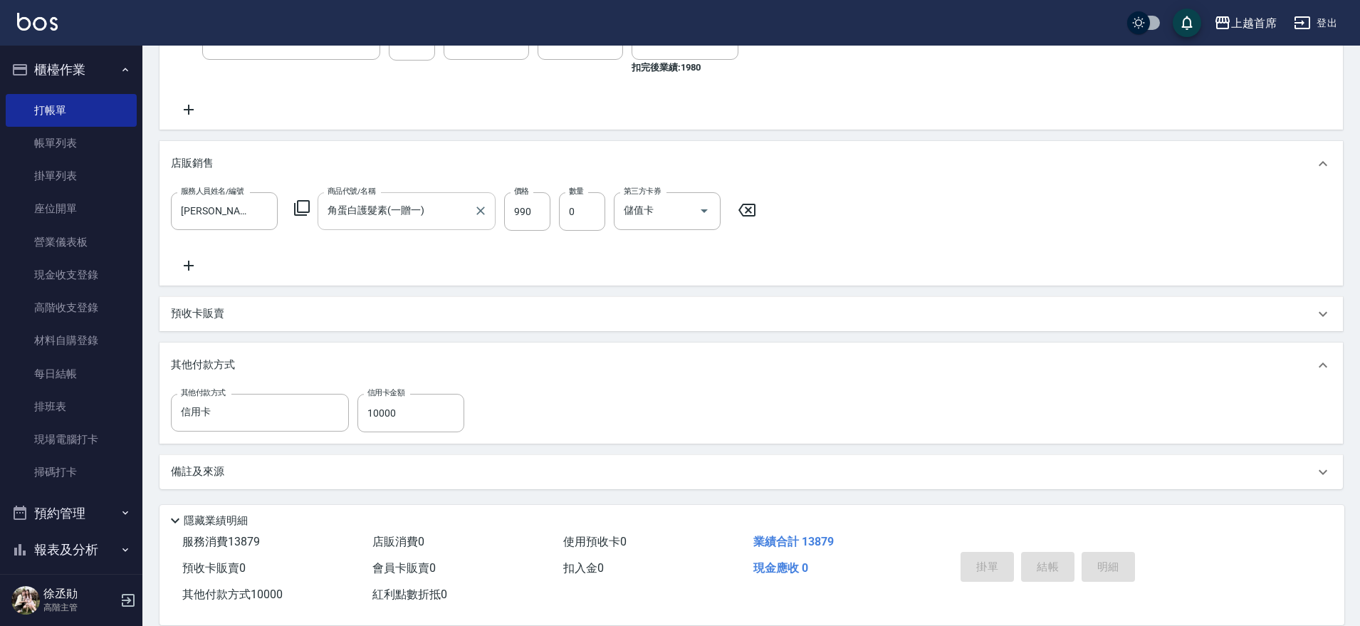
type input "[DATE] 17:09"
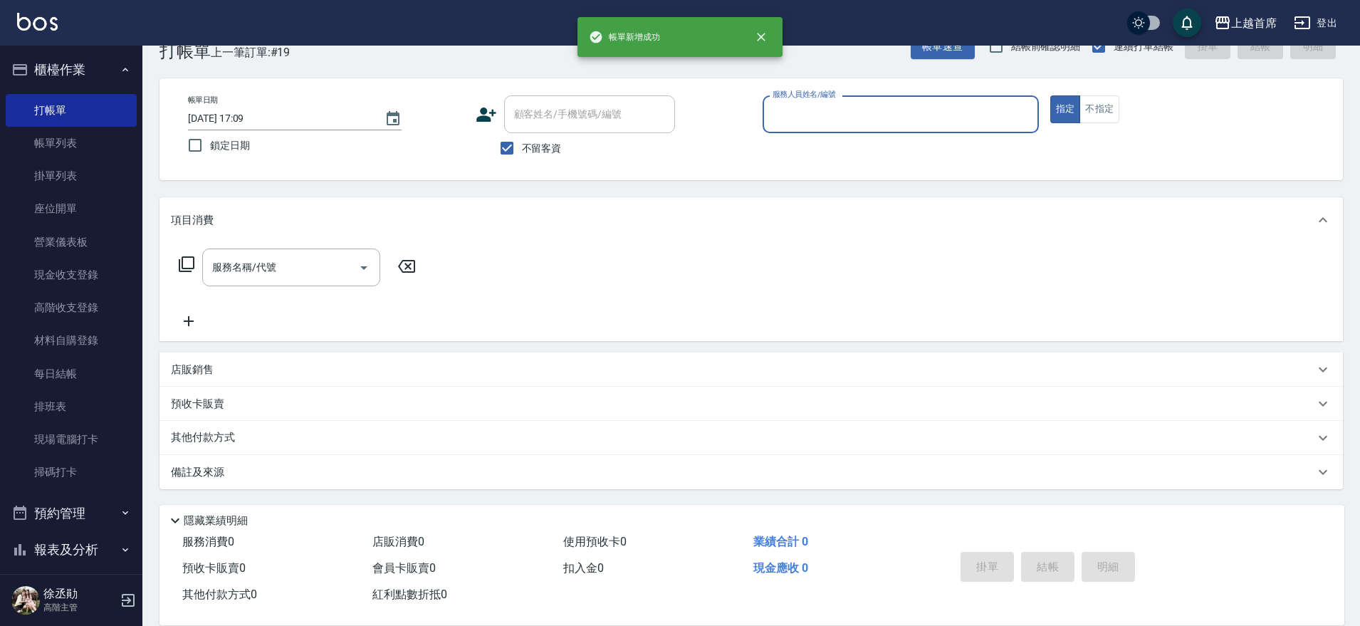
scroll to position [0, 0]
